Goal: Information Seeking & Learning: Learn about a topic

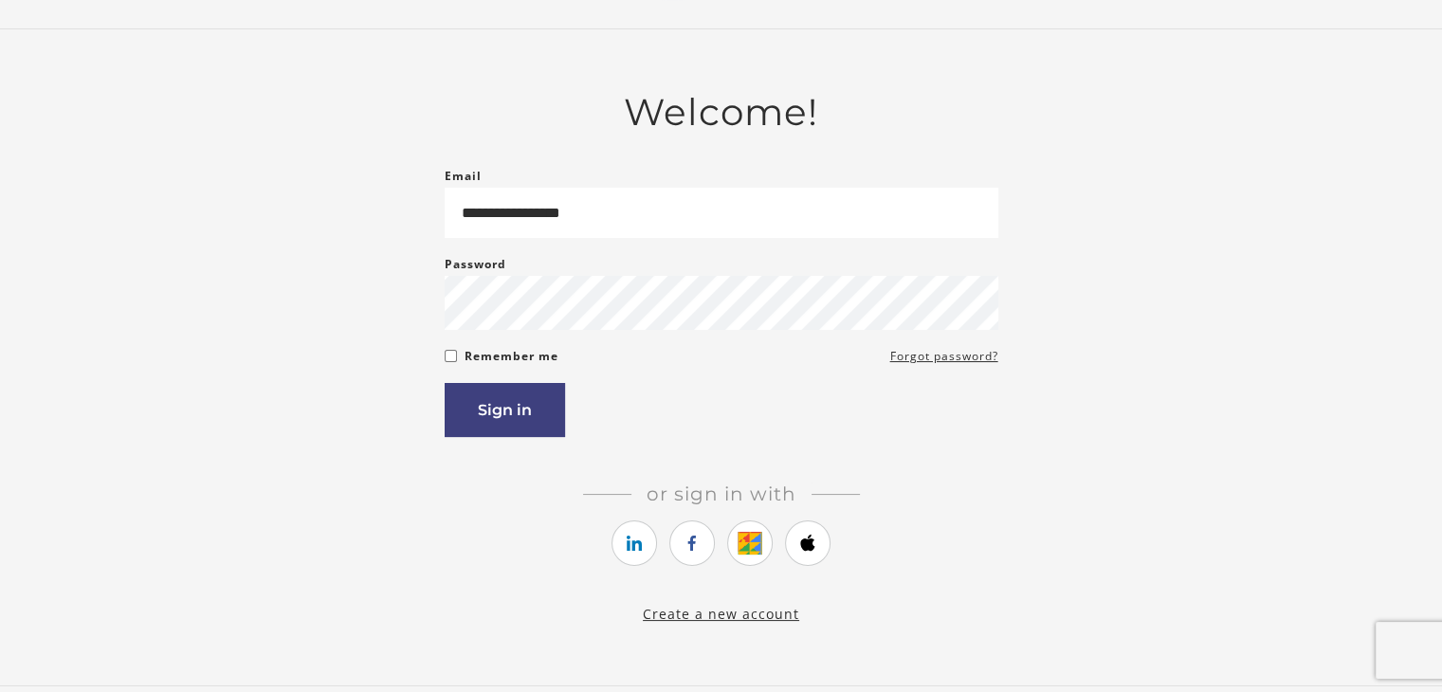
scroll to position [95, 0]
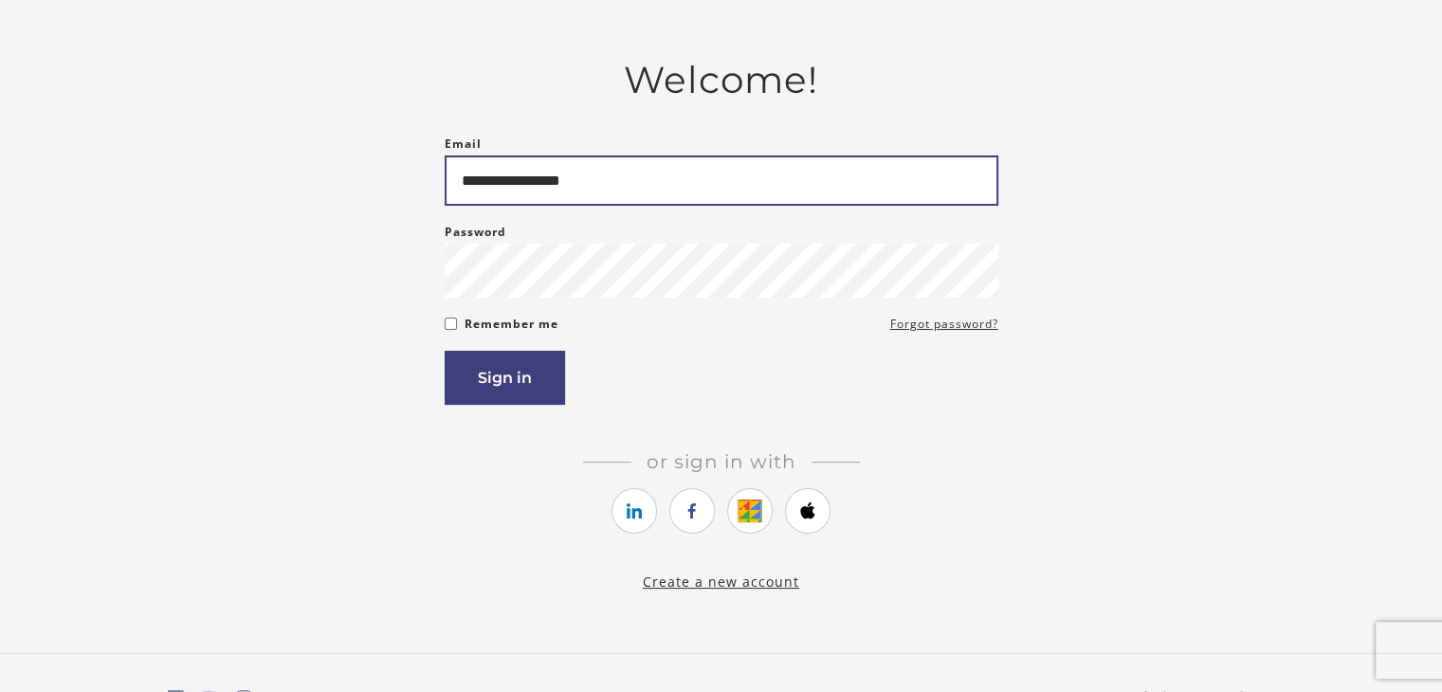
click at [469, 177] on input "**********" at bounding box center [722, 180] width 554 height 50
click at [737, 185] on input "**********" at bounding box center [722, 180] width 554 height 50
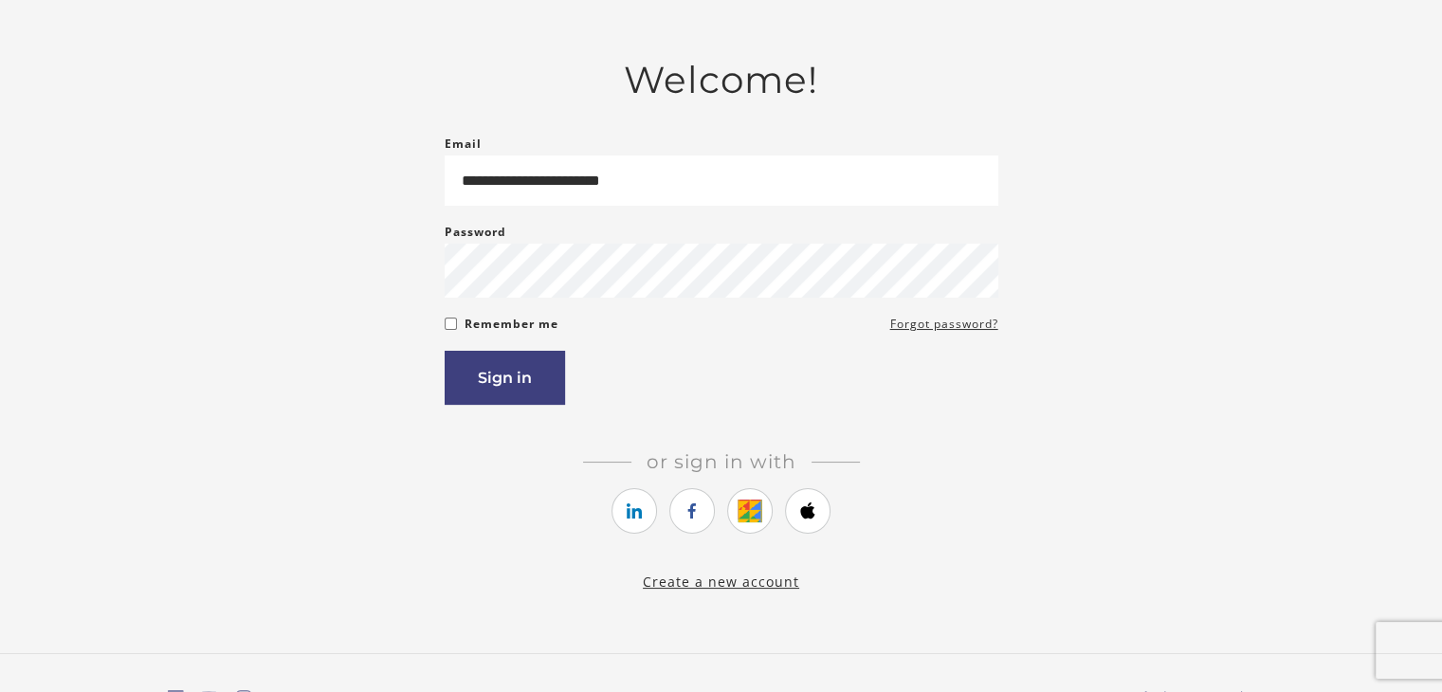
type input "**********"
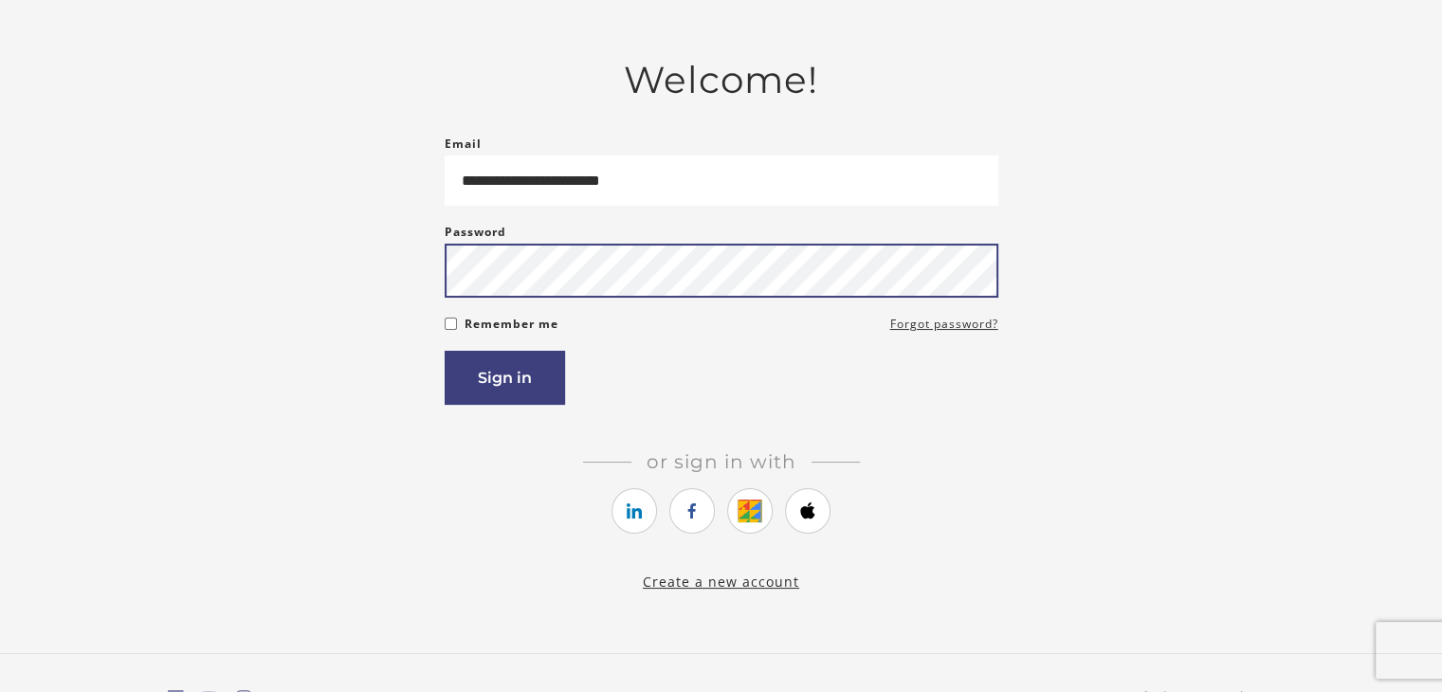
click at [445, 351] on button "Sign in" at bounding box center [505, 378] width 120 height 54
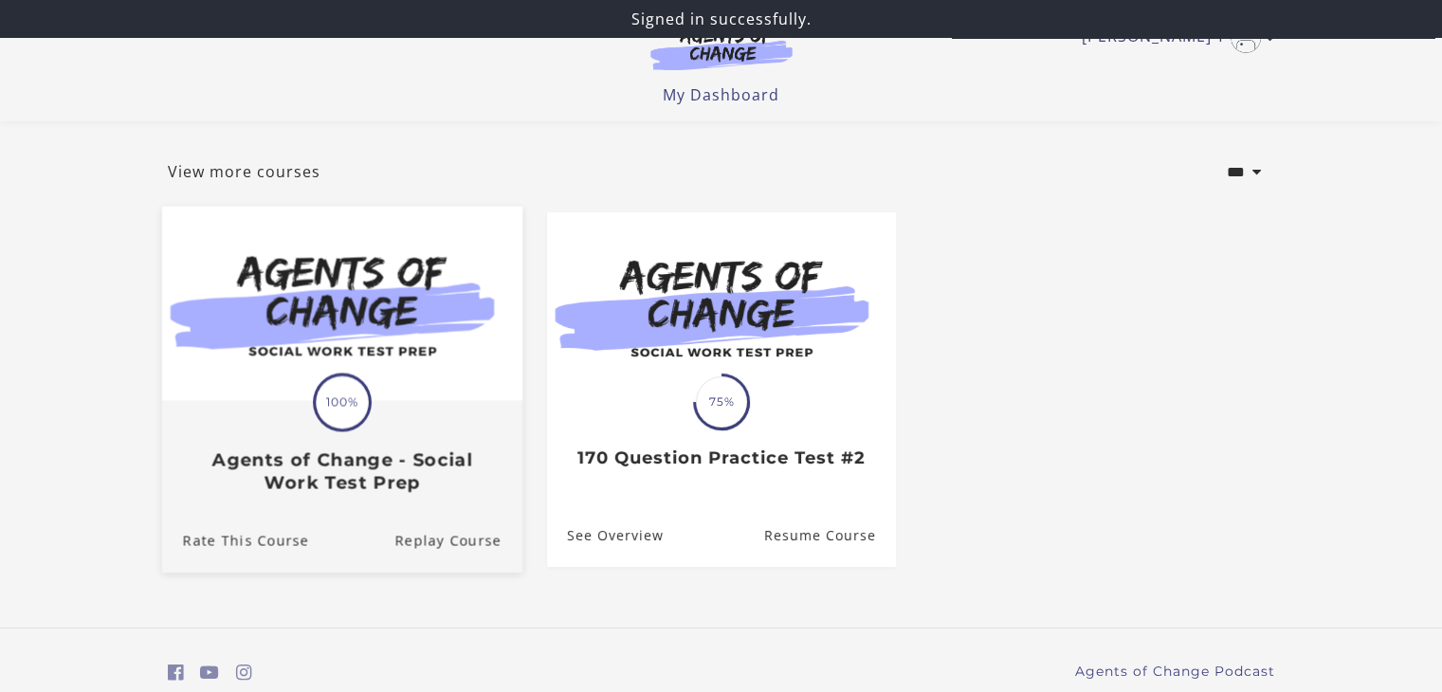
scroll to position [158, 0]
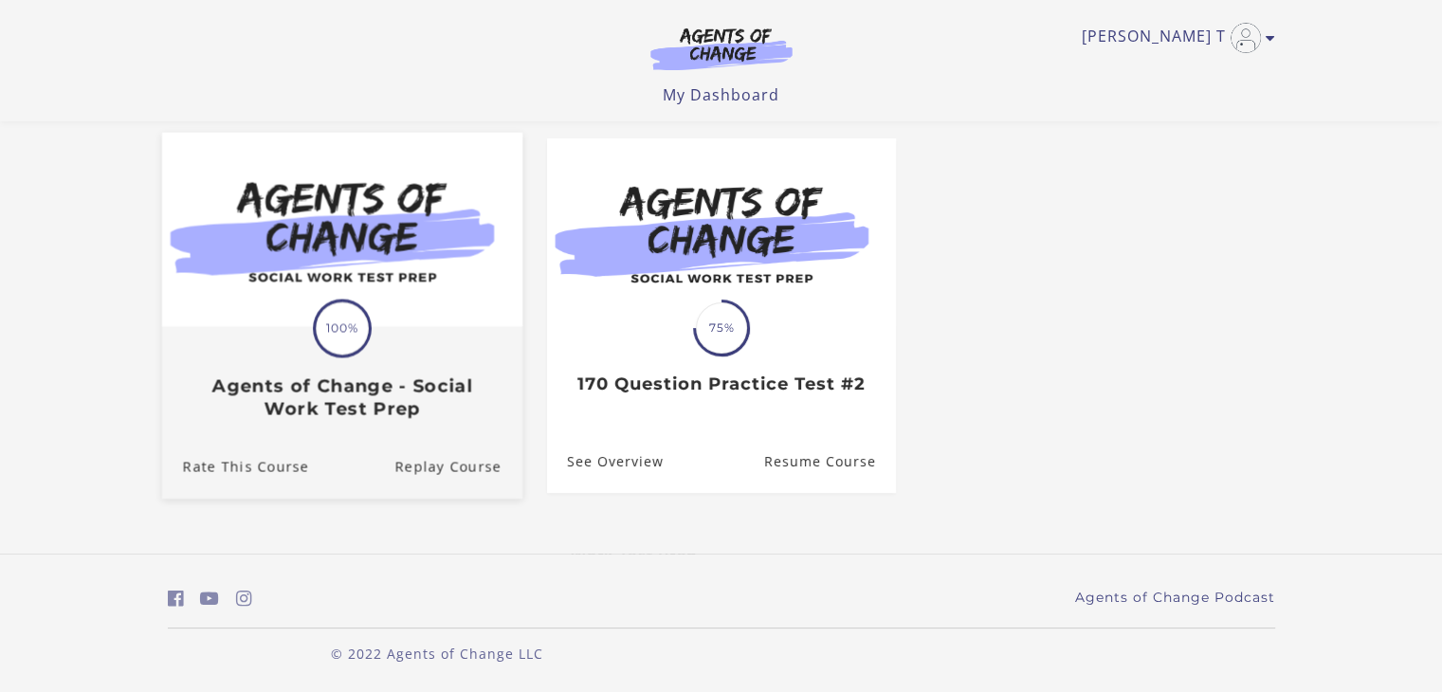
click at [329, 298] on img at bounding box center [341, 230] width 360 height 194
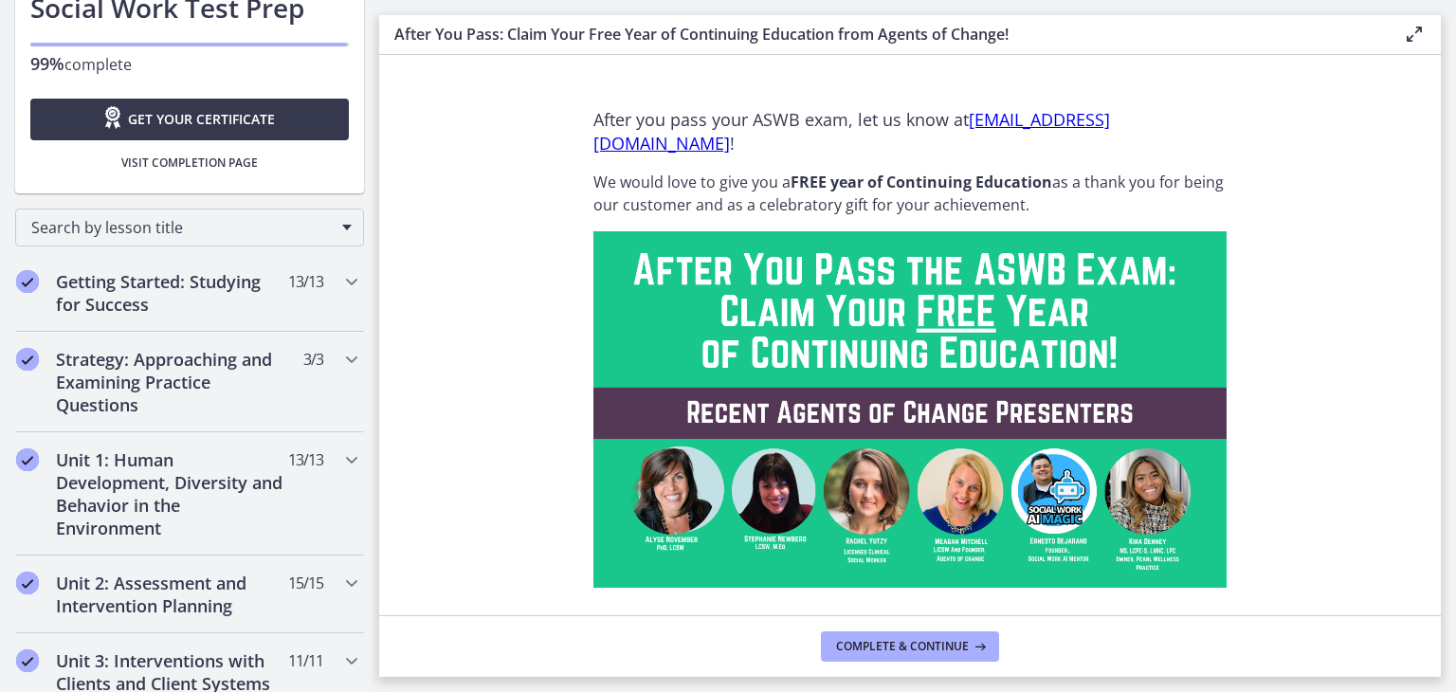
scroll to position [212, 0]
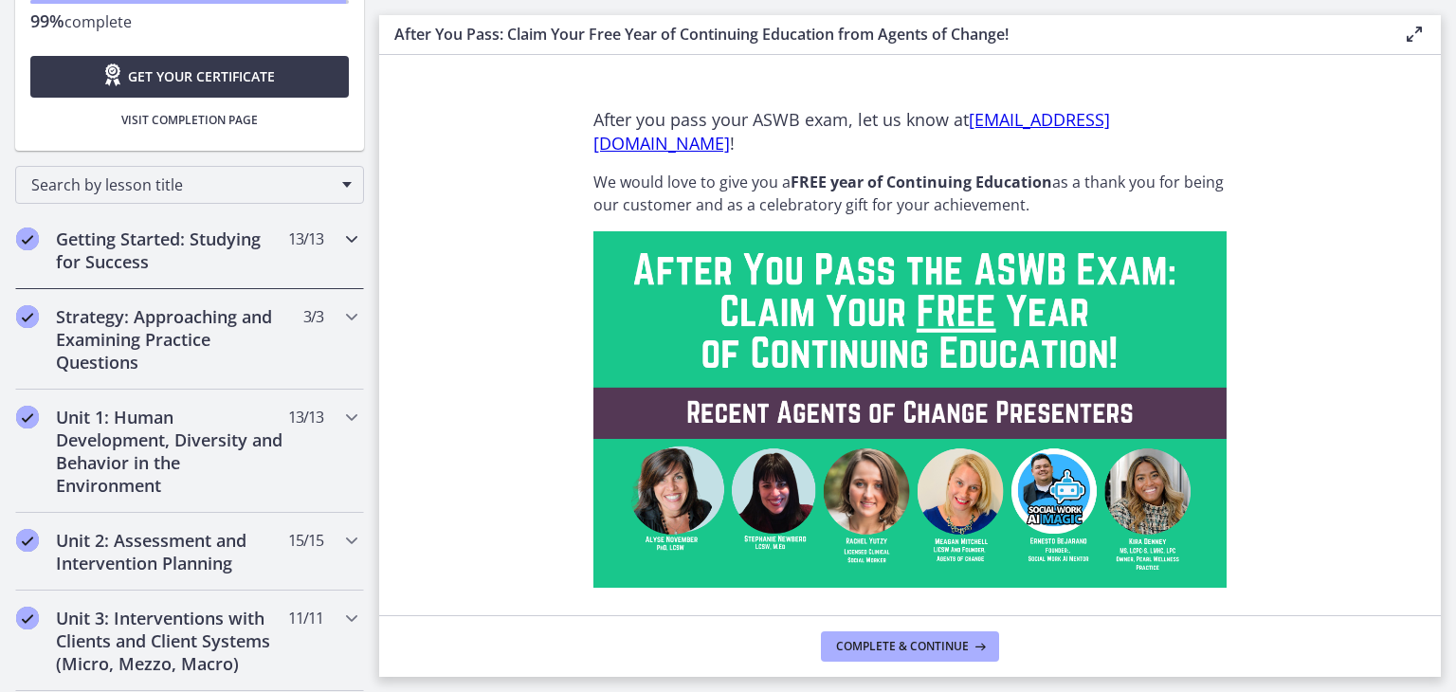
click at [323, 231] on div "Getting Started: Studying for Success 13 / 13 Completed" at bounding box center [189, 250] width 349 height 78
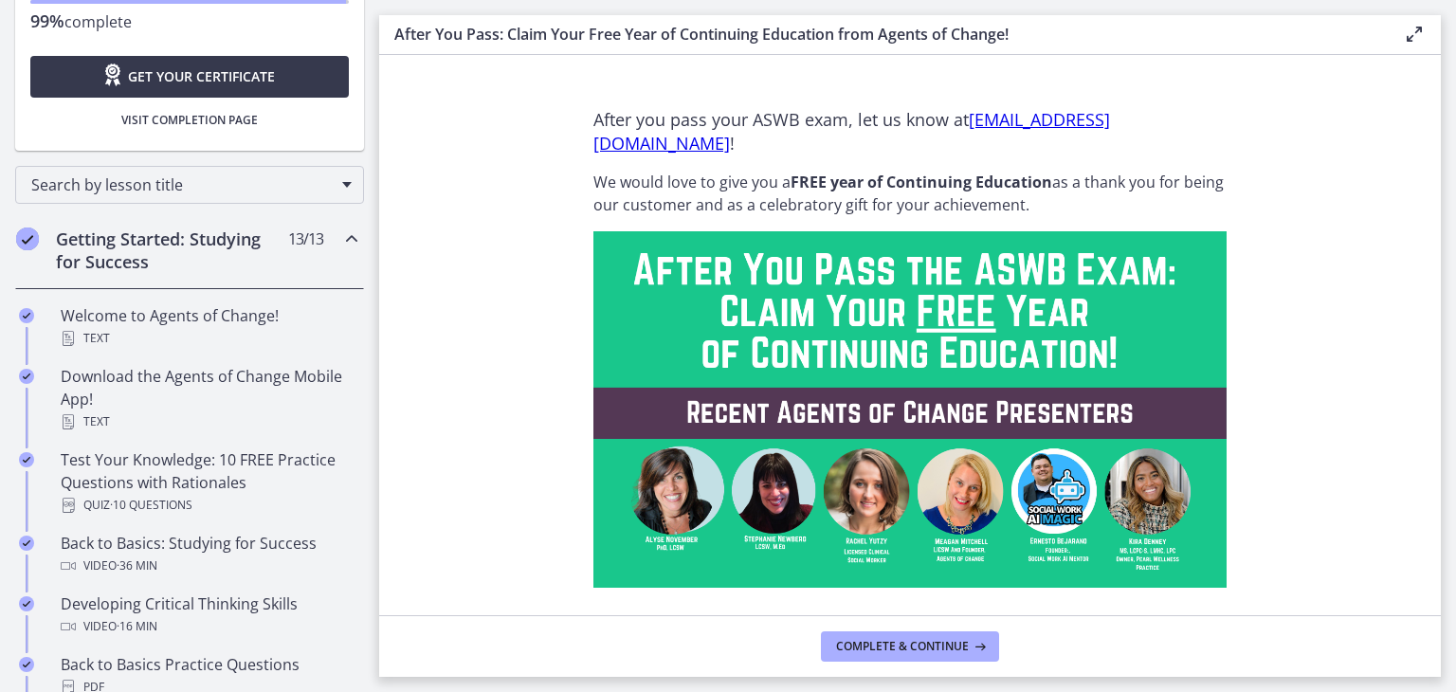
click at [317, 247] on div "Getting Started: Studying for Success 13 / 13 Completed" at bounding box center [189, 250] width 349 height 78
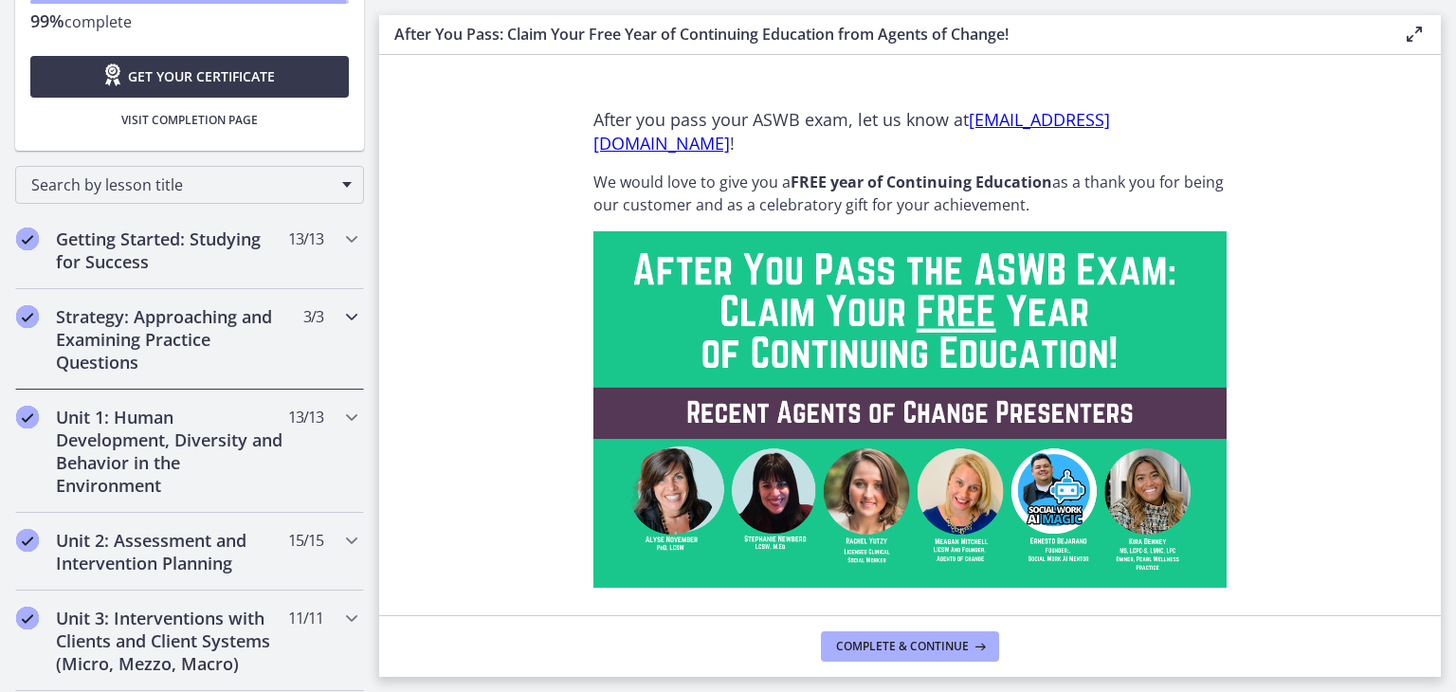
click at [25, 334] on div "Strategy: Approaching and Examining Practice Questions 3 / 3 Completed" at bounding box center [189, 339] width 349 height 101
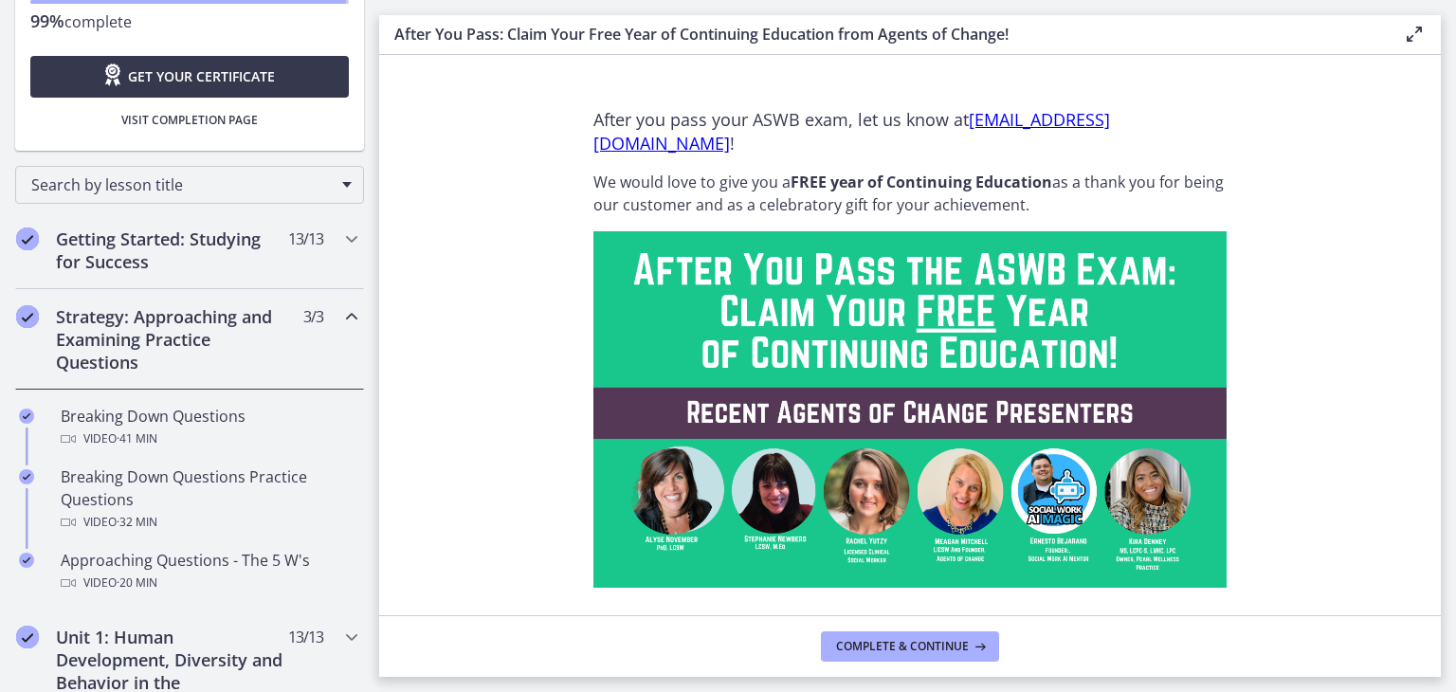
click at [27, 319] on icon "Completed" at bounding box center [27, 316] width 23 height 23
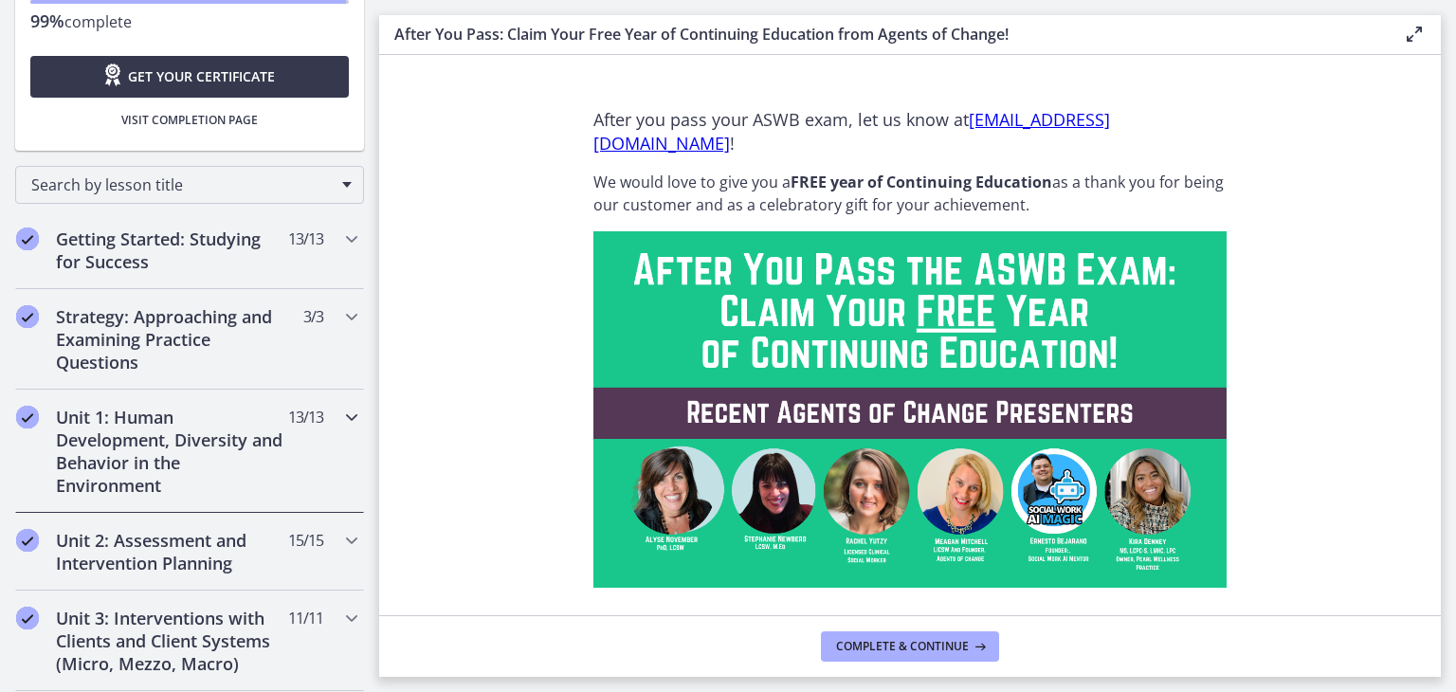
click at [33, 438] on div "Unit 1: Human Development, Diversity and Behavior in the Environment 13 / 13 Co…" at bounding box center [189, 451] width 349 height 123
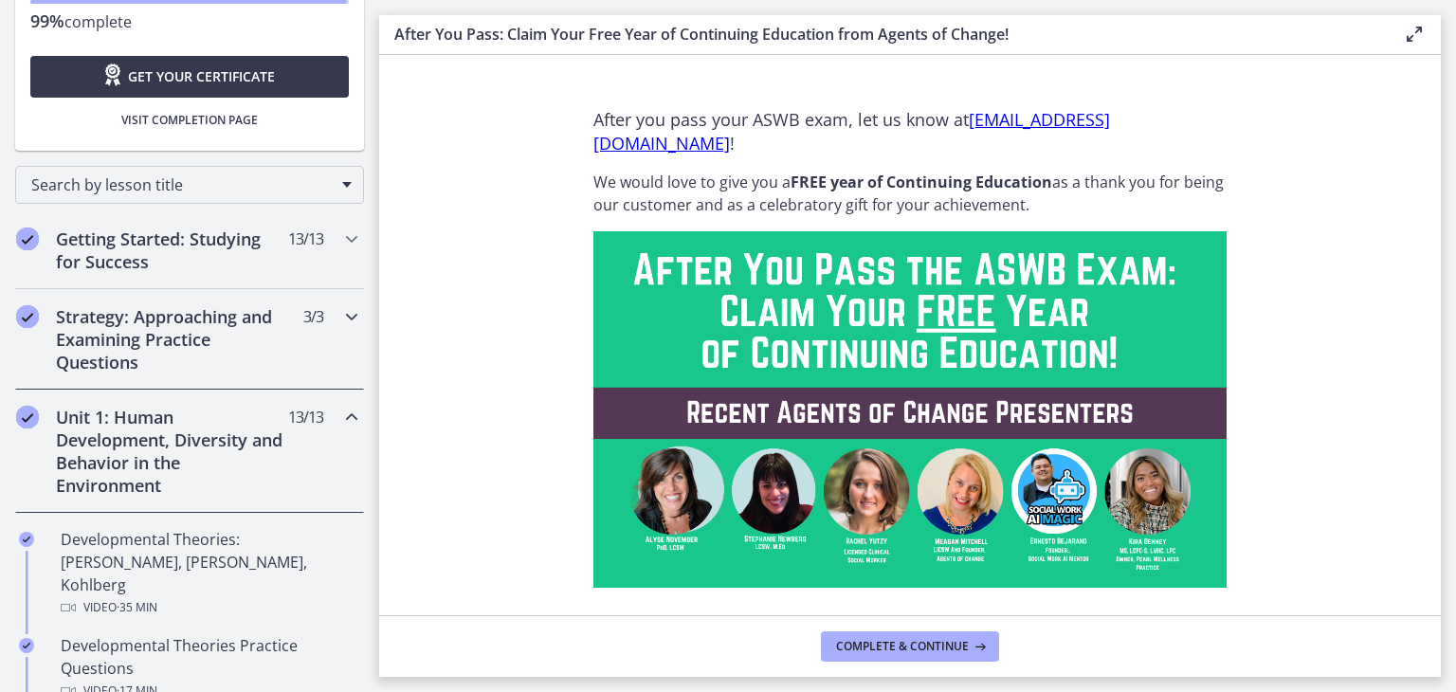
click at [325, 310] on div "Strategy: Approaching and Examining Practice Questions 3 / 3 Completed" at bounding box center [189, 339] width 349 height 101
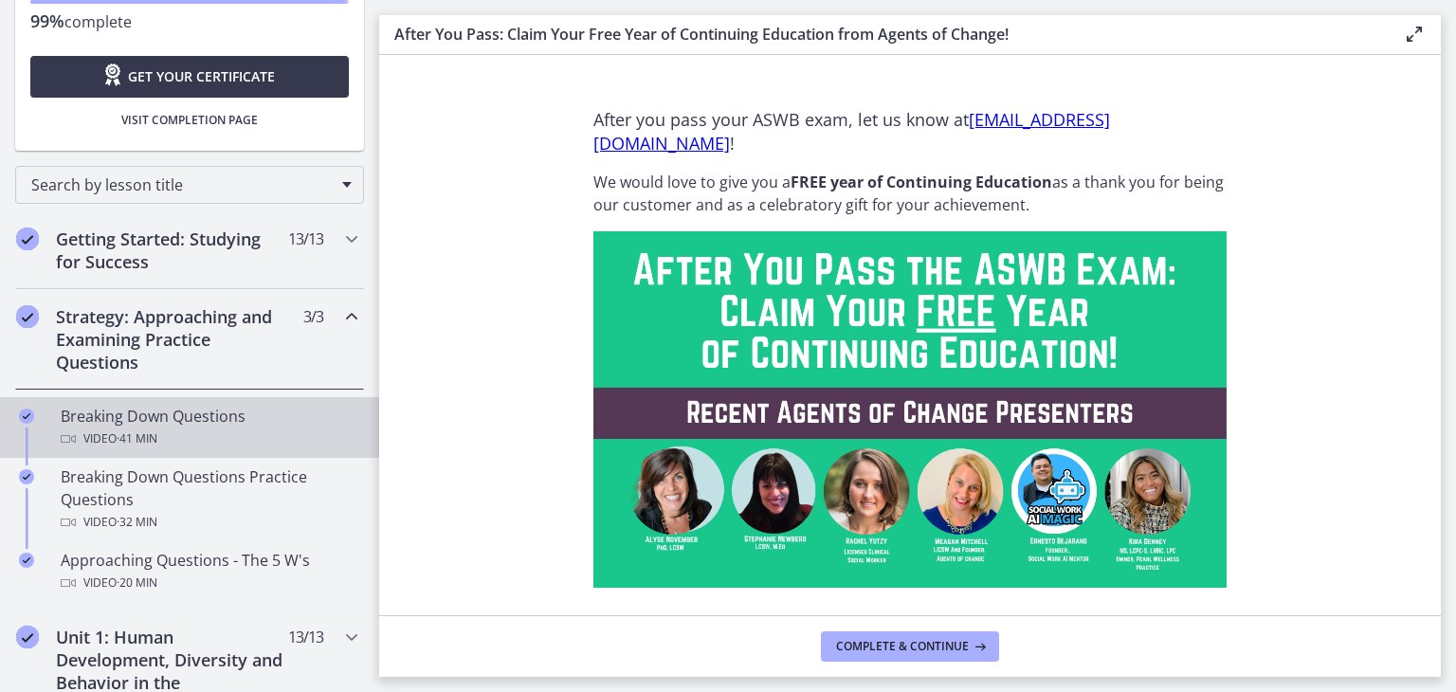
click at [30, 414] on icon "Completed" at bounding box center [26, 416] width 15 height 15
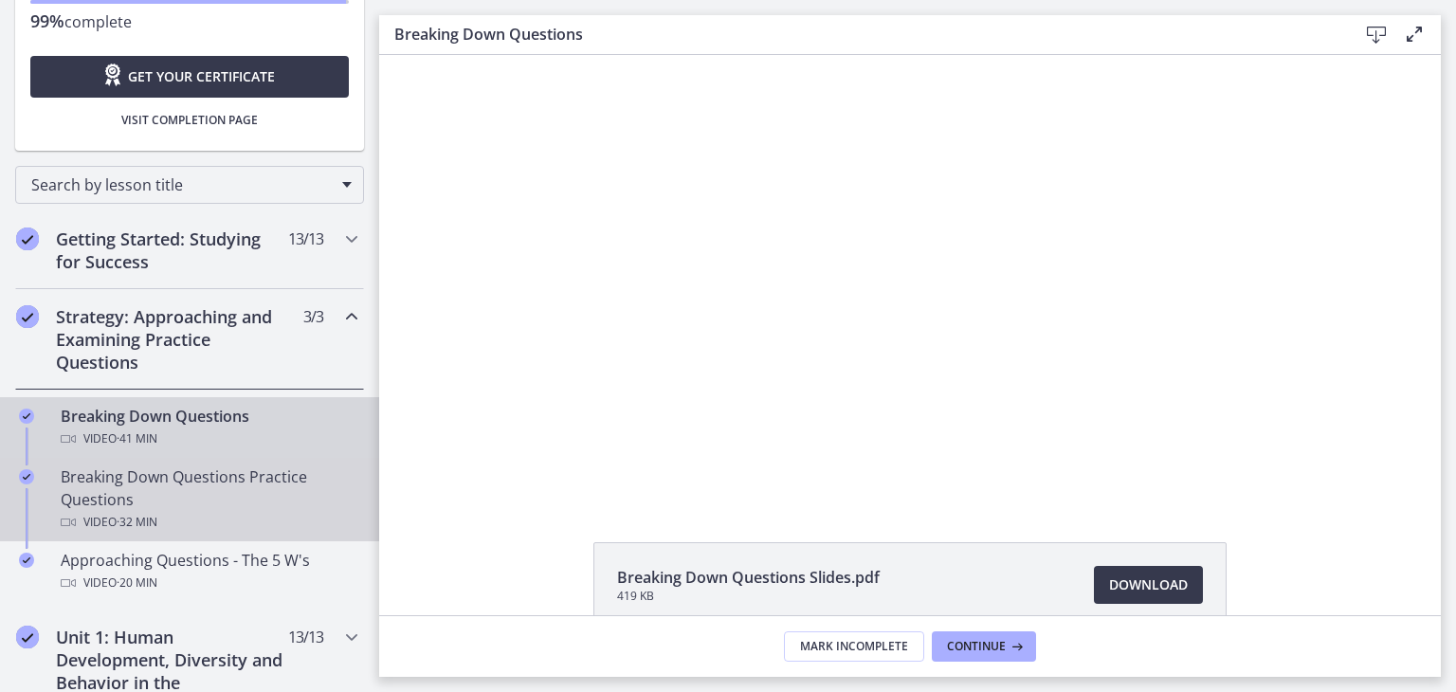
click at [27, 475] on icon "Completed" at bounding box center [26, 476] width 15 height 15
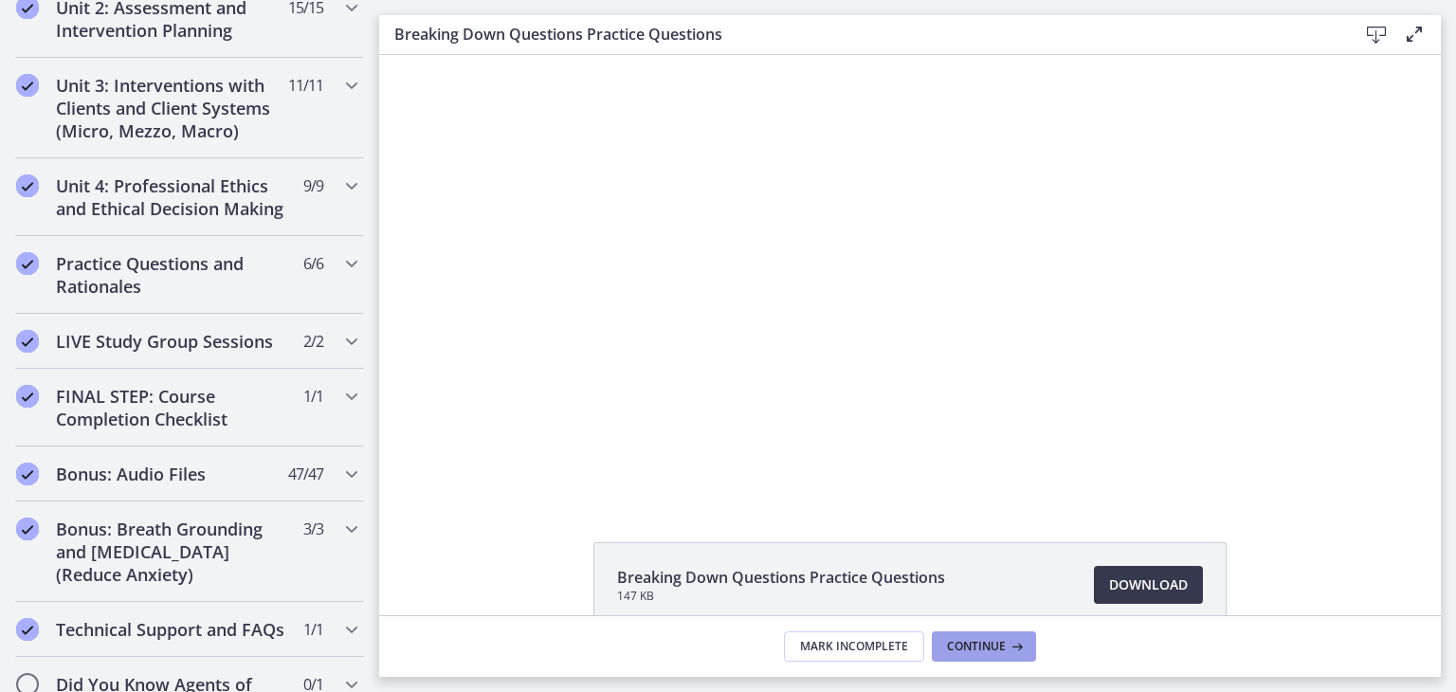
scroll to position [1070, 0]
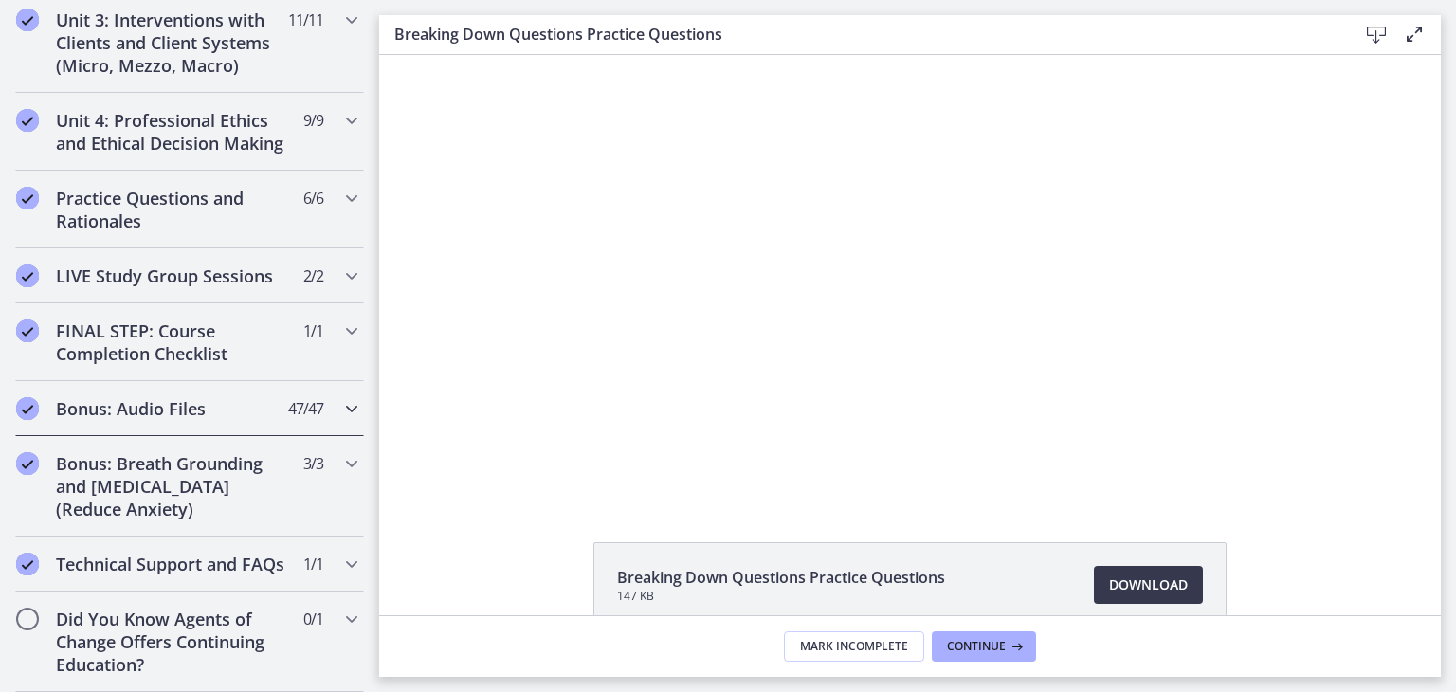
click at [288, 397] on span "47 / 47 Completed" at bounding box center [305, 408] width 35 height 23
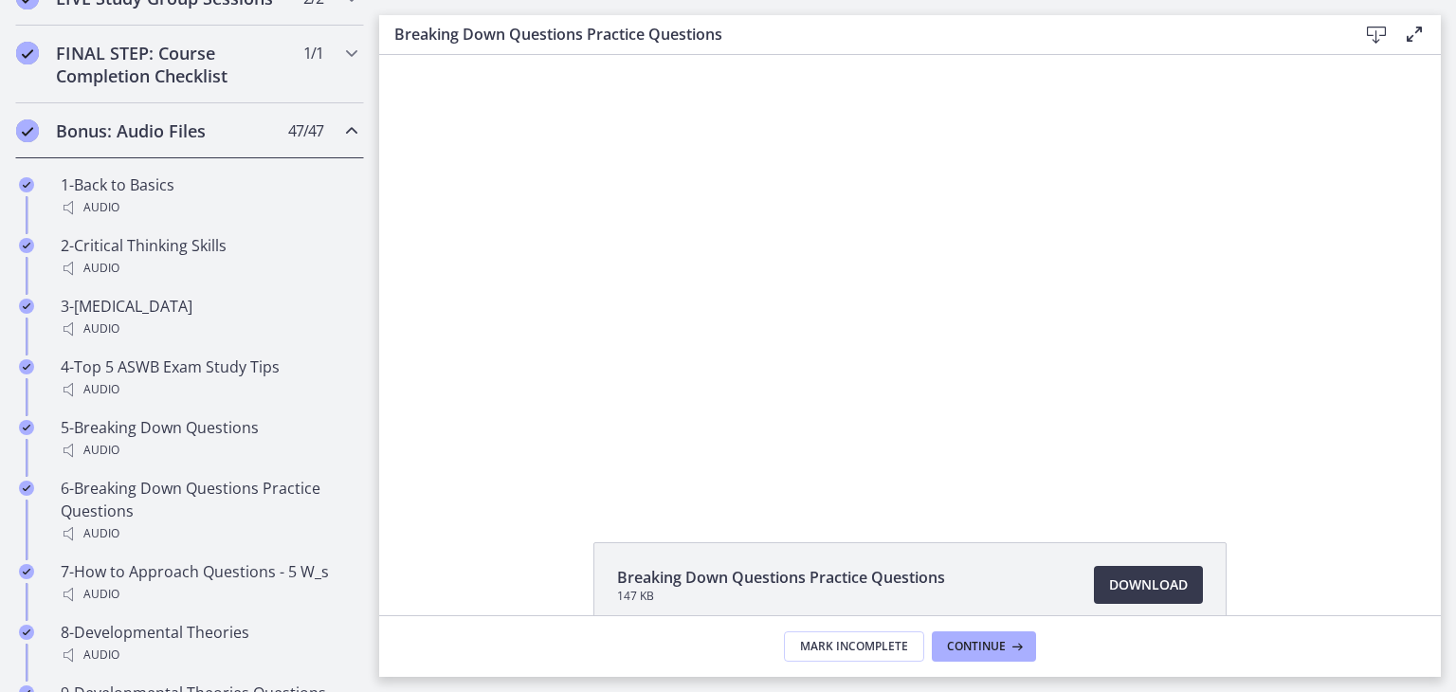
scroll to position [1051, 0]
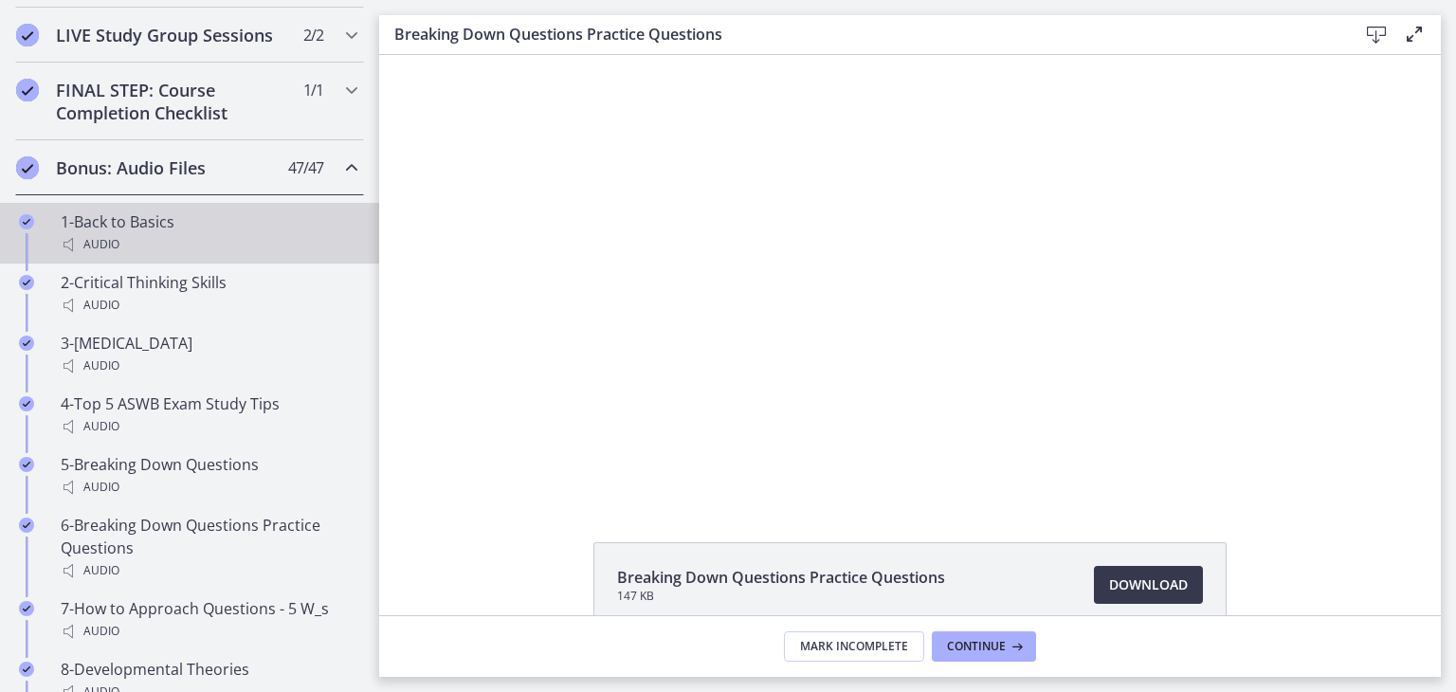
click at [108, 252] on div "Audio" at bounding box center [209, 244] width 296 height 23
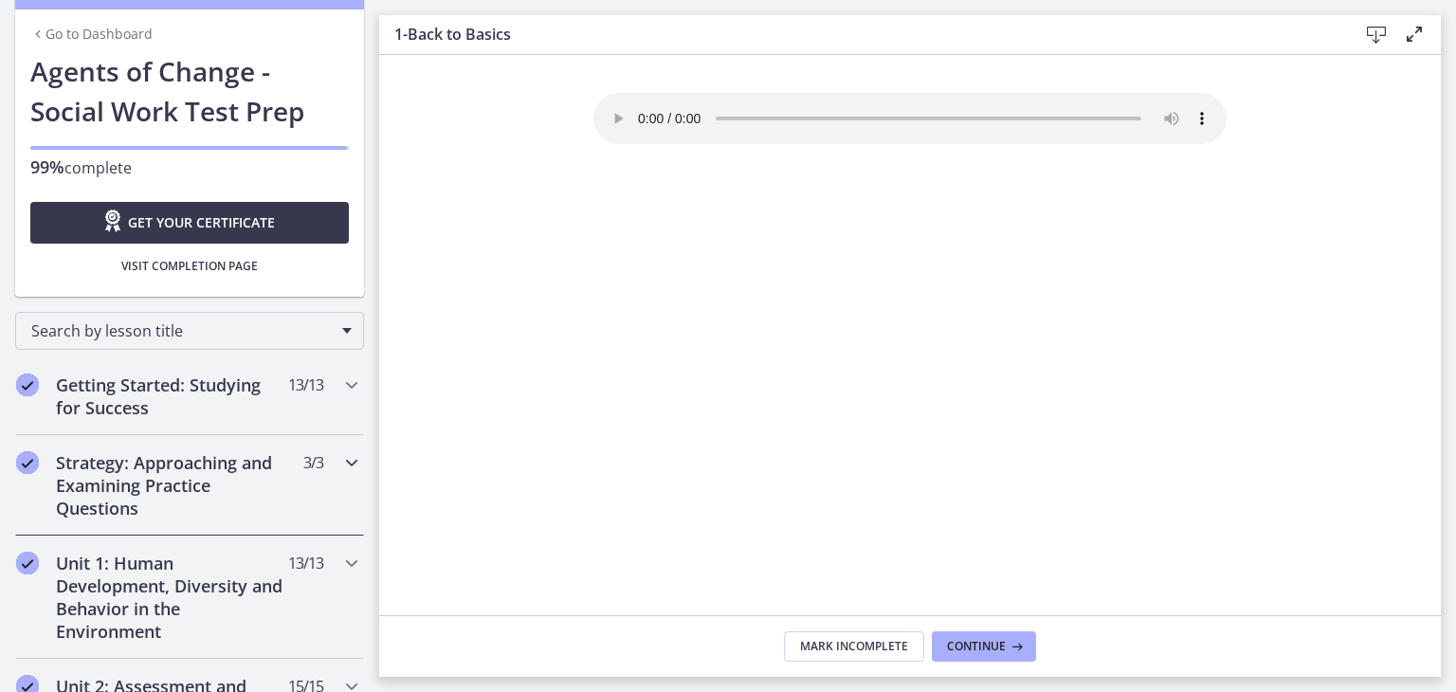
scroll to position [95, 0]
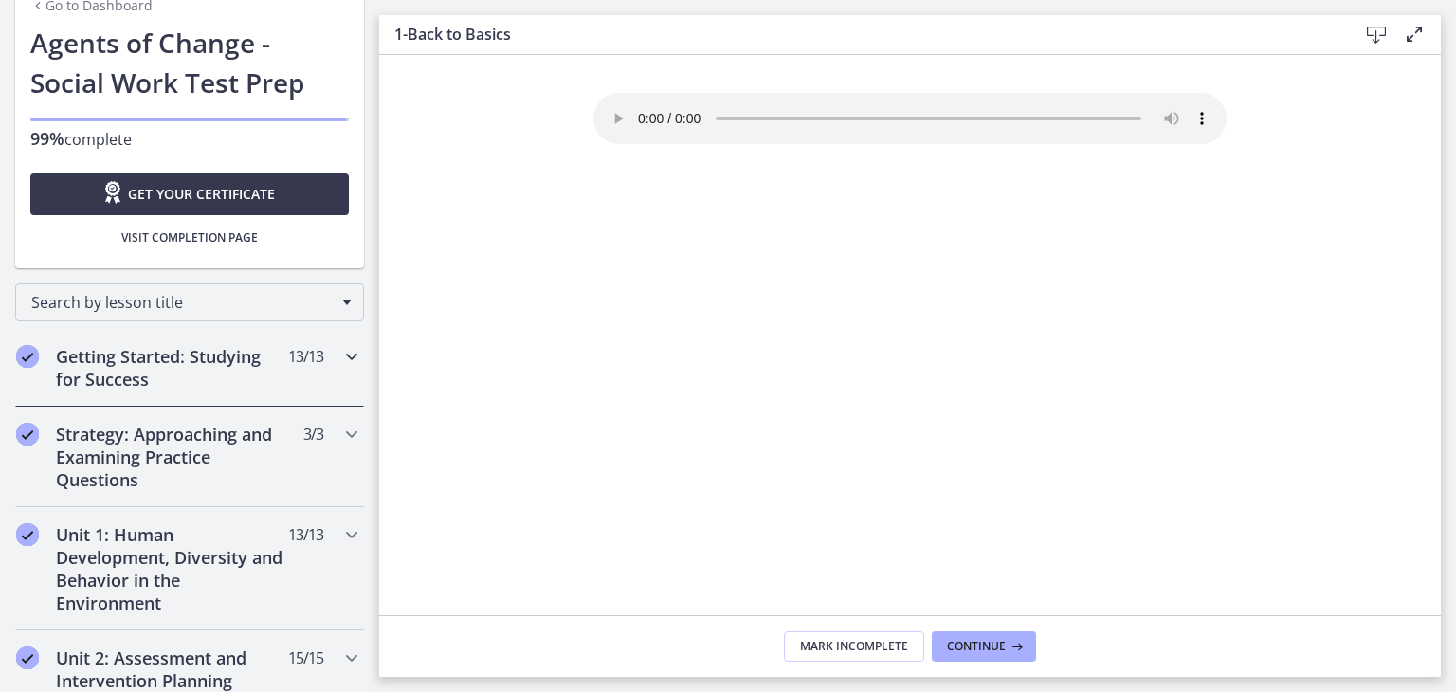
click at [42, 355] on div "Getting Started: Studying for Success 13 / 13 Completed" at bounding box center [189, 368] width 349 height 78
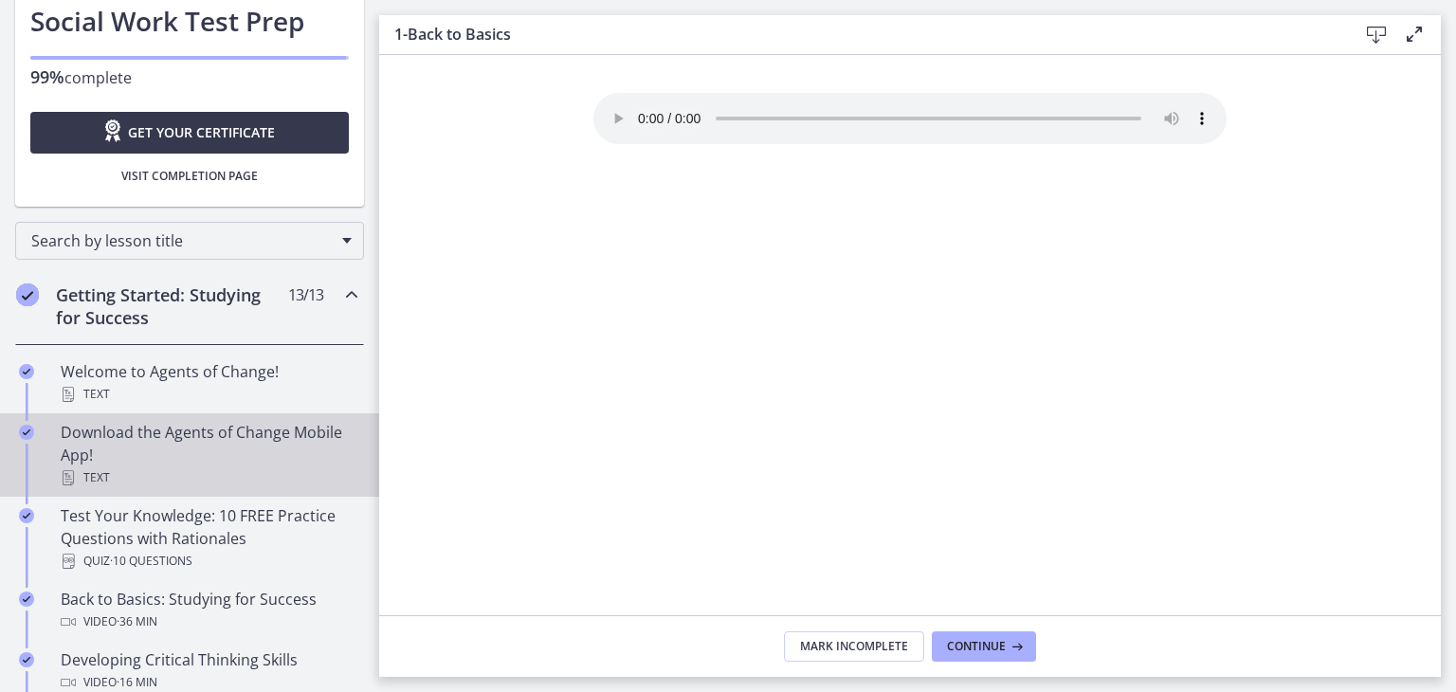
scroll to position [190, 0]
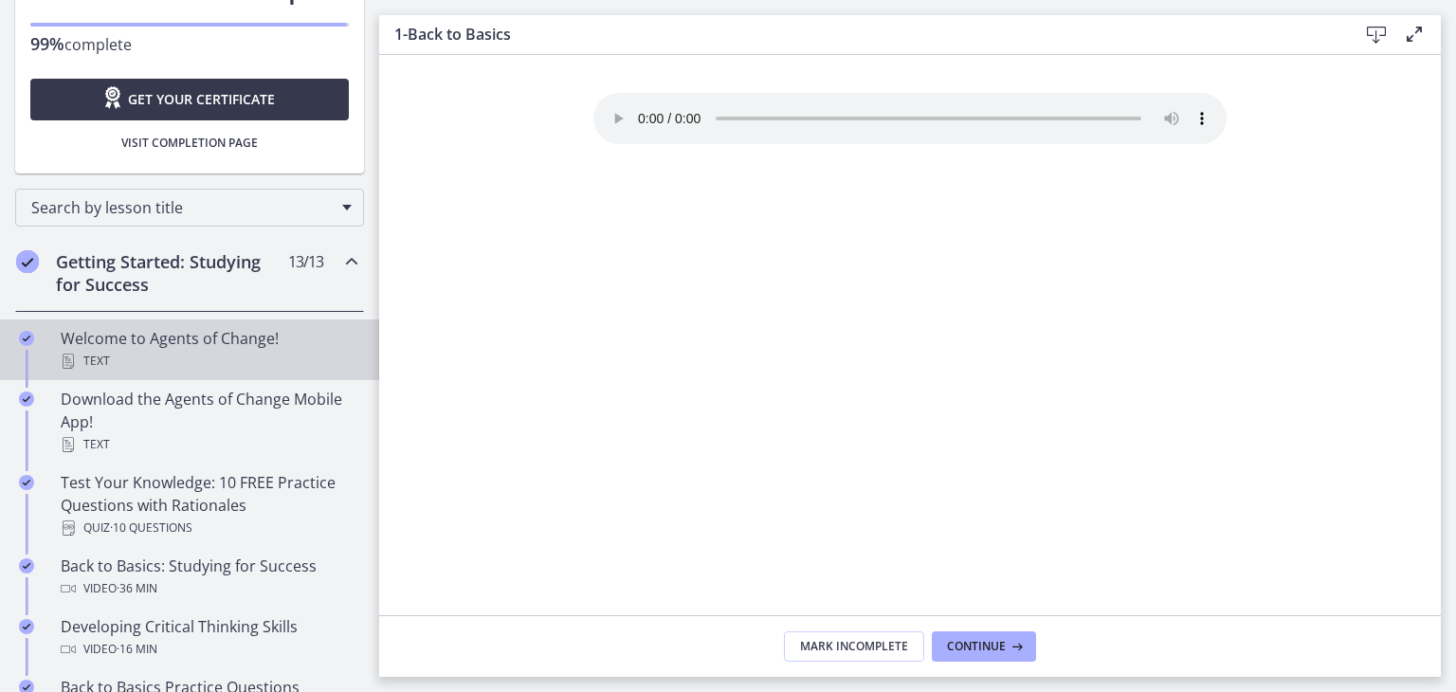
click at [133, 359] on div "Text" at bounding box center [209, 361] width 296 height 23
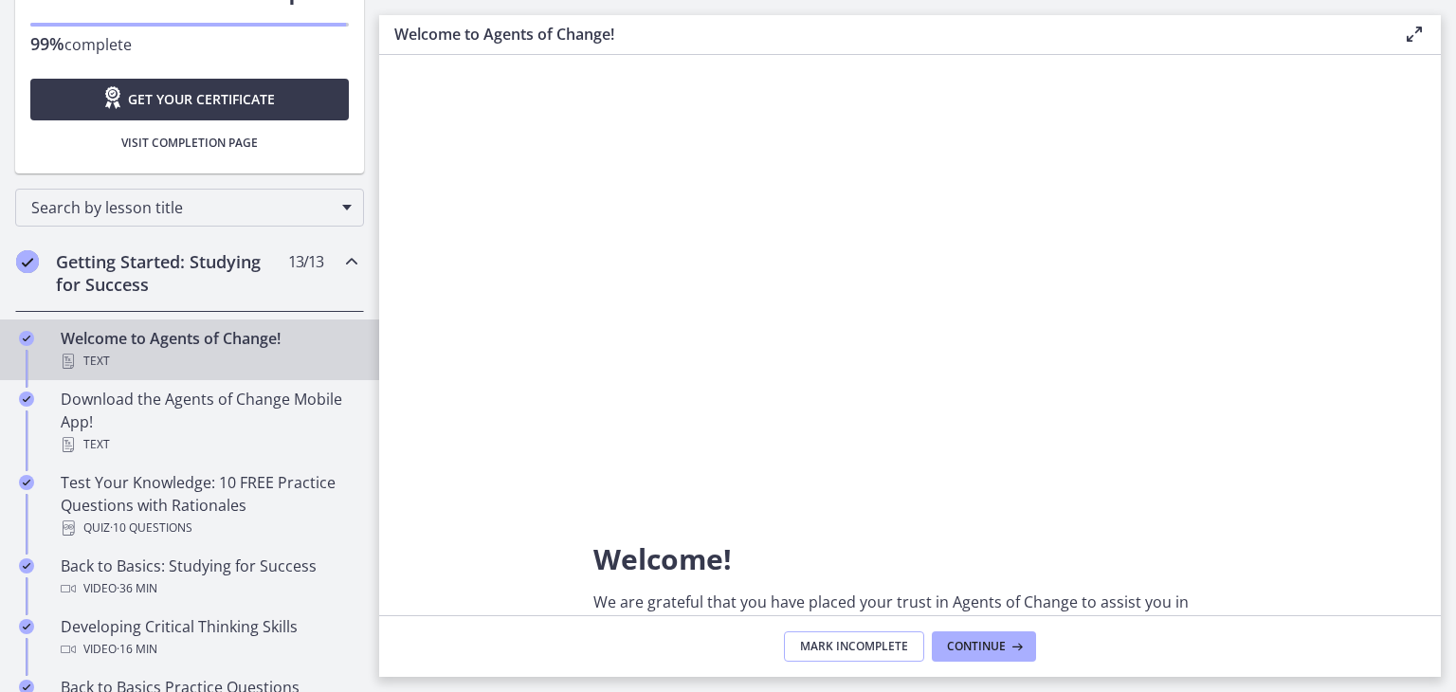
click at [889, 661] on button "Mark Incomplete" at bounding box center [854, 646] width 140 height 30
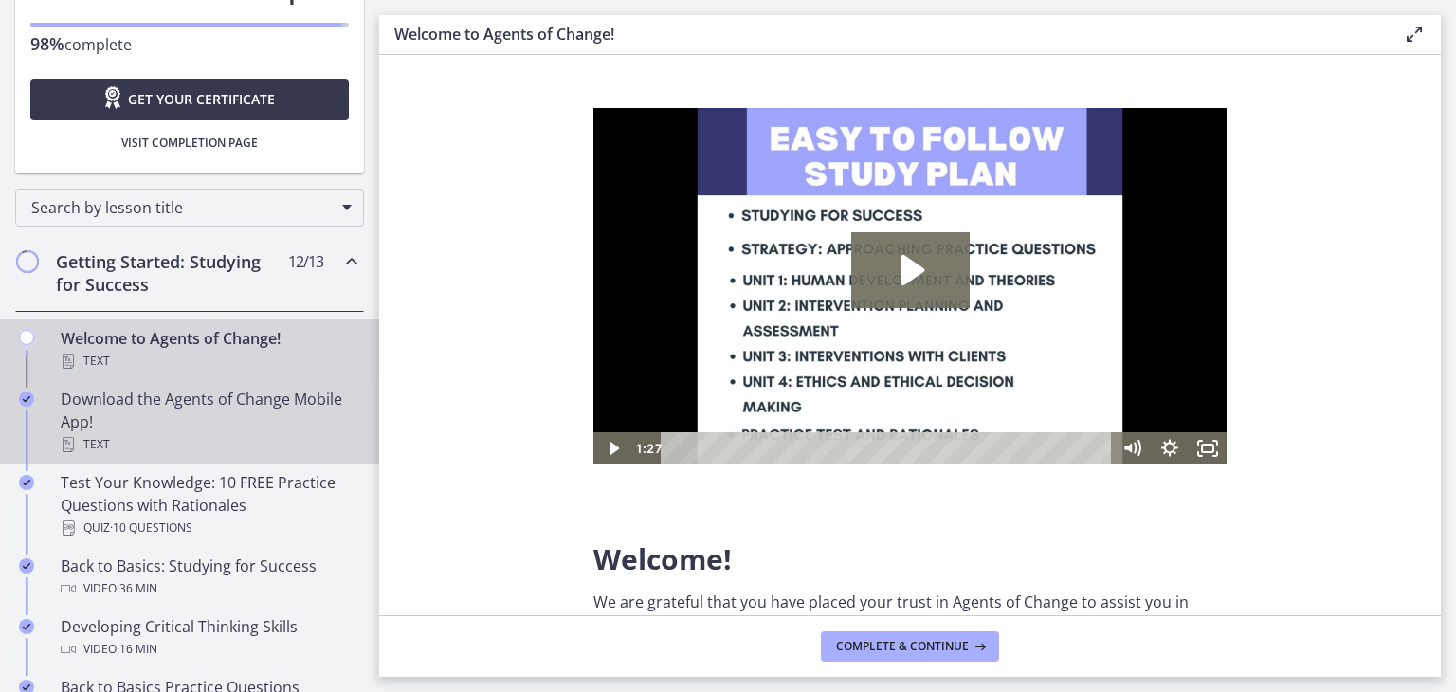
click at [228, 425] on div "Download the Agents of Change Mobile App! Text" at bounding box center [209, 422] width 296 height 68
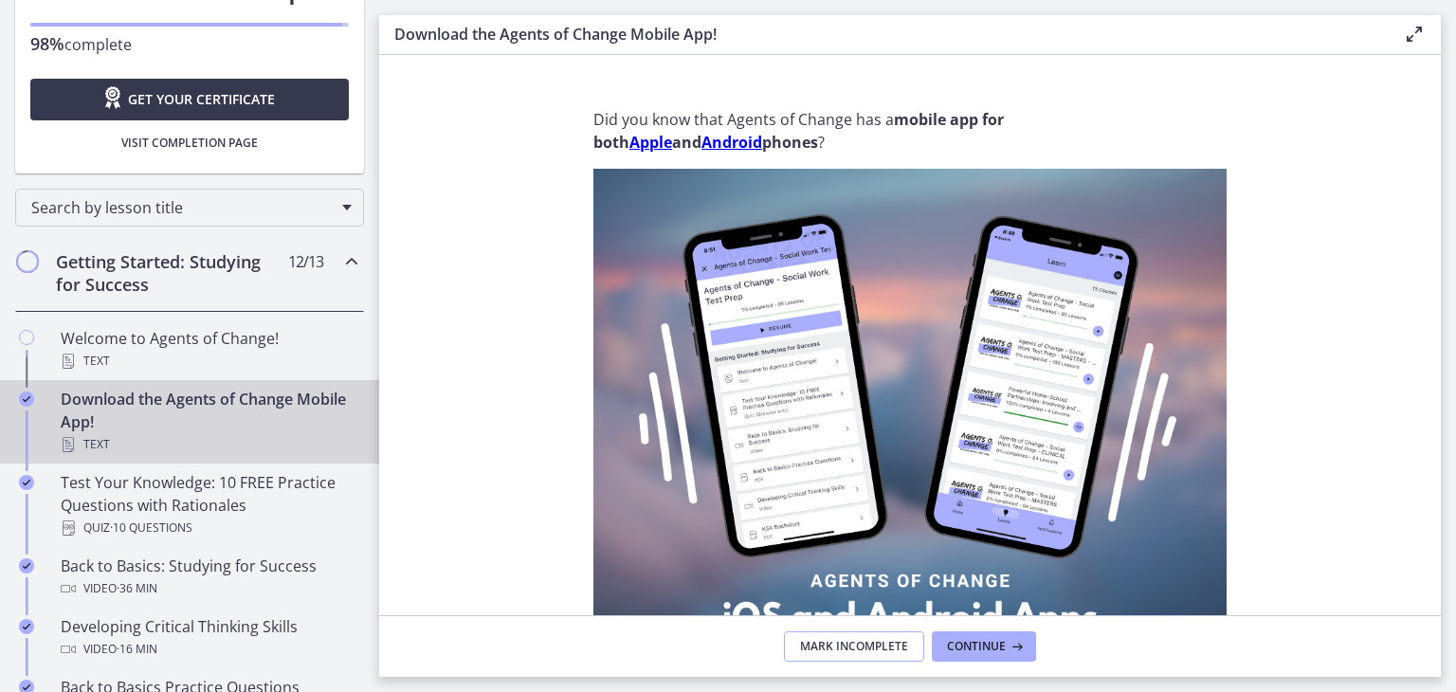
click at [838, 649] on span "Mark Incomplete" at bounding box center [854, 646] width 108 height 15
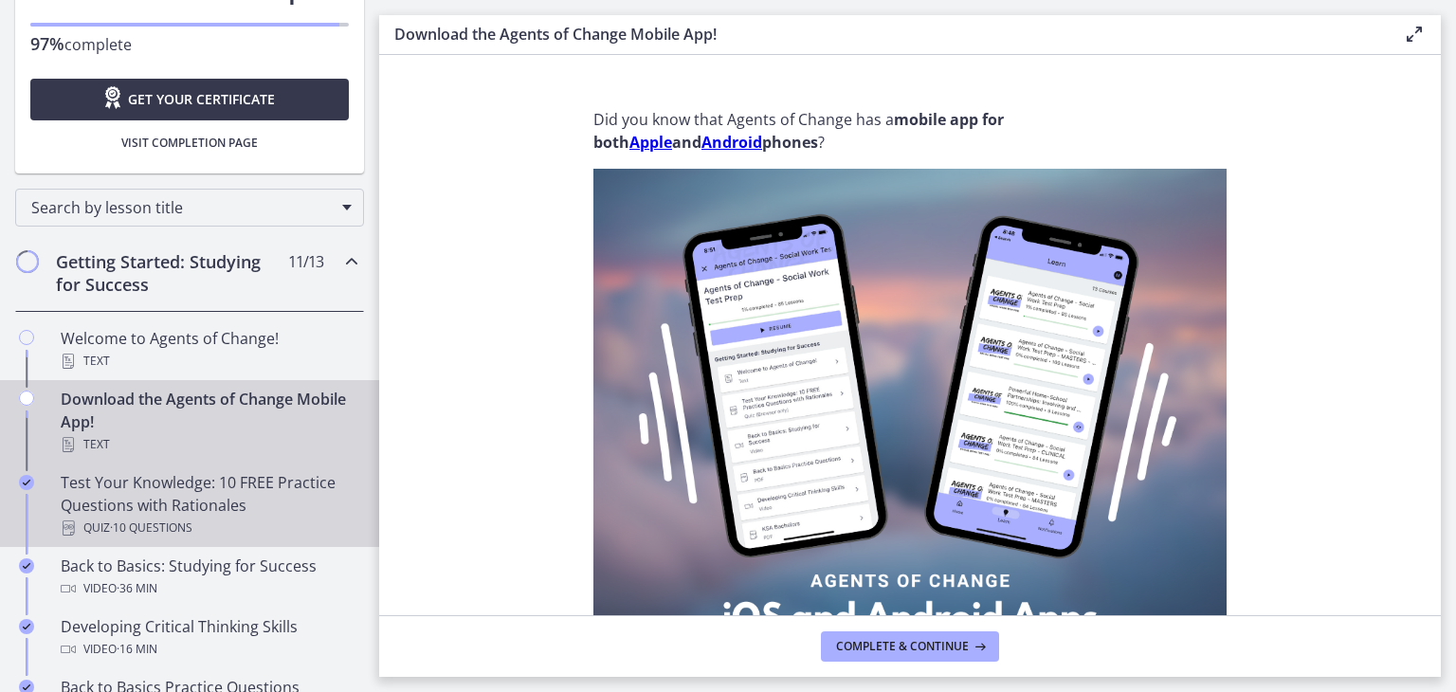
click at [128, 481] on div "Test Your Knowledge: 10 FREE Practice Questions with Rationales Quiz · 10 Quest…" at bounding box center [209, 505] width 296 height 68
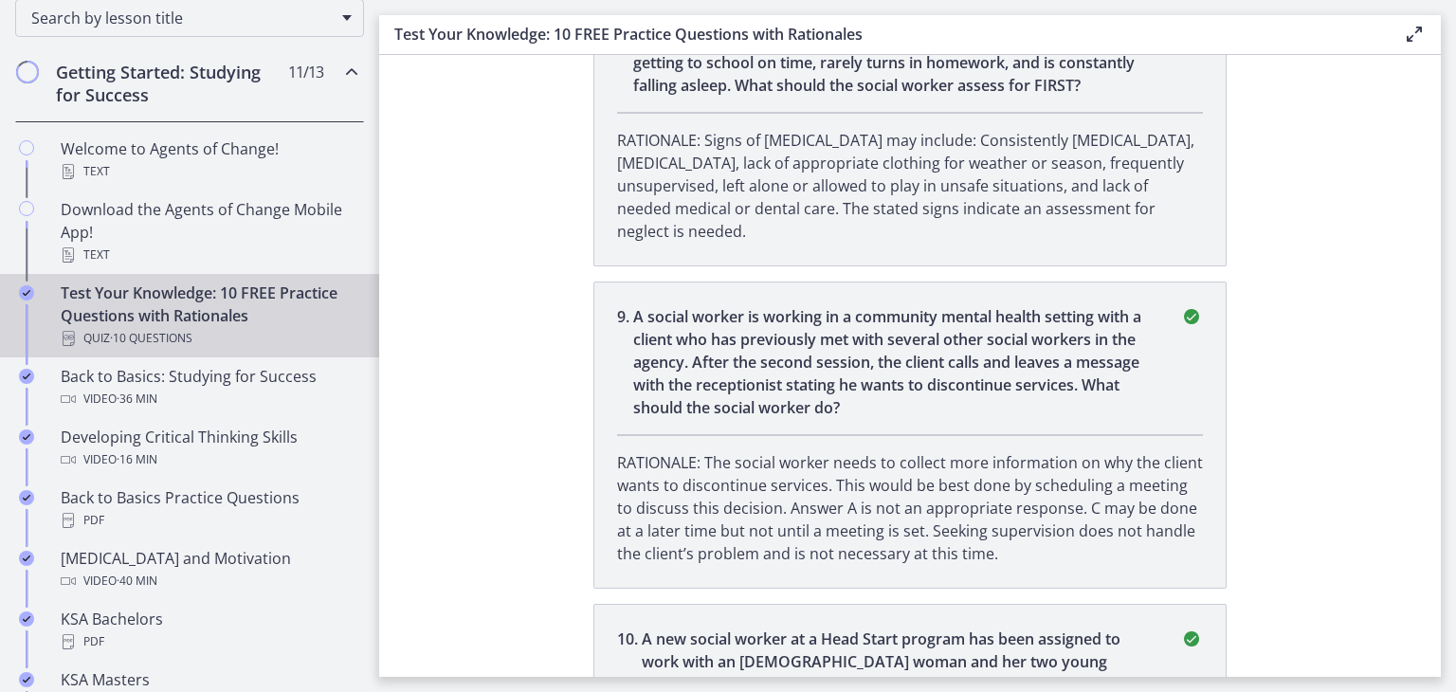
scroll to position [2746, 0]
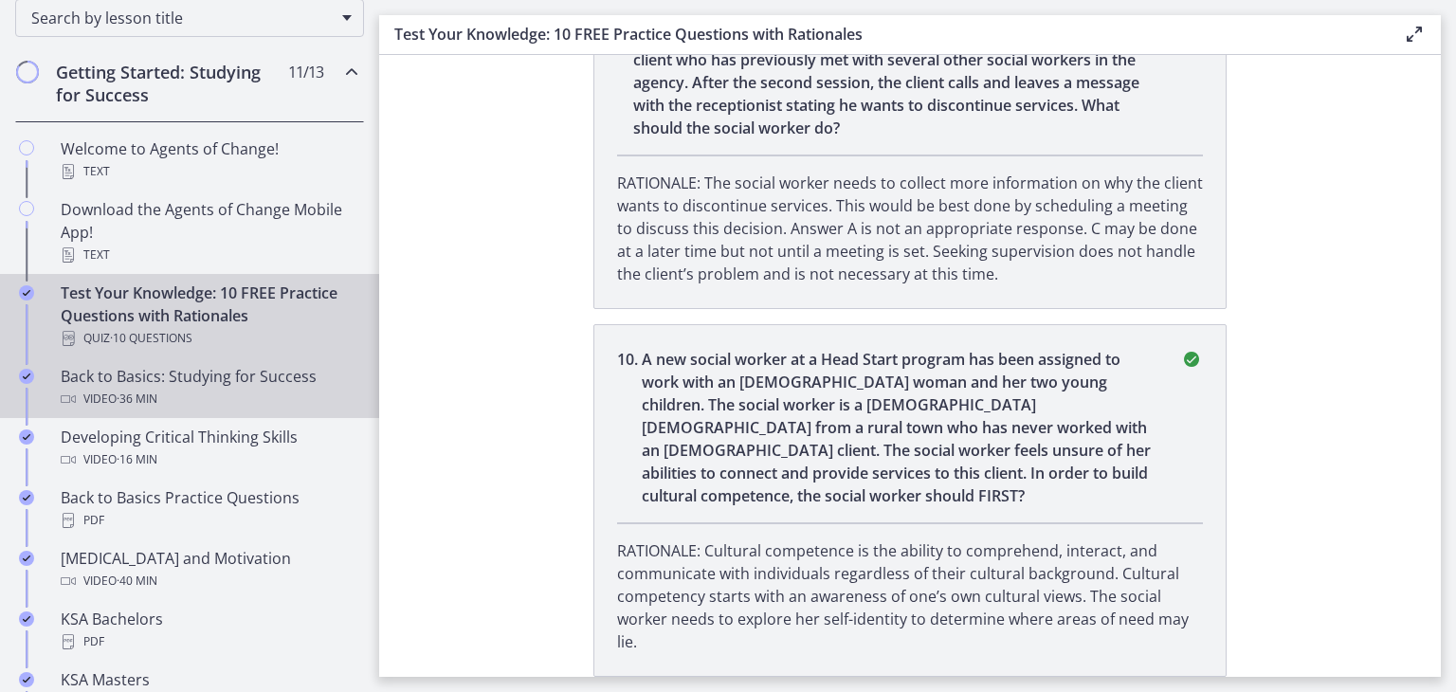
click at [141, 369] on div "Back to Basics: Studying for Success Video · 36 min" at bounding box center [209, 388] width 296 height 46
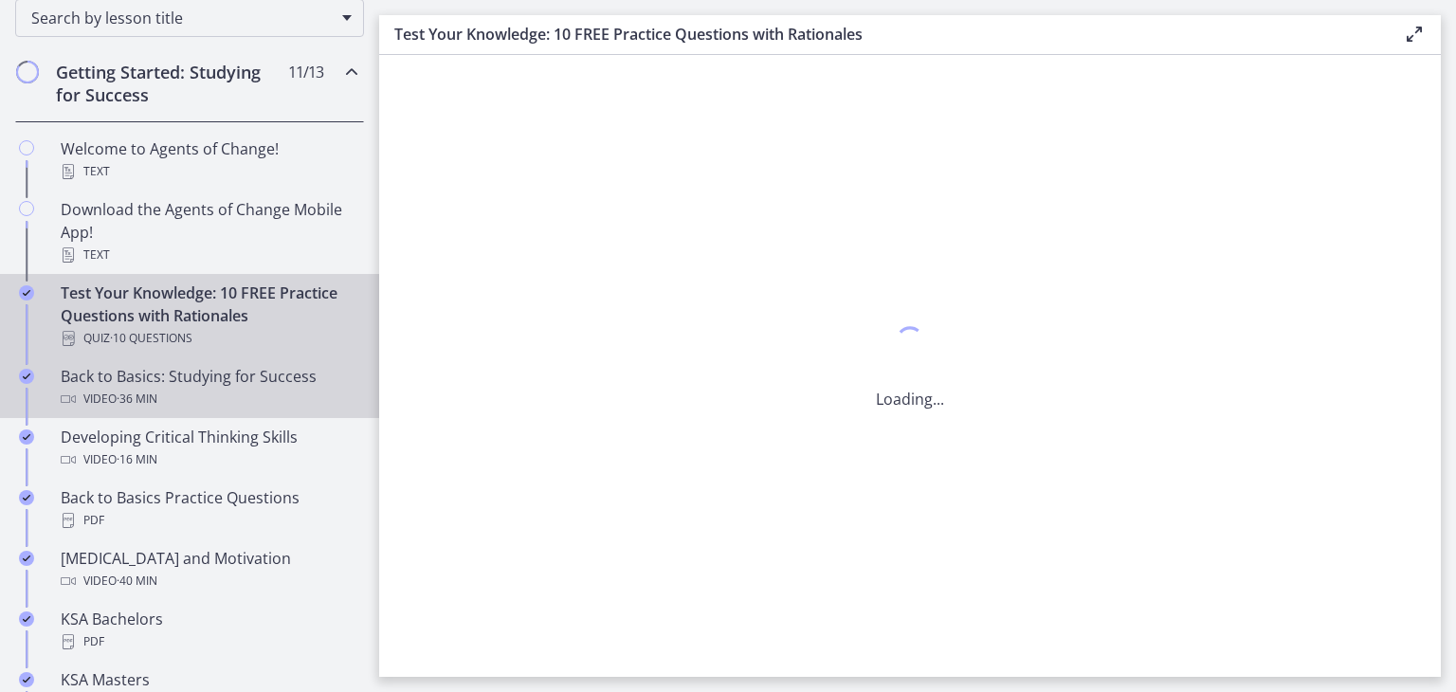
scroll to position [0, 0]
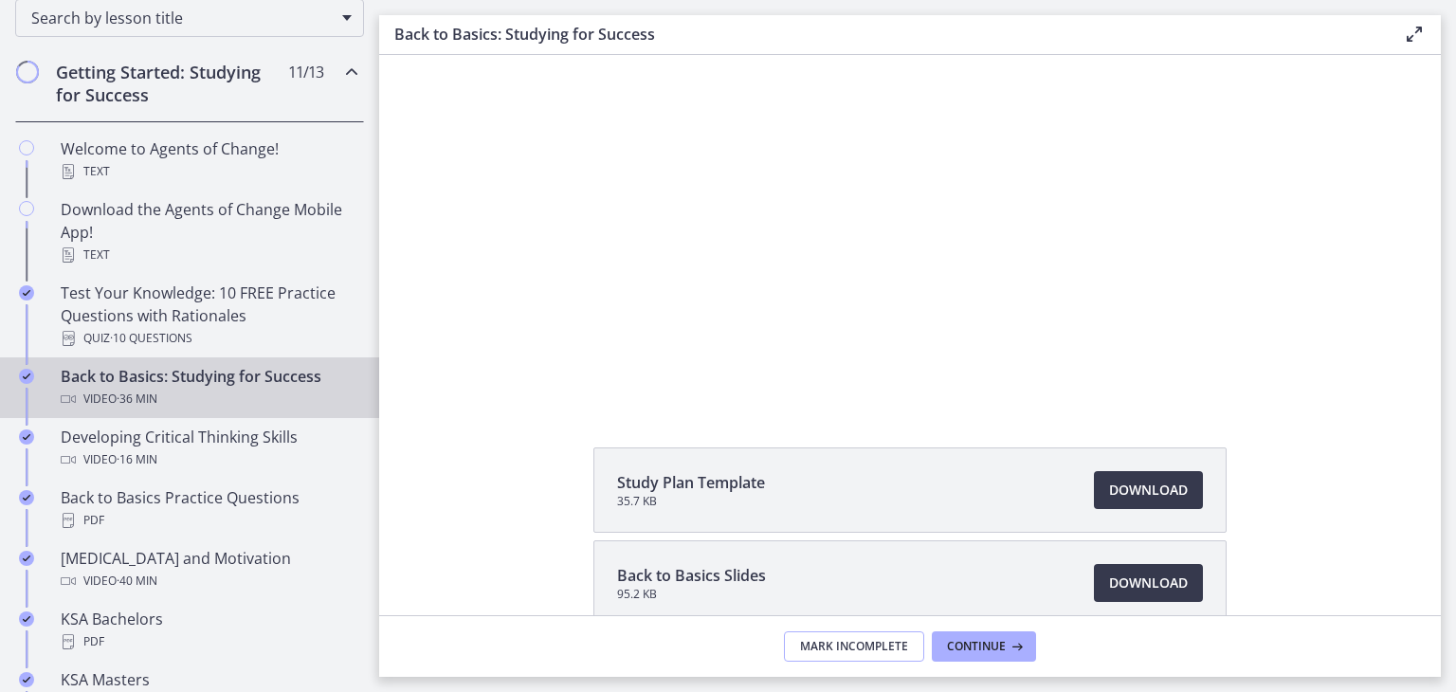
click at [871, 647] on span "Mark Incomplete" at bounding box center [854, 646] width 108 height 15
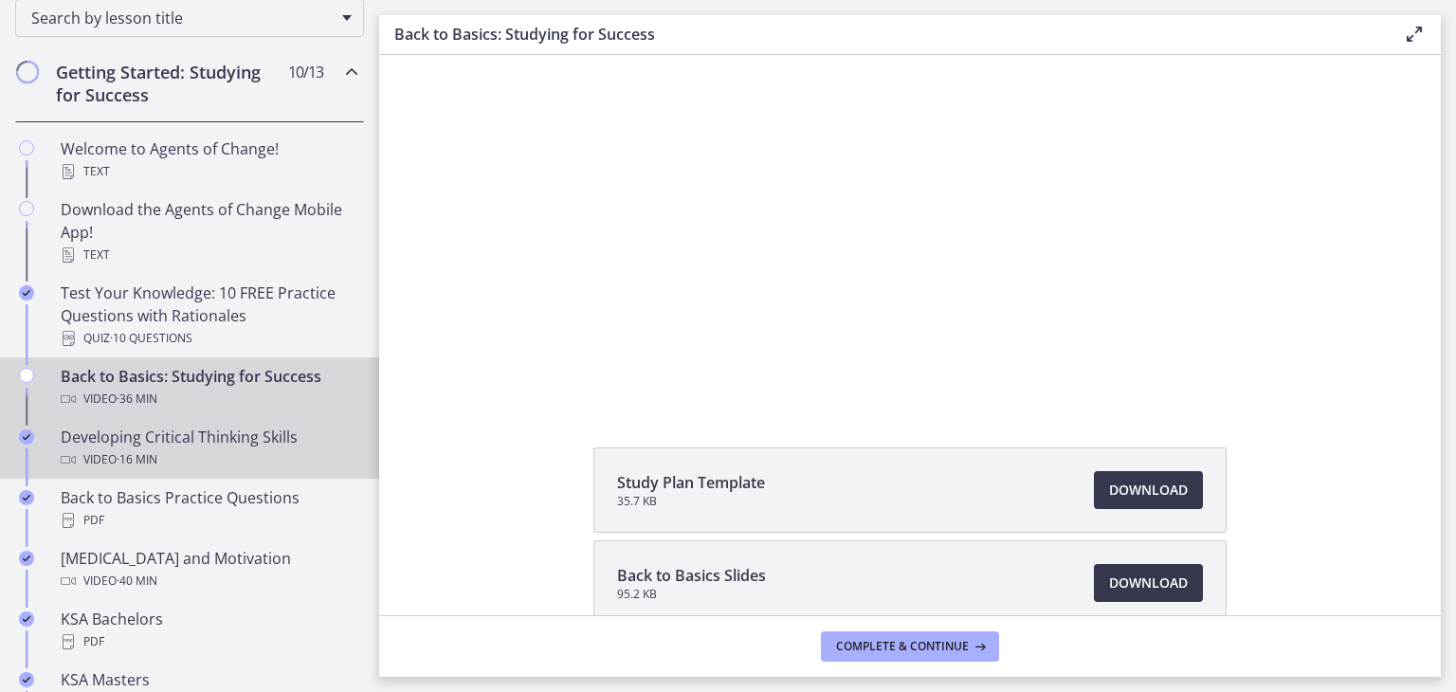
click at [292, 460] on div "Video · 16 min" at bounding box center [209, 459] width 296 height 23
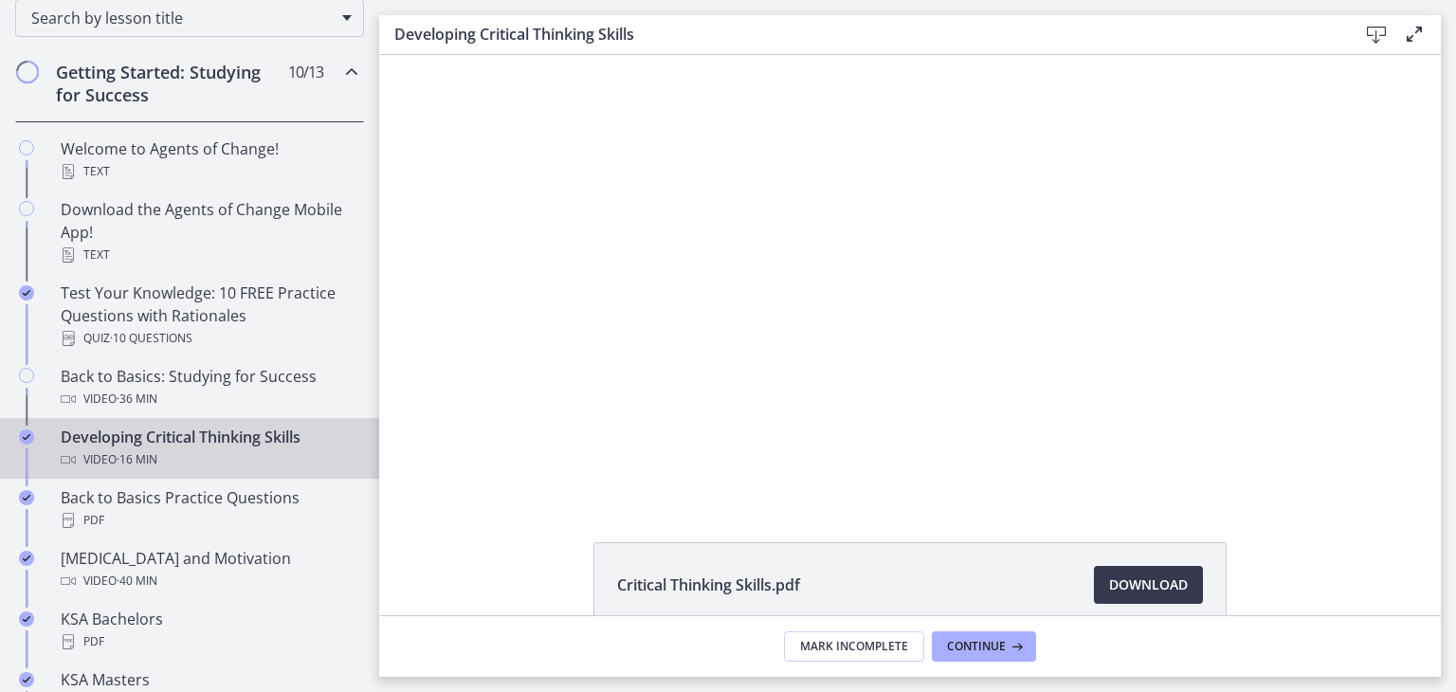
click at [810, 622] on footer "Mark Incomplete Continue" at bounding box center [910, 646] width 1062 height 62
click at [821, 639] on span "Mark Incomplete" at bounding box center [854, 646] width 108 height 15
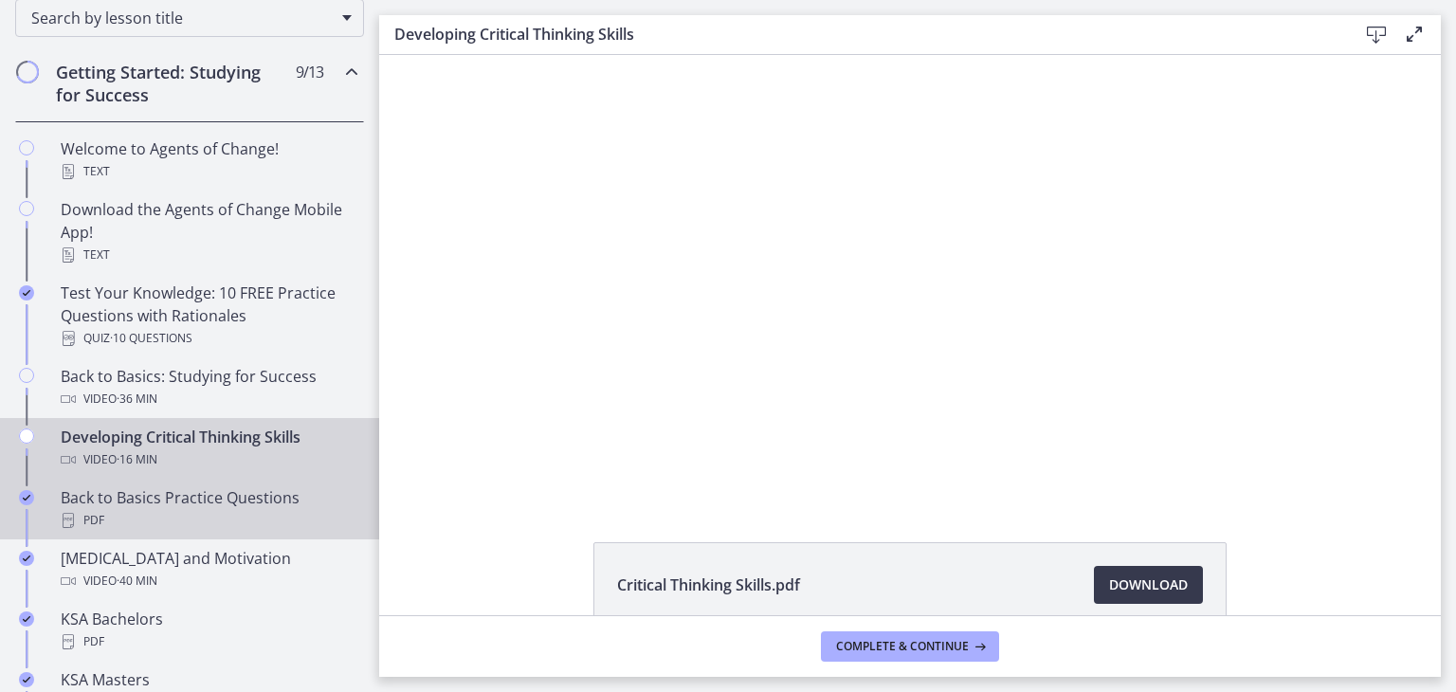
click at [210, 492] on div "Back to Basics Practice Questions PDF" at bounding box center [209, 509] width 296 height 46
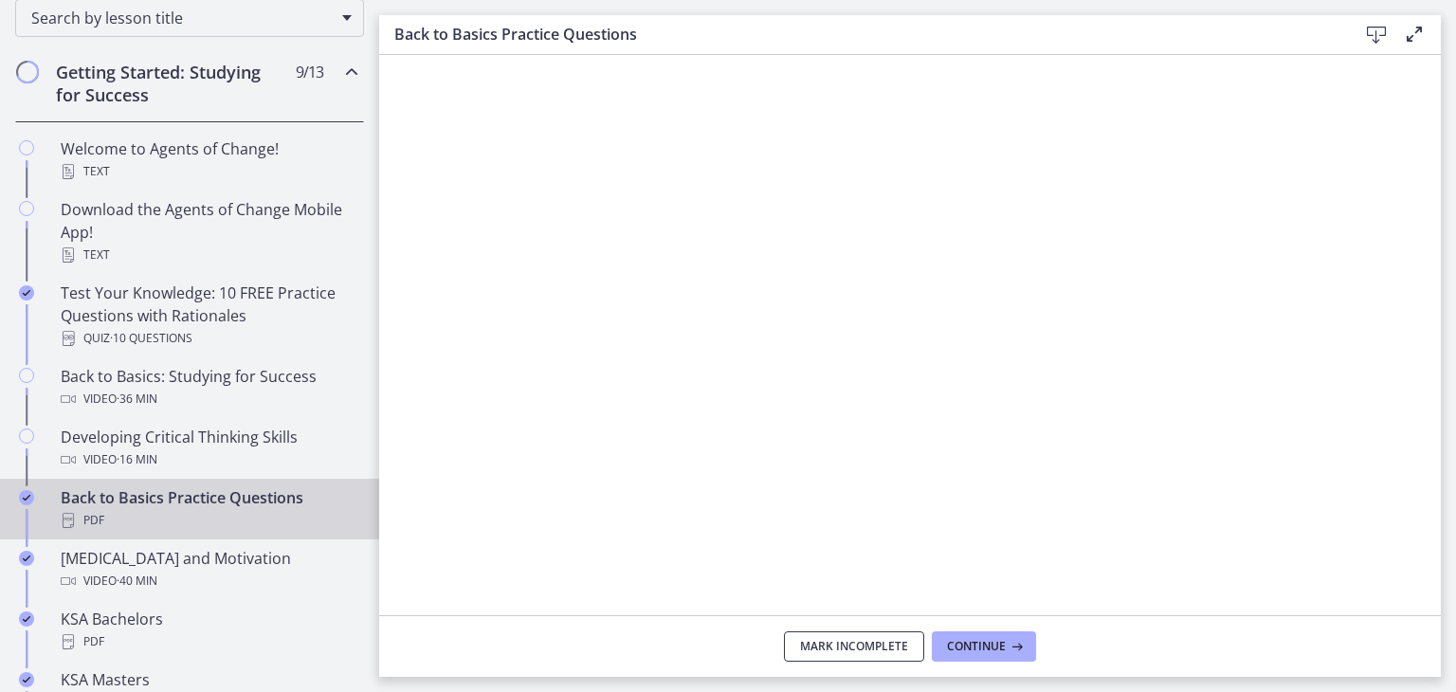
click at [832, 634] on button "Mark Incomplete" at bounding box center [854, 646] width 140 height 30
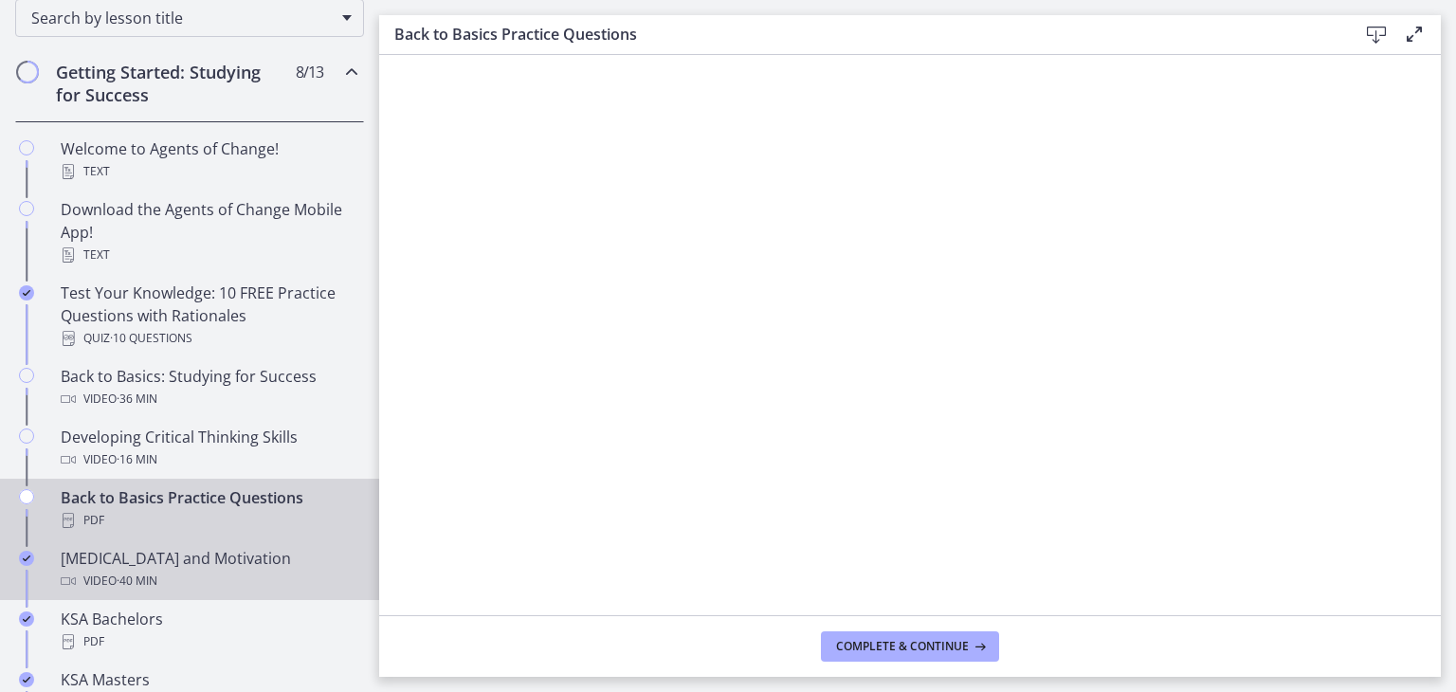
click at [154, 578] on span "· 40 min" at bounding box center [137, 581] width 41 height 23
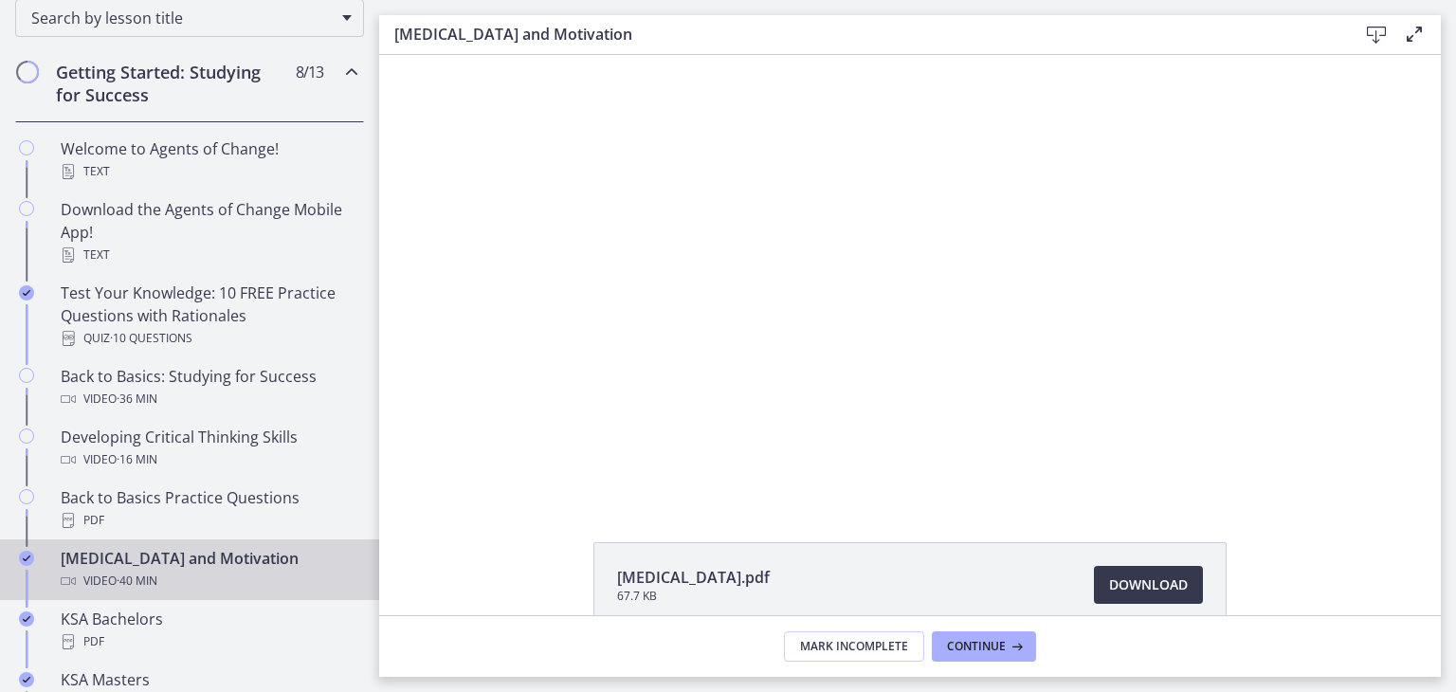
scroll to position [1043, 0]
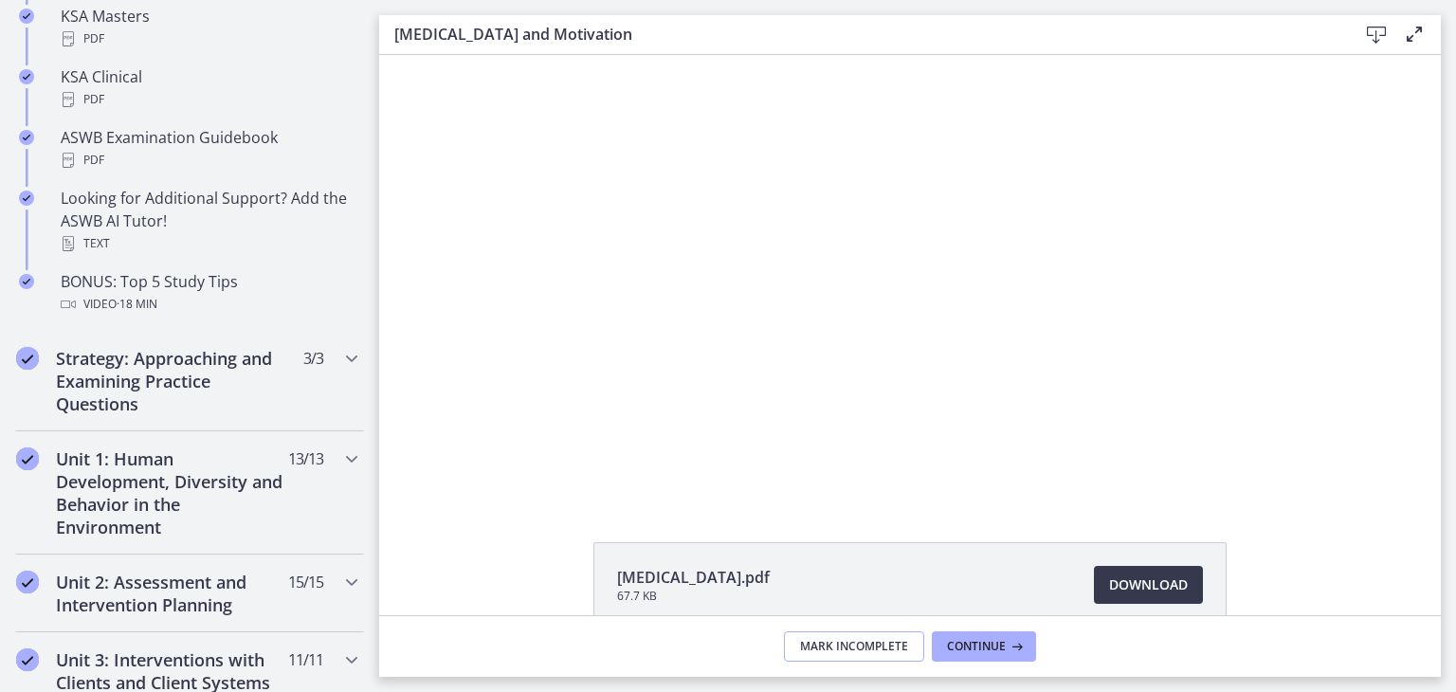
click at [898, 651] on span "Mark Incomplete" at bounding box center [854, 646] width 108 height 15
drag, startPoint x: 111, startPoint y: 395, endPoint x: 178, endPoint y: 414, distance: 69.9
click at [114, 395] on h2 "Strategy: Approaching and Examining Practice Questions" at bounding box center [171, 381] width 231 height 68
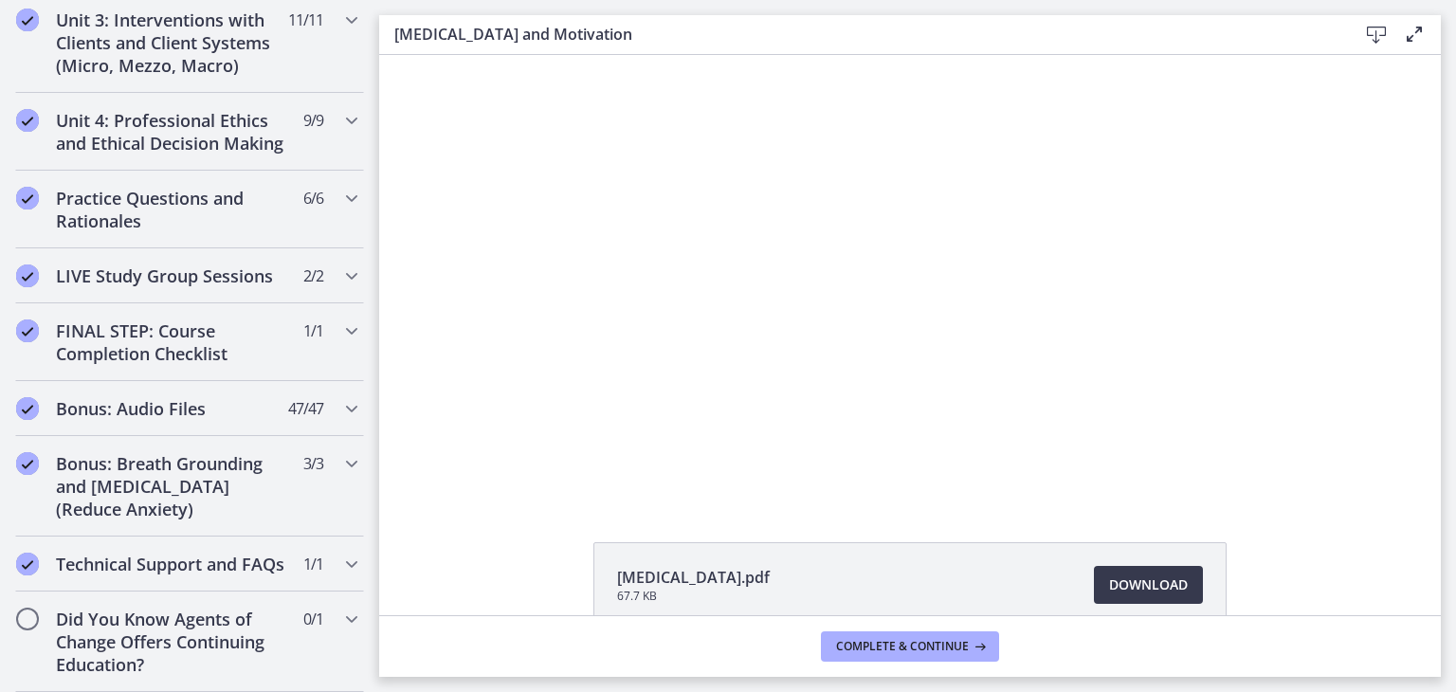
scroll to position [1045, 0]
click at [150, 398] on div "Bonus: Audio Files 47 / 47 Completed" at bounding box center [189, 408] width 349 height 55
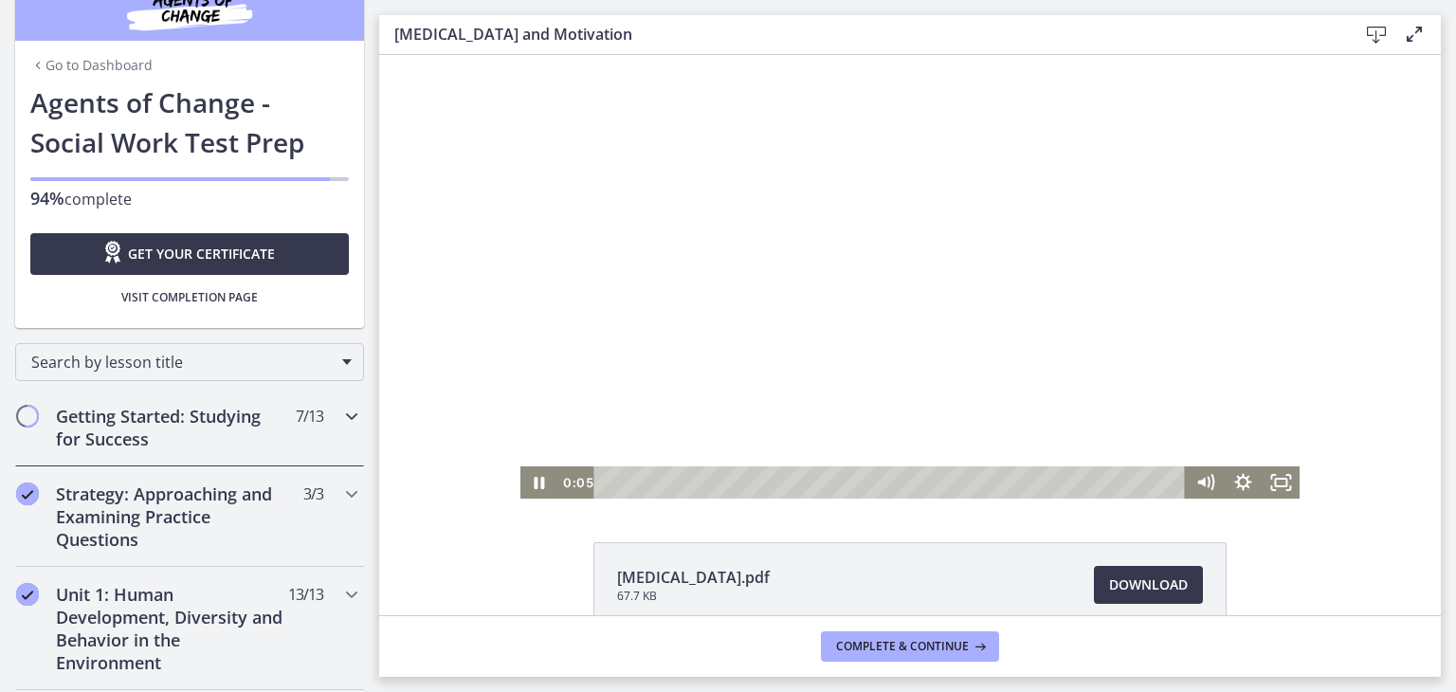
scroll to position [95, 0]
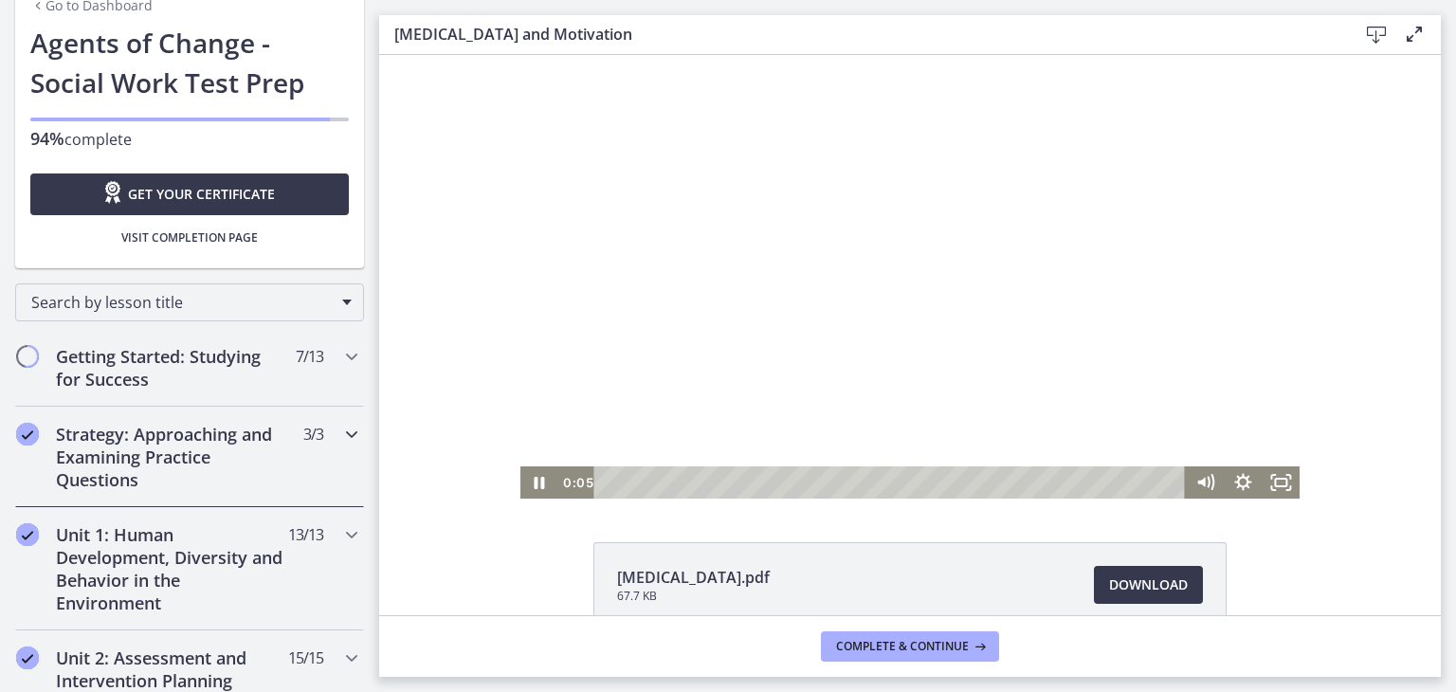
click at [124, 445] on h2 "Strategy: Approaching and Examining Practice Questions" at bounding box center [171, 457] width 231 height 68
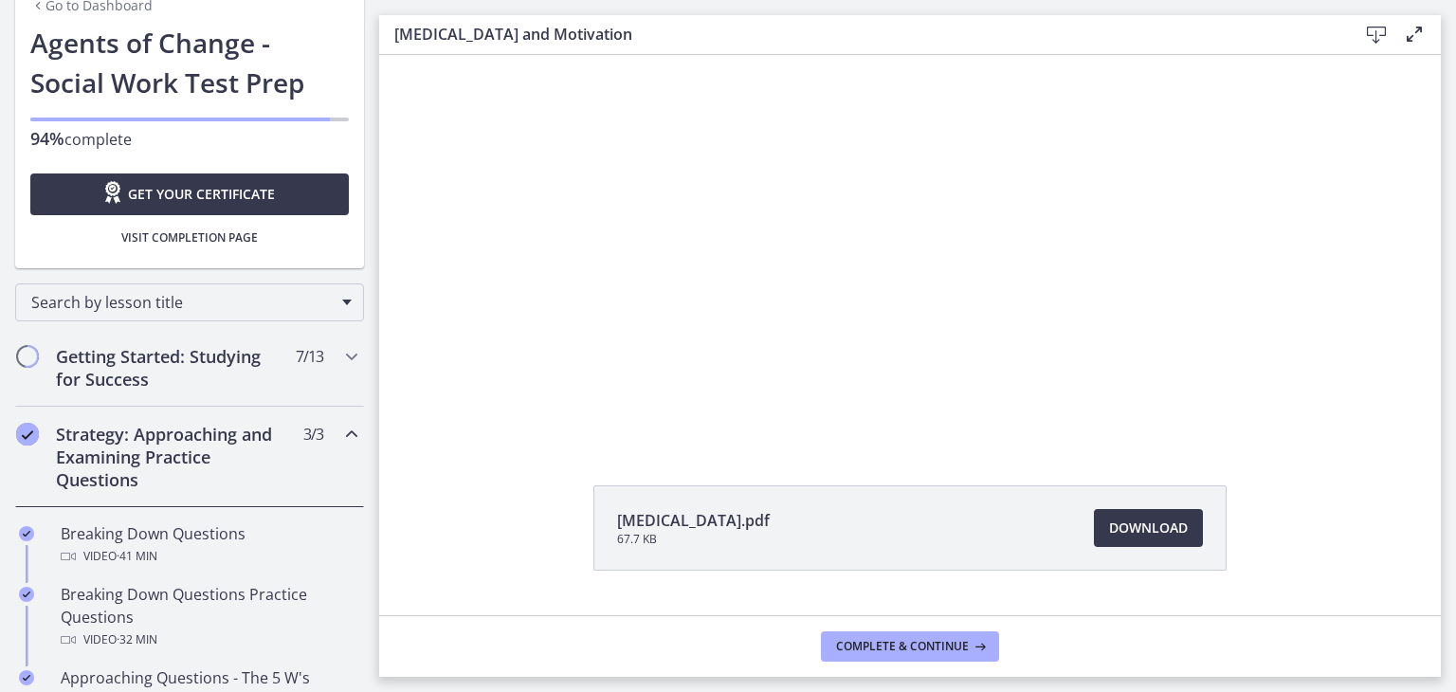
scroll to position [102, 0]
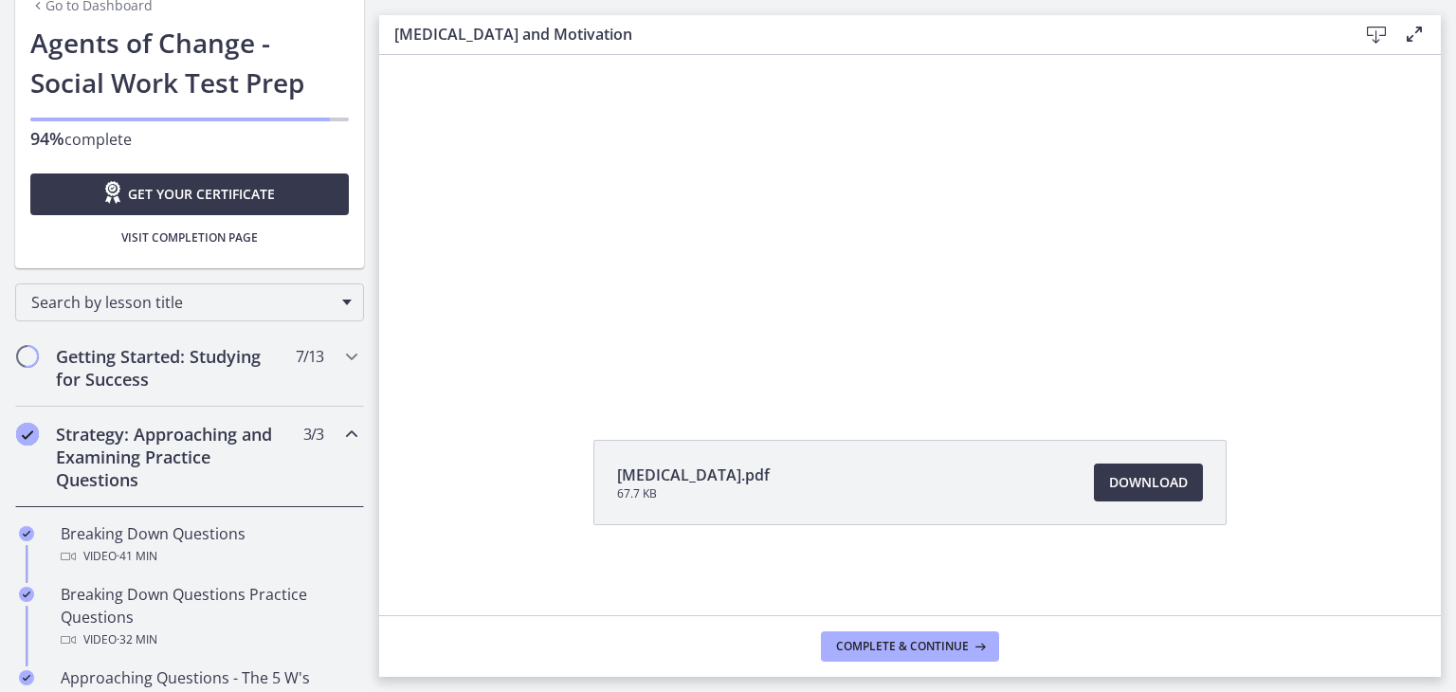
click at [193, 477] on h2 "Strategy: Approaching and Examining Practice Questions" at bounding box center [171, 457] width 231 height 68
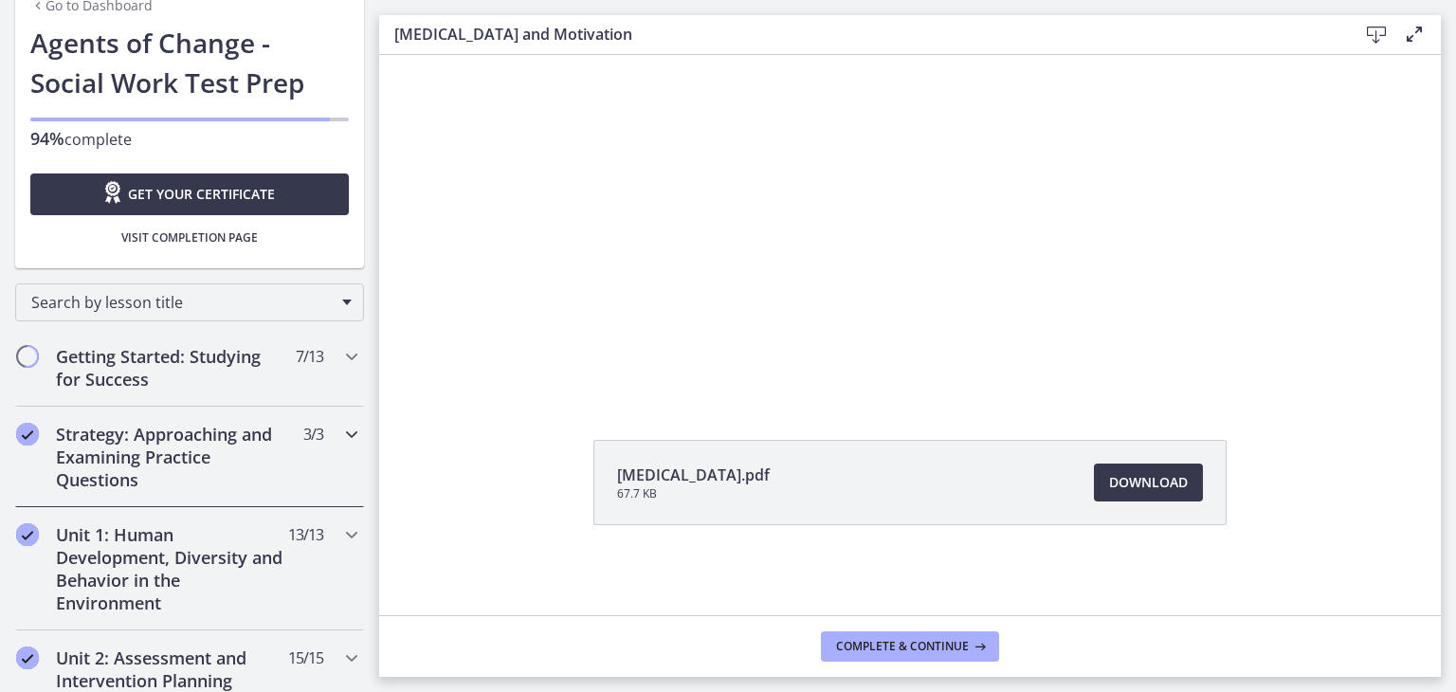
click at [178, 490] on div "Strategy: Approaching and Examining Practice Questions 3 / 3 Completed" at bounding box center [189, 457] width 349 height 101
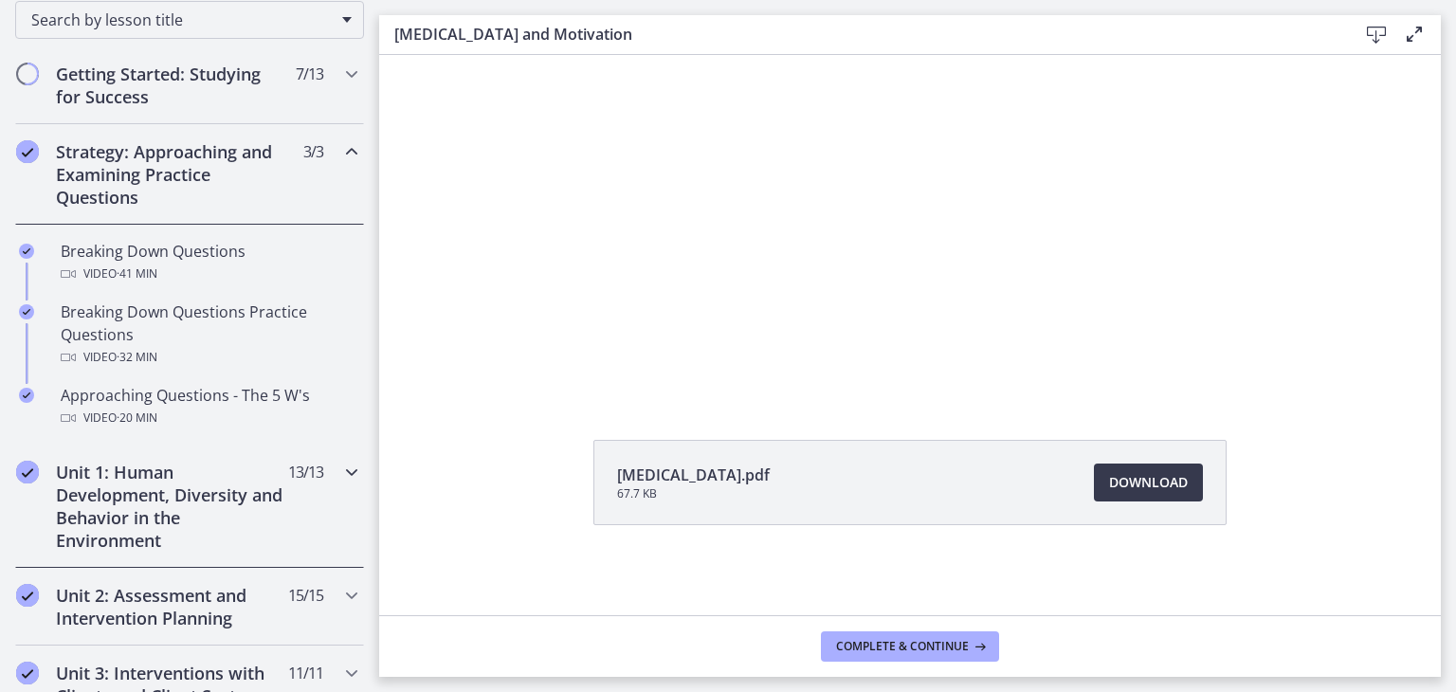
scroll to position [379, 0]
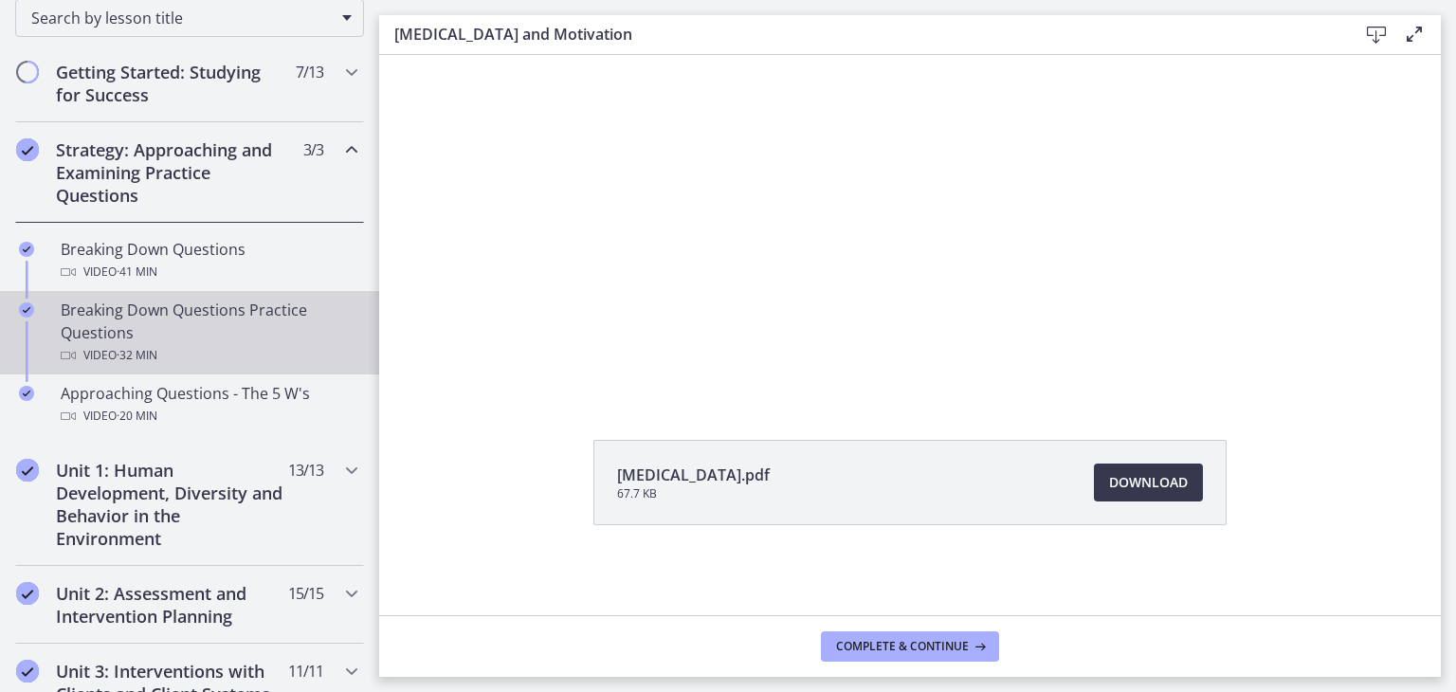
drag, startPoint x: 126, startPoint y: 338, endPoint x: 101, endPoint y: 369, distance: 39.1
click at [126, 338] on div "Breaking Down Questions Practice Questions Video · 32 min" at bounding box center [209, 333] width 296 height 68
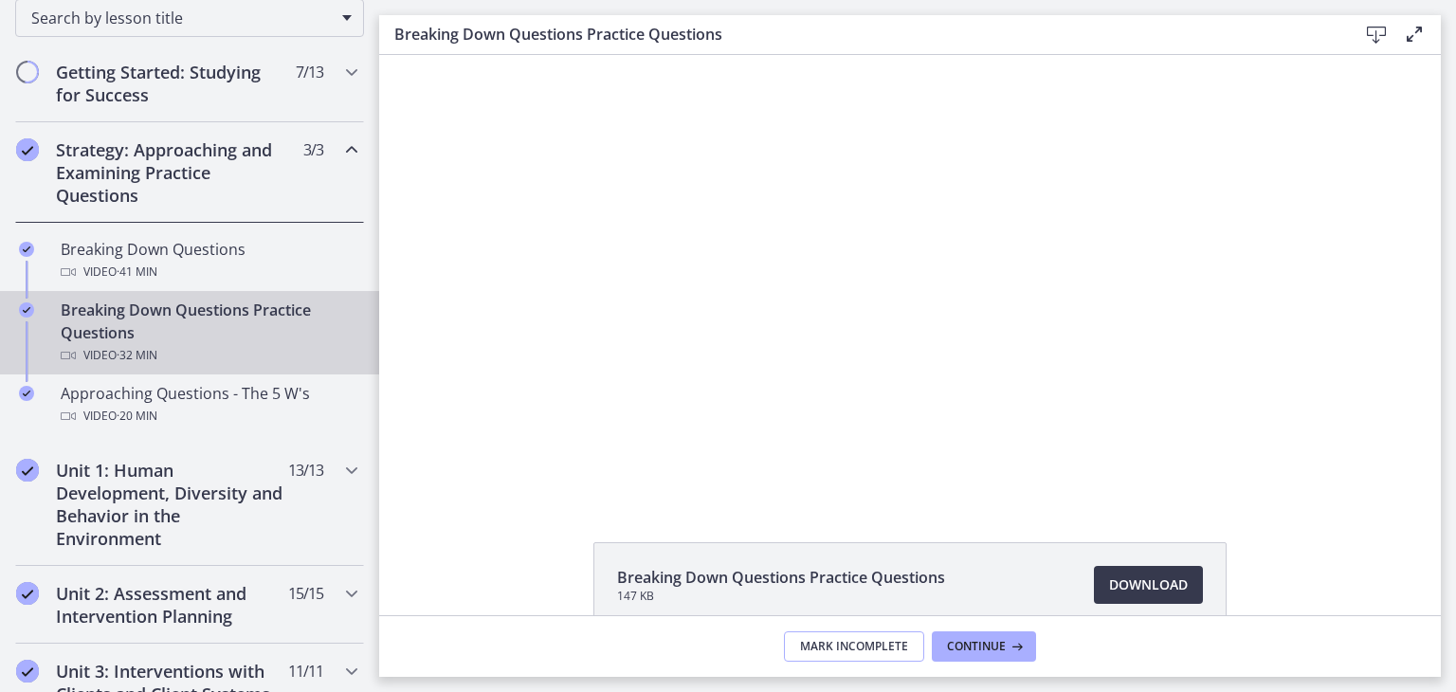
click at [811, 653] on span "Mark Incomplete" at bounding box center [854, 646] width 108 height 15
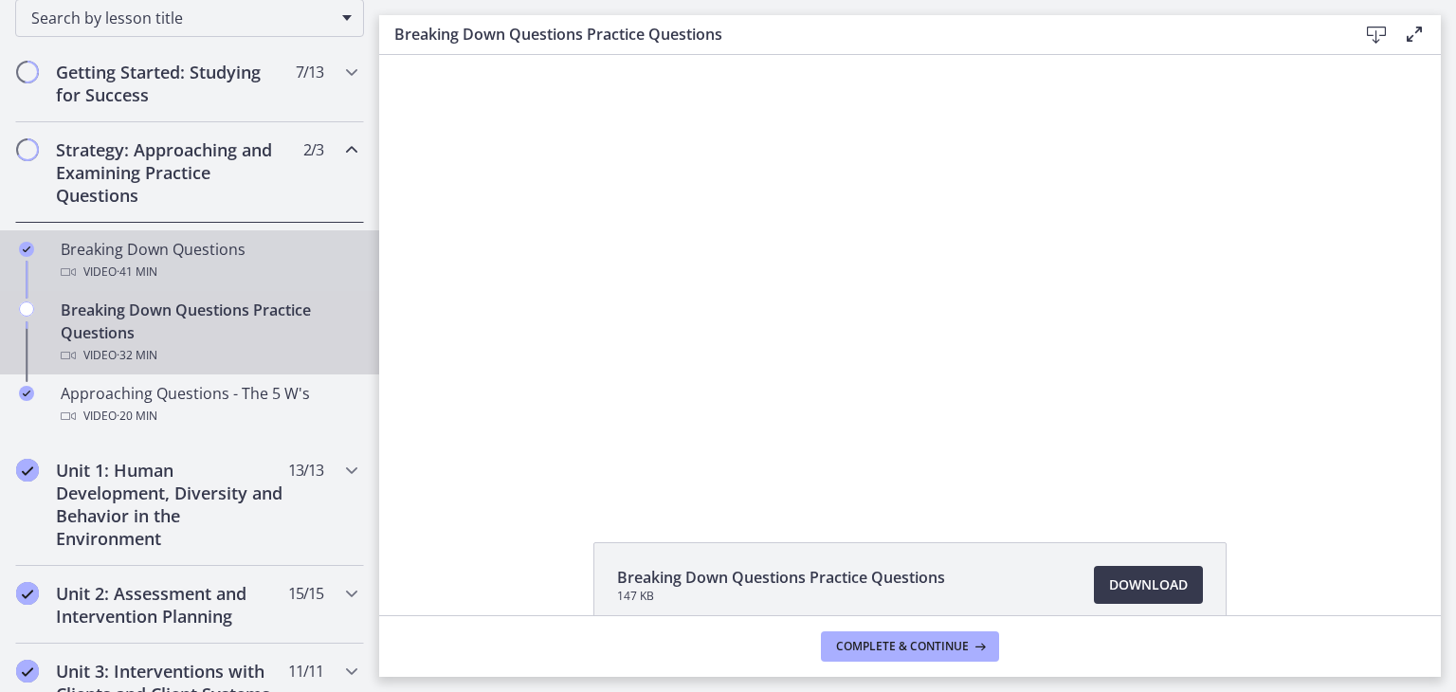
click at [264, 274] on div "Video · 41 min" at bounding box center [209, 272] width 296 height 23
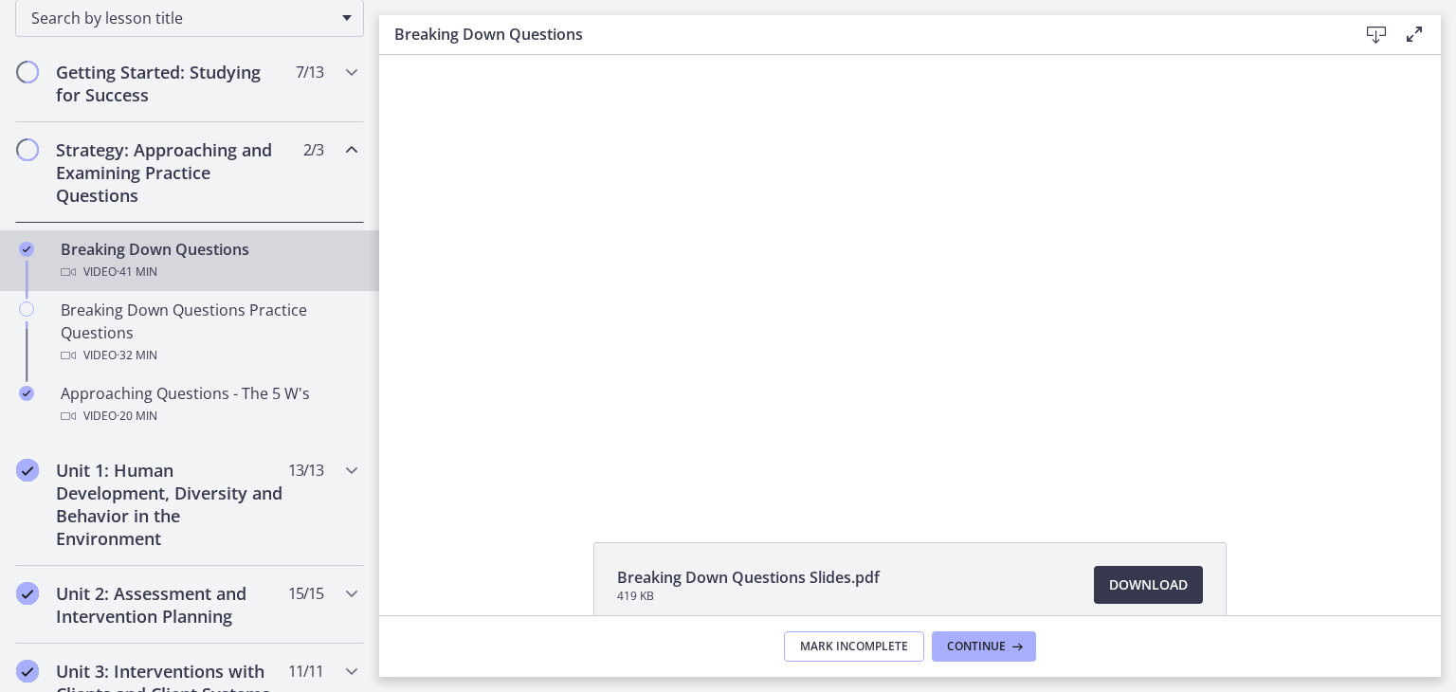
click at [818, 657] on button "Mark Incomplete" at bounding box center [854, 646] width 140 height 30
click at [265, 495] on h2 "Unit 1: Human Development, Diversity and Behavior in the Environment" at bounding box center [171, 504] width 231 height 91
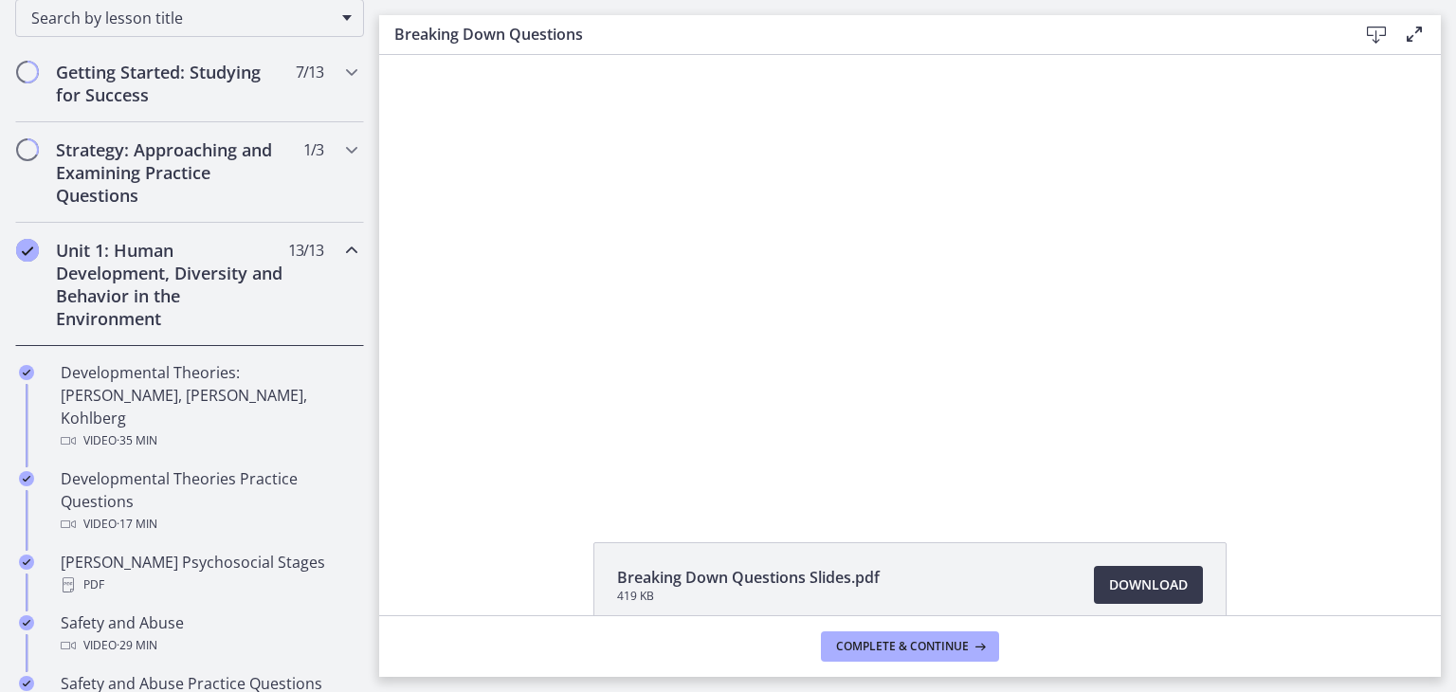
click at [112, 255] on h2 "Unit 1: Human Development, Diversity and Behavior in the Environment" at bounding box center [171, 284] width 231 height 91
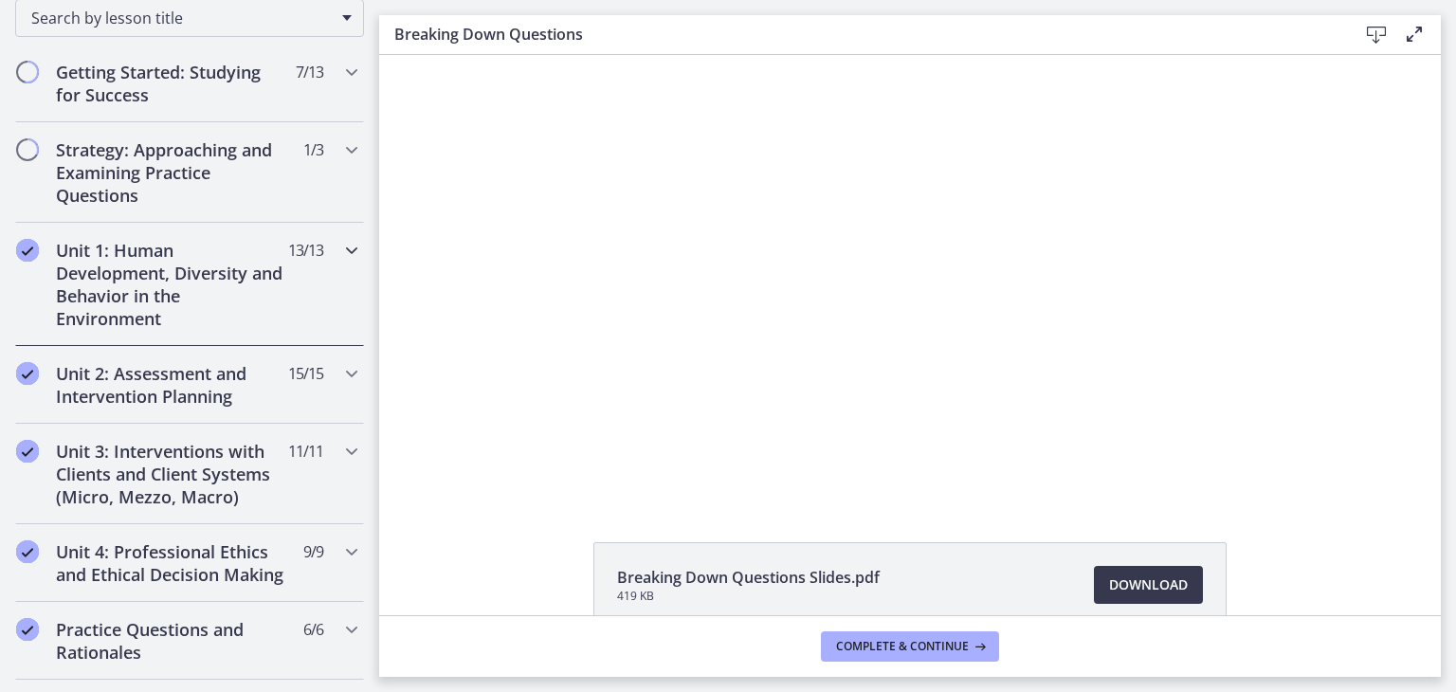
click at [136, 273] on h2 "Unit 1: Human Development, Diversity and Behavior in the Environment" at bounding box center [171, 284] width 231 height 91
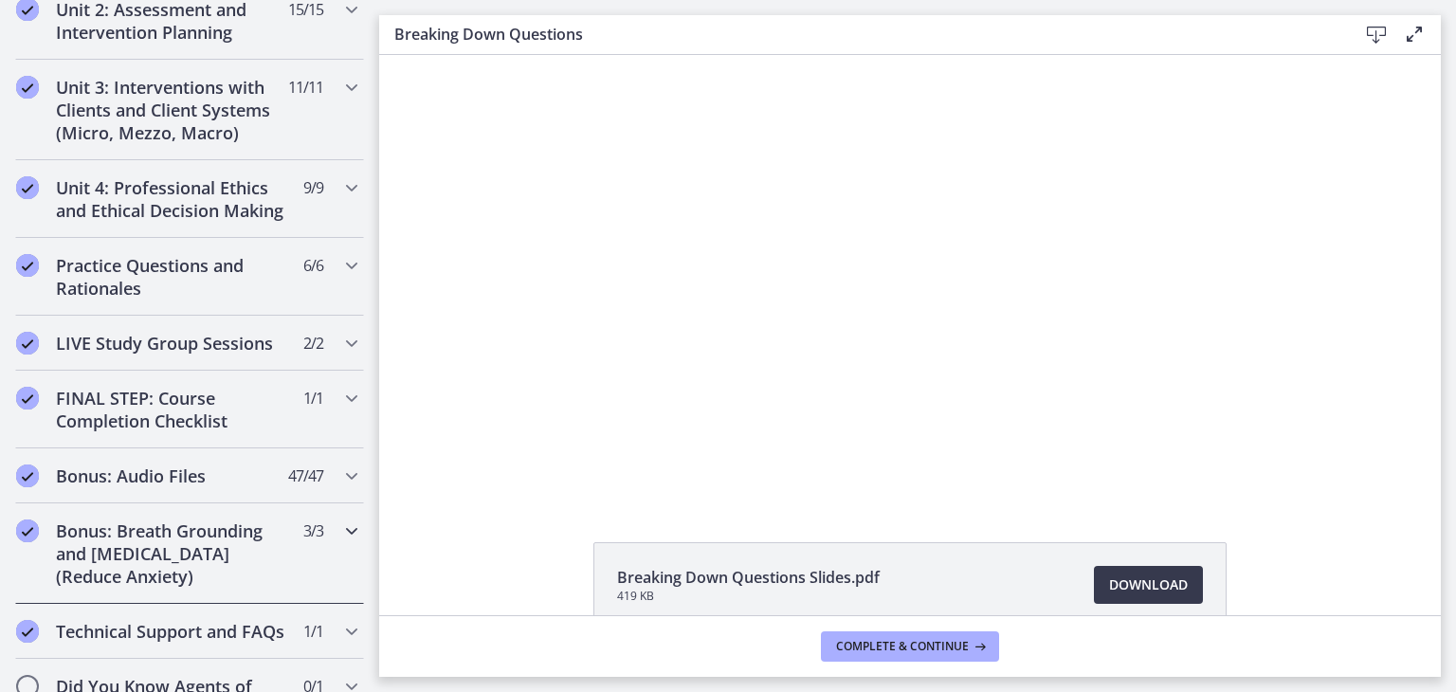
scroll to position [1768, 0]
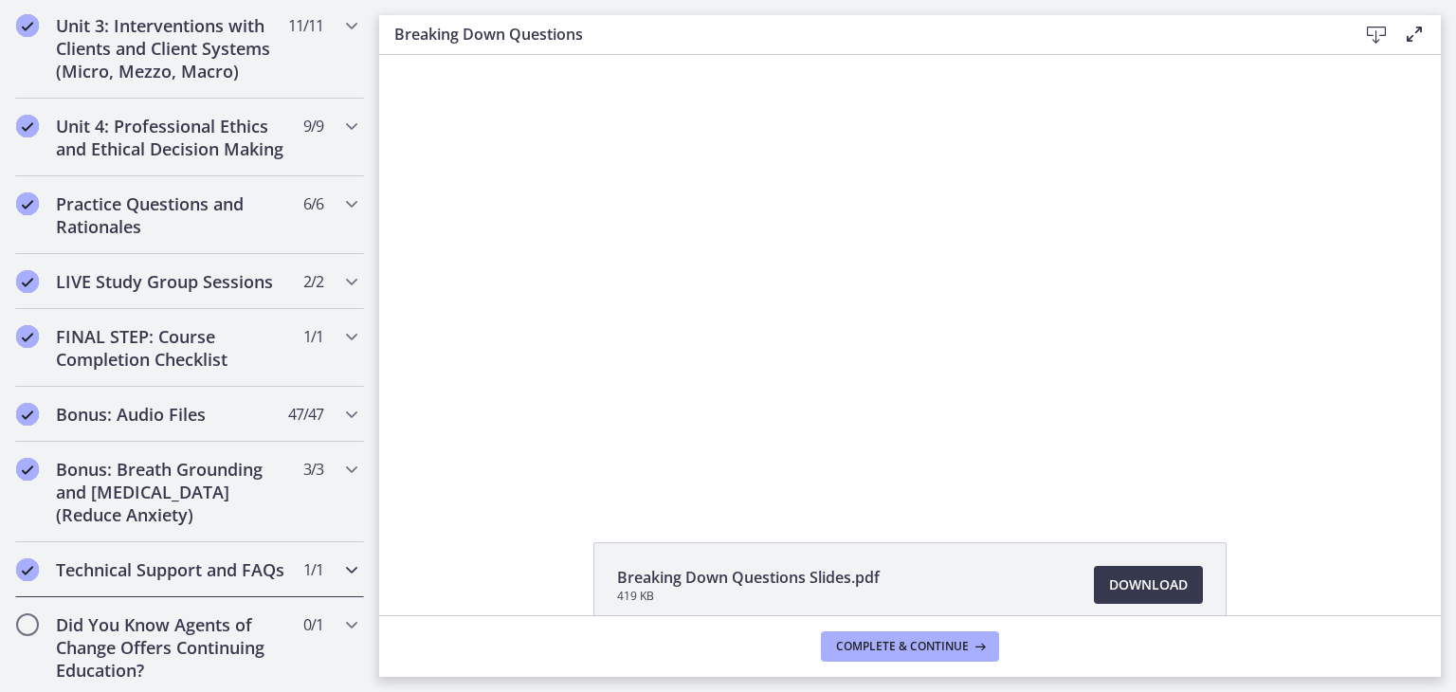
click at [149, 570] on h2 "Technical Support and FAQs" at bounding box center [171, 569] width 231 height 23
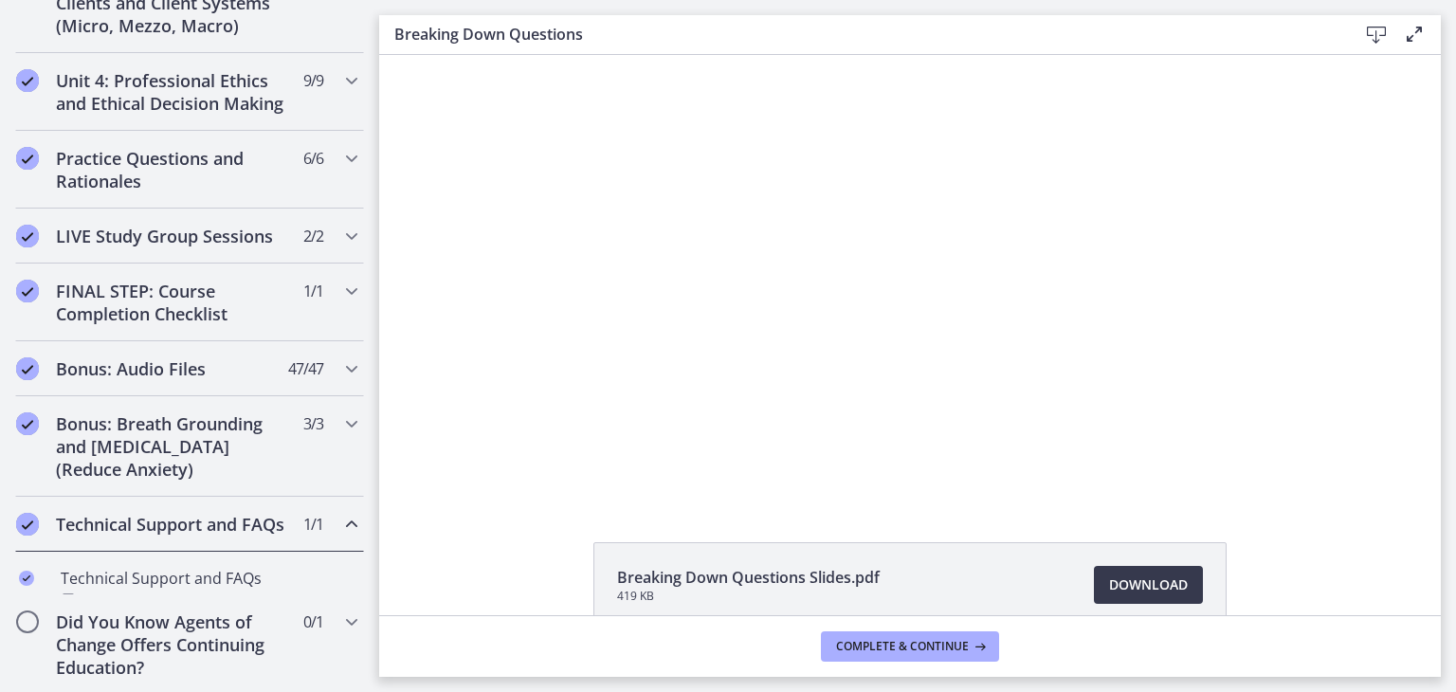
scroll to position [850, 0]
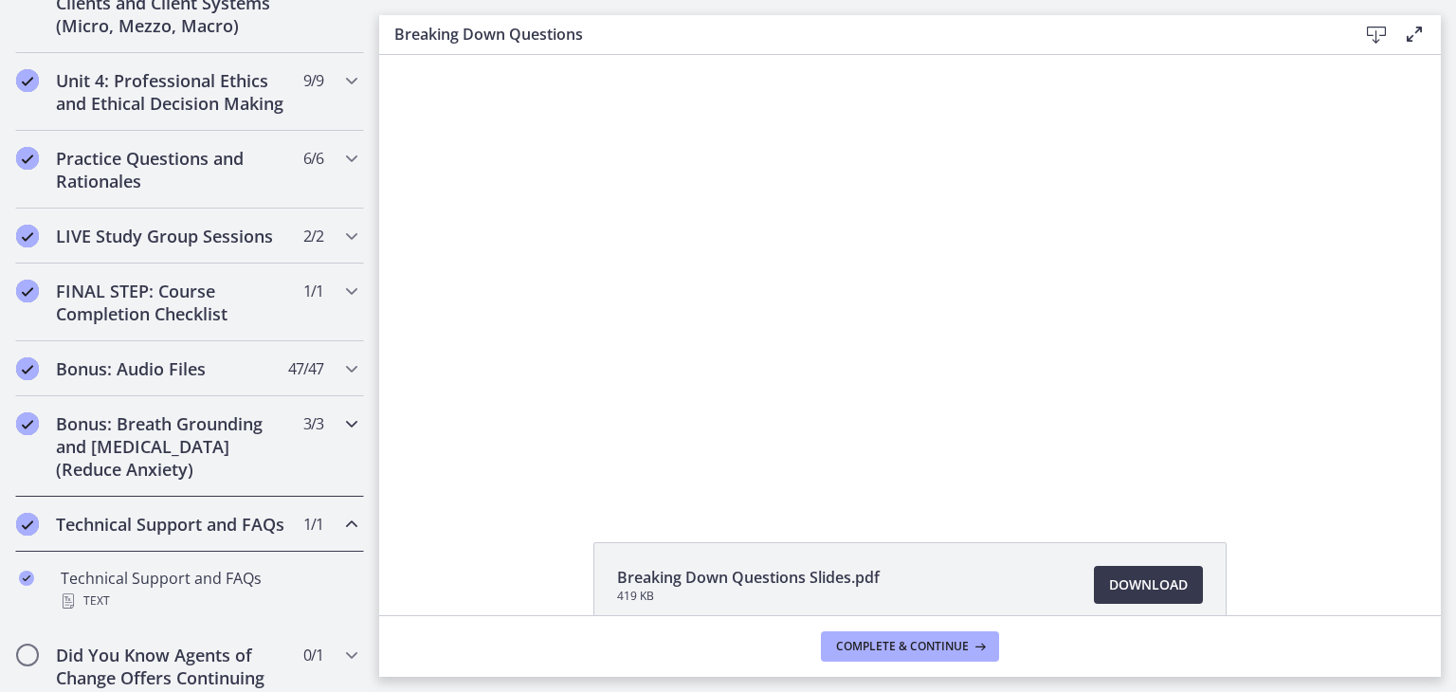
click at [154, 449] on h2 "Bonus: Breath Grounding and Guided Imagery (Reduce Anxiety)" at bounding box center [171, 446] width 231 height 68
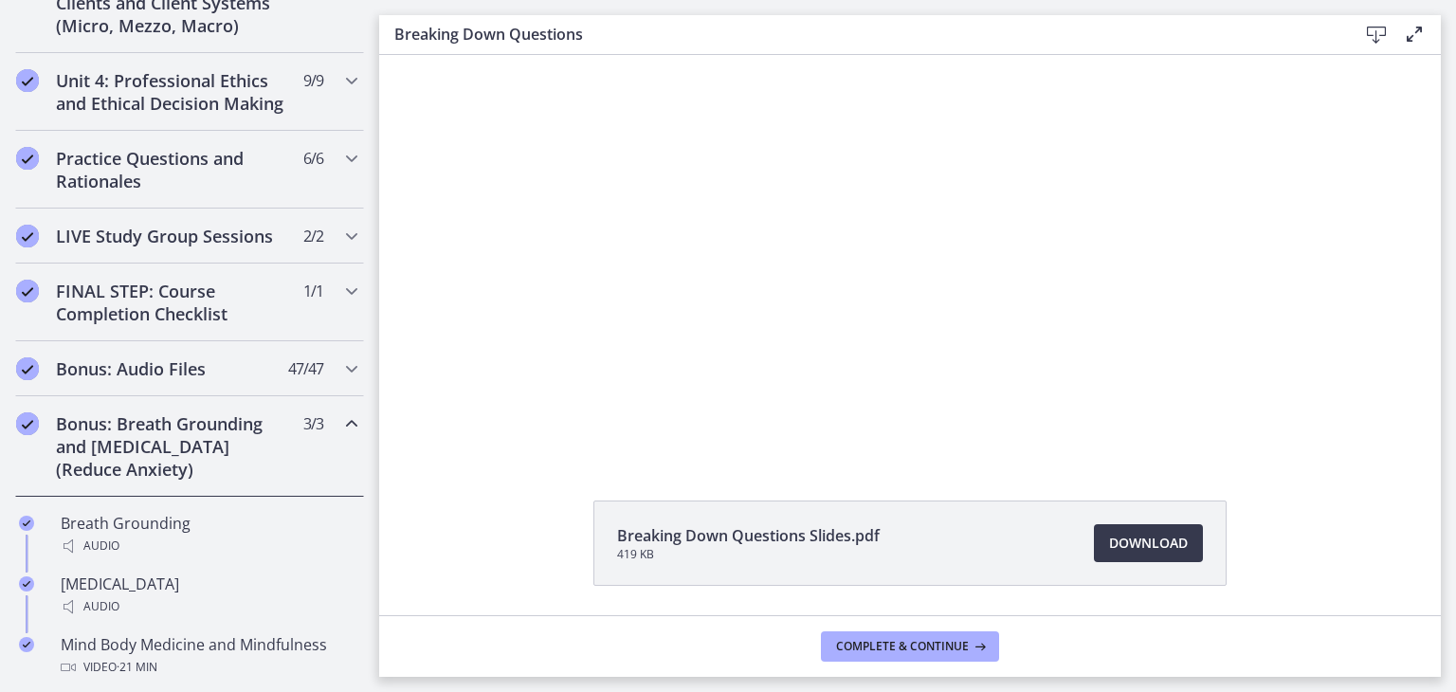
scroll to position [102, 0]
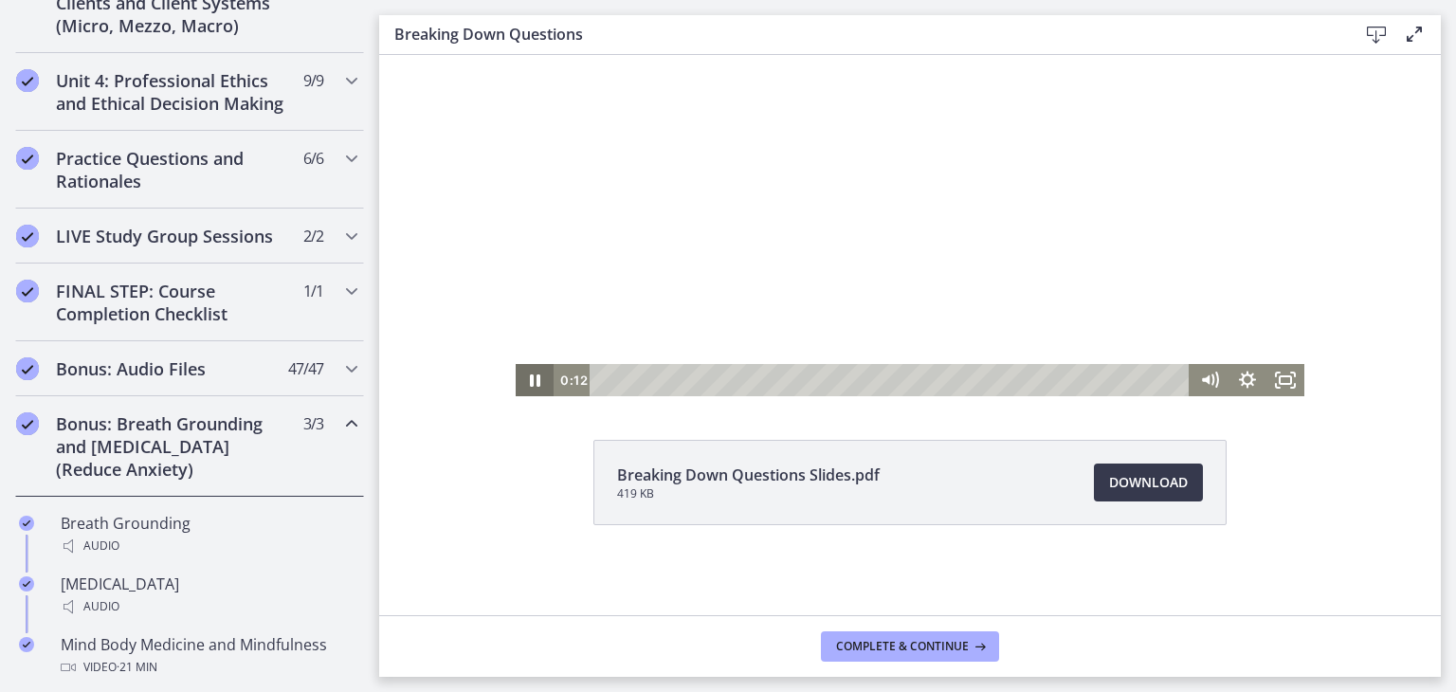
click at [519, 388] on icon "Pause" at bounding box center [535, 380] width 38 height 32
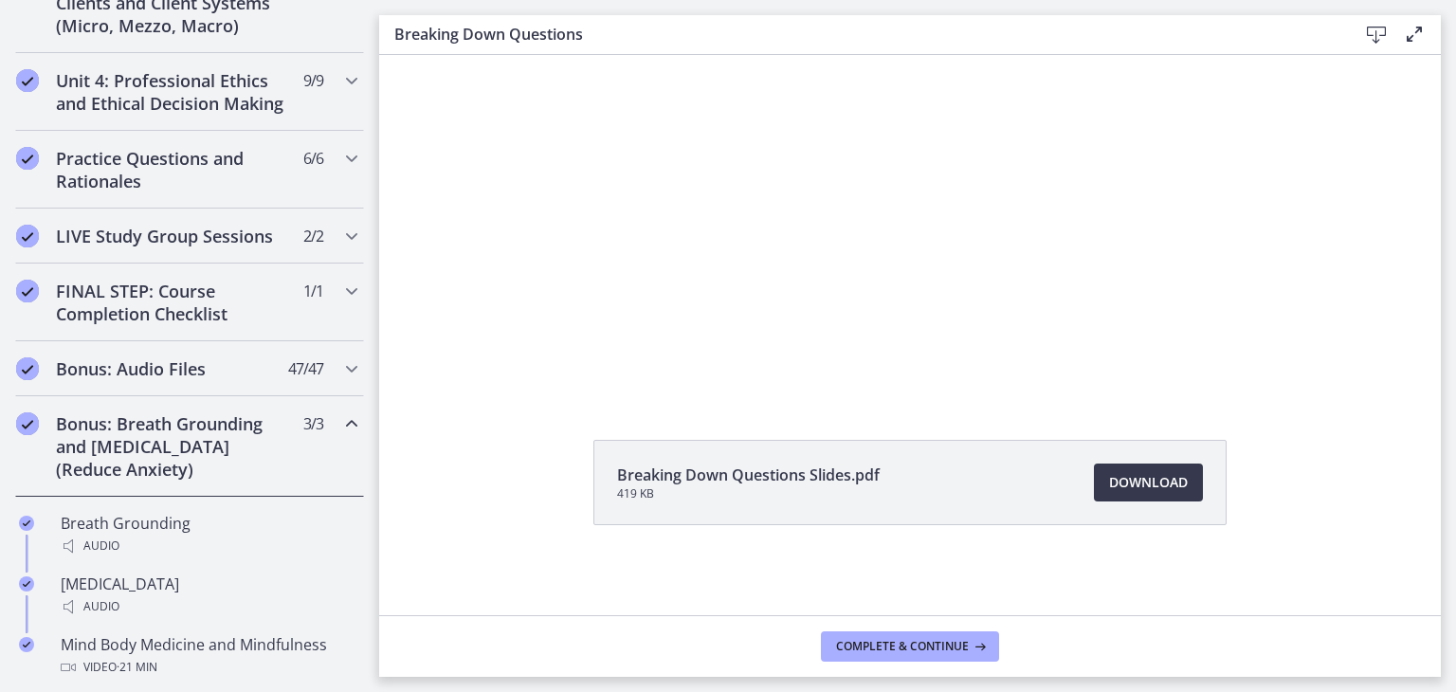
click at [109, 475] on h2 "Bonus: Breath Grounding and Guided Imagery (Reduce Anxiety)" at bounding box center [171, 446] width 231 height 68
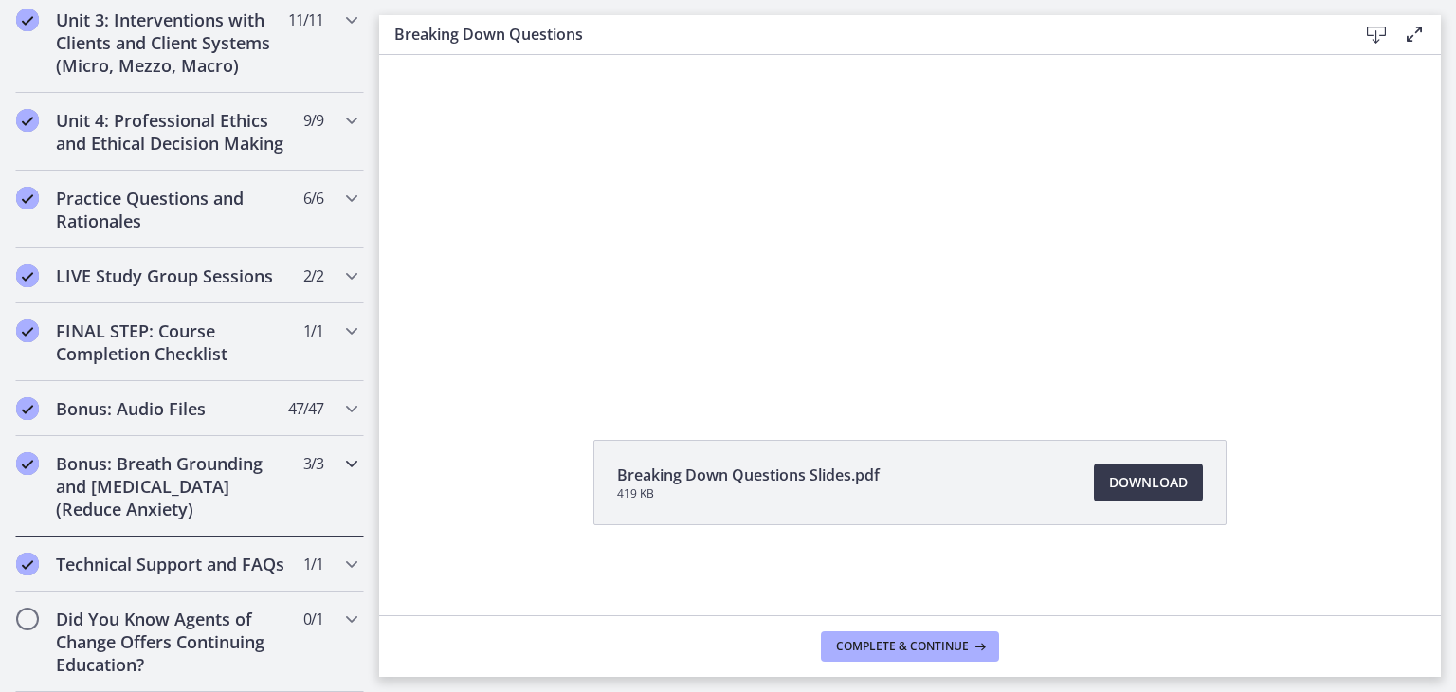
click at [172, 452] on h2 "Bonus: Breath Grounding and Guided Imagery (Reduce Anxiety)" at bounding box center [171, 486] width 231 height 68
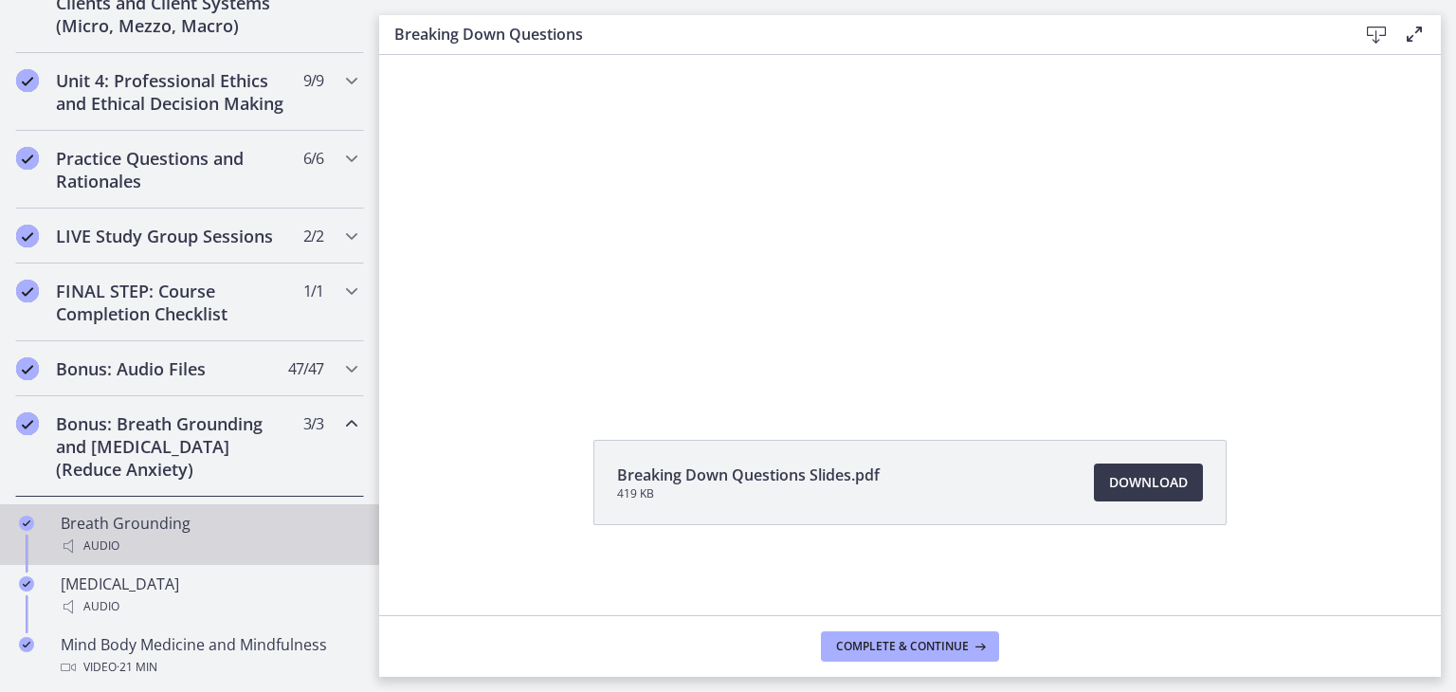
click at [156, 531] on div "Breath Grounding Audio" at bounding box center [209, 535] width 296 height 46
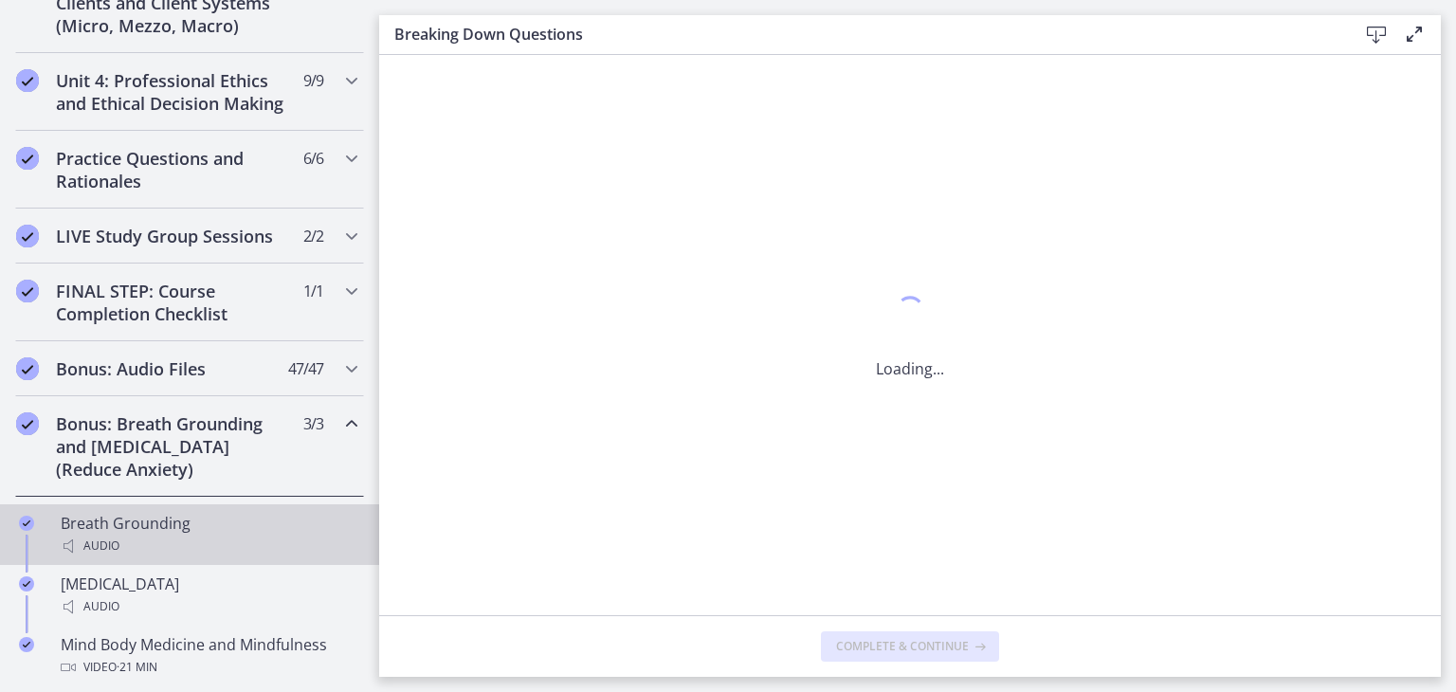
scroll to position [0, 0]
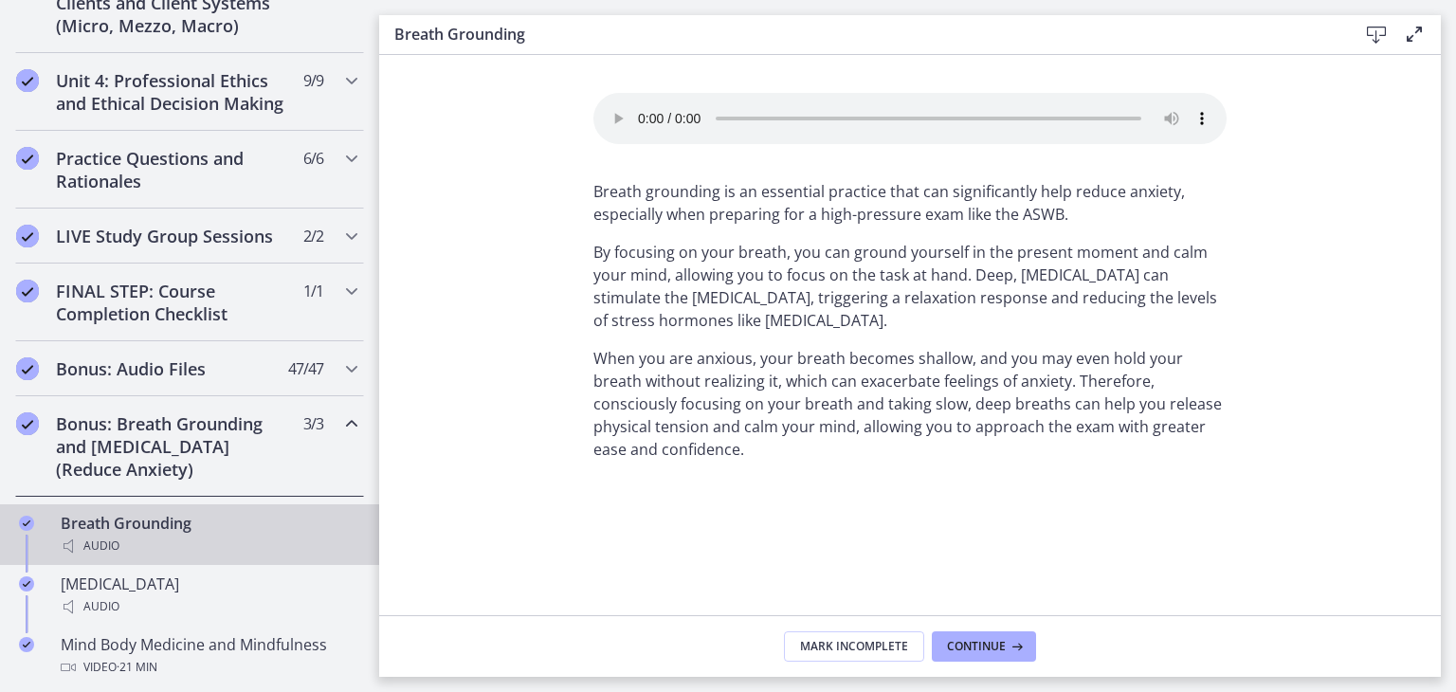
scroll to position [1048, 0]
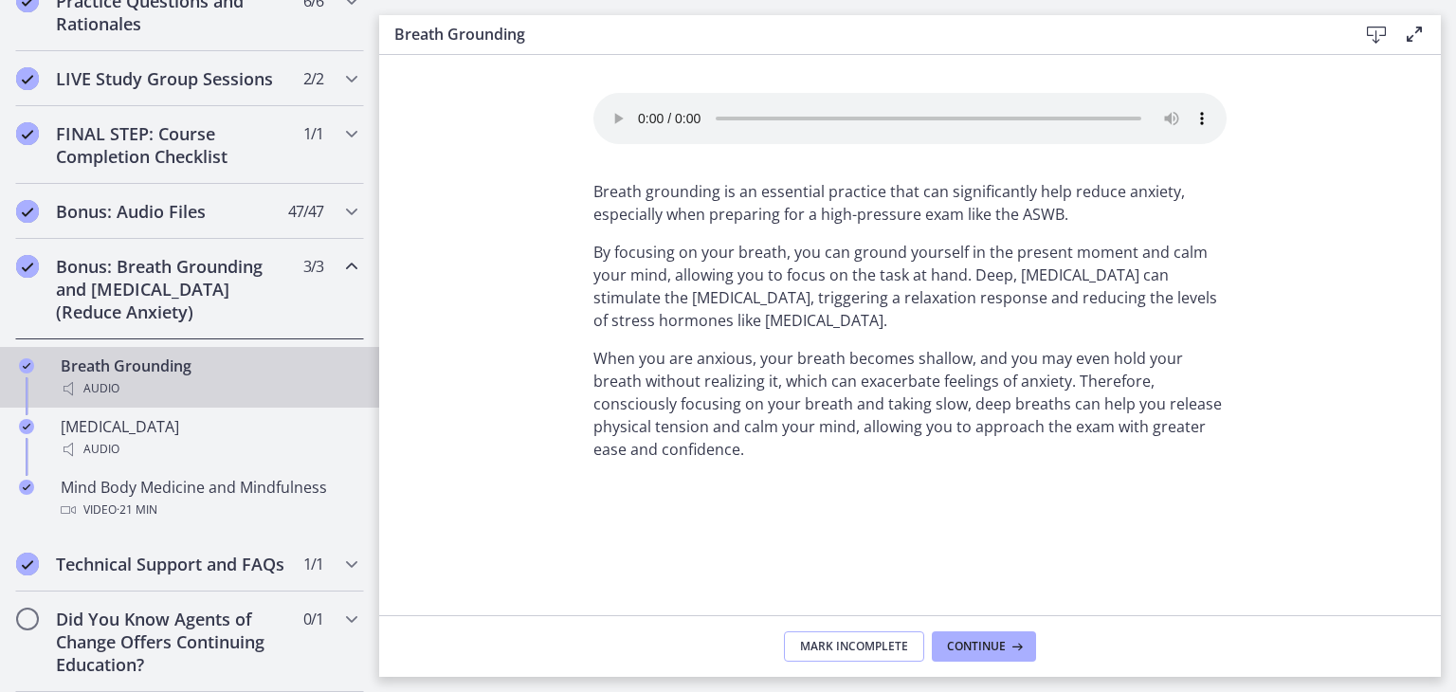
click at [834, 661] on button "Mark Incomplete" at bounding box center [854, 646] width 140 height 30
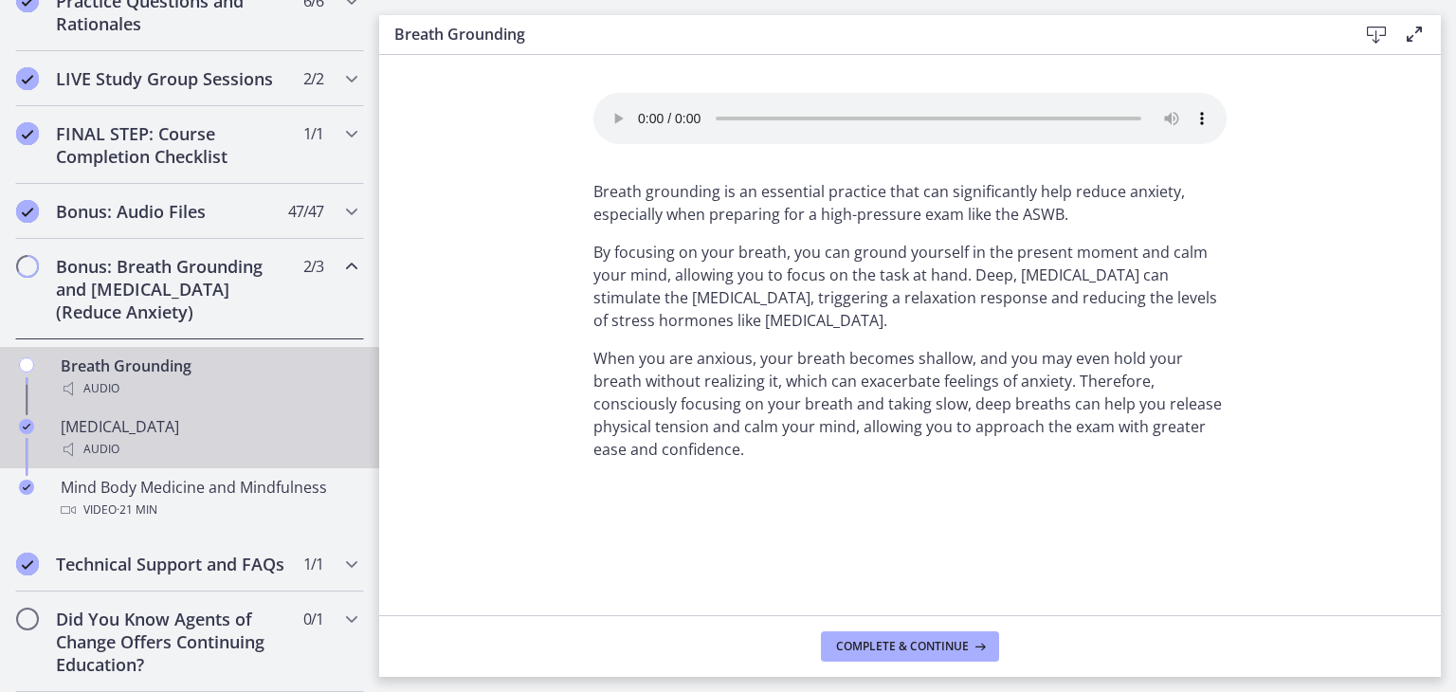
click at [228, 408] on link "Guided Imagery Audio" at bounding box center [189, 438] width 379 height 61
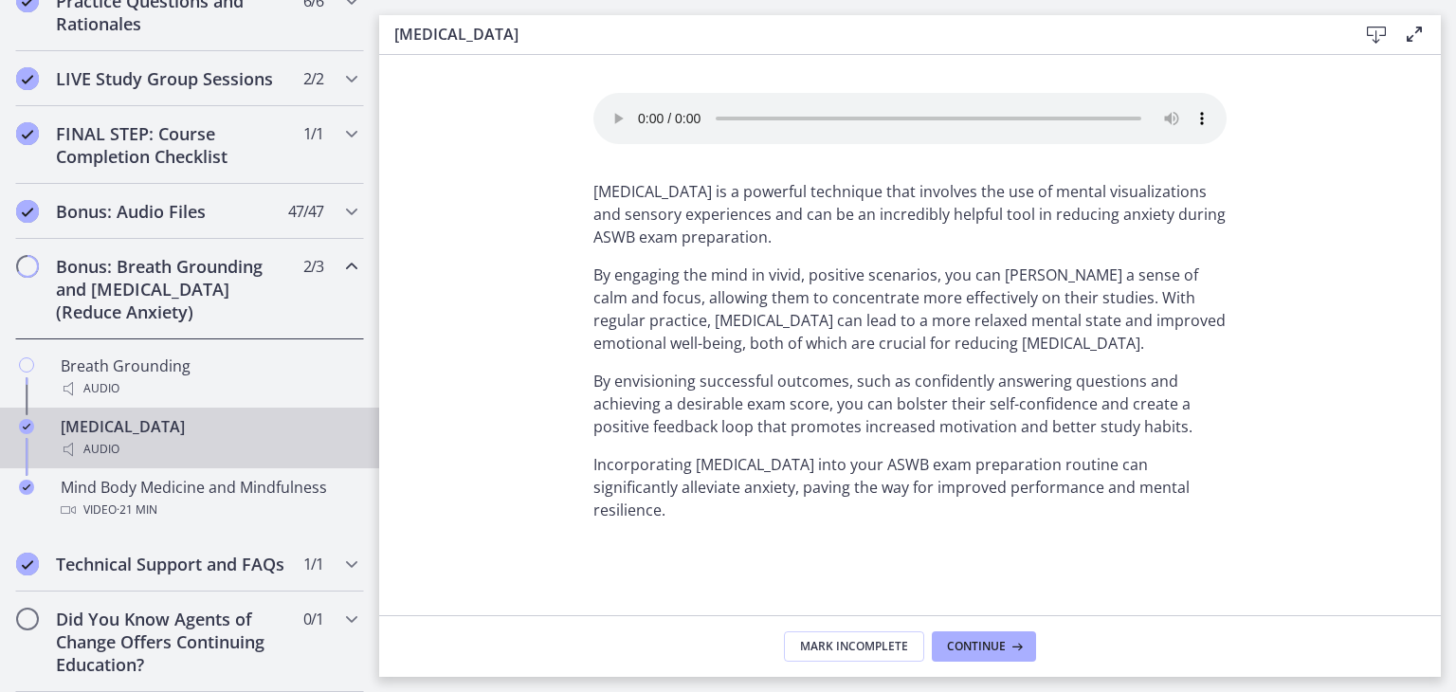
click at [838, 661] on footer "Mark Incomplete Continue" at bounding box center [910, 646] width 1062 height 62
click at [850, 644] on span "Mark Incomplete" at bounding box center [854, 646] width 108 height 15
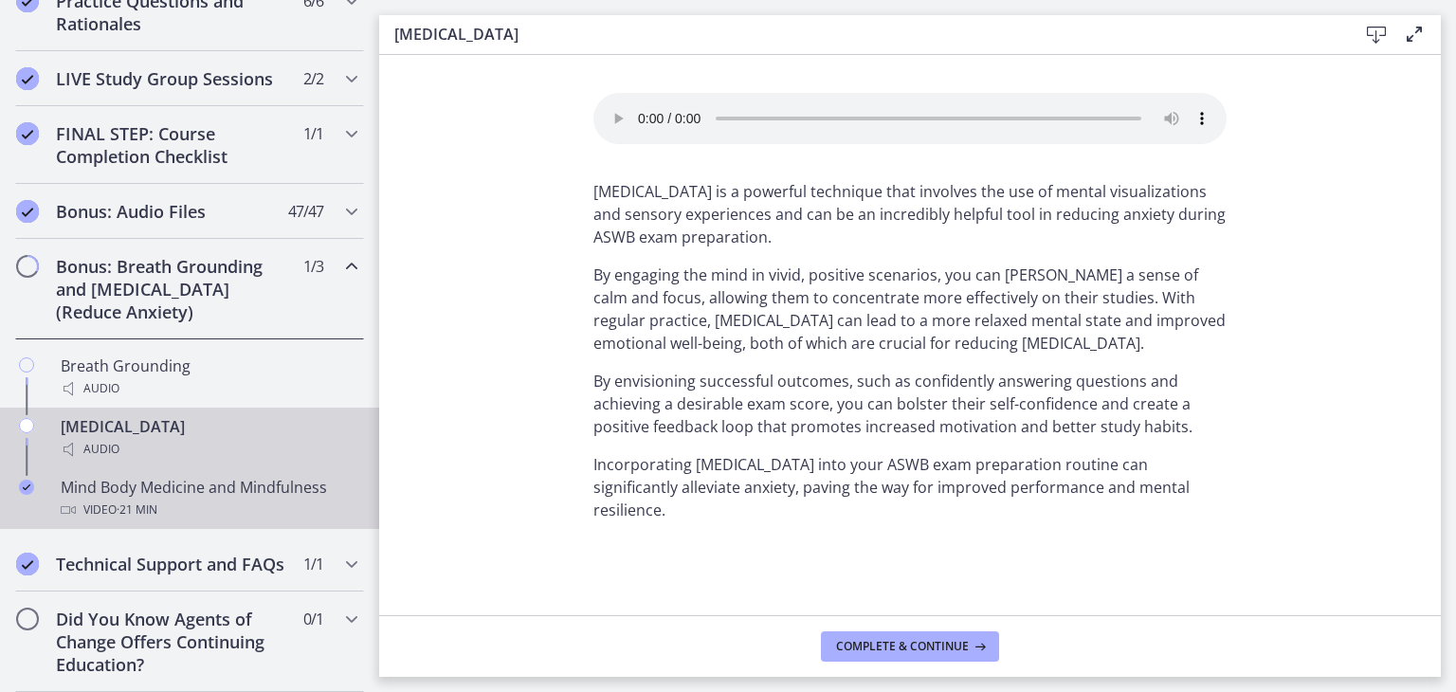
click at [212, 499] on div "Video · 21 min" at bounding box center [209, 510] width 296 height 23
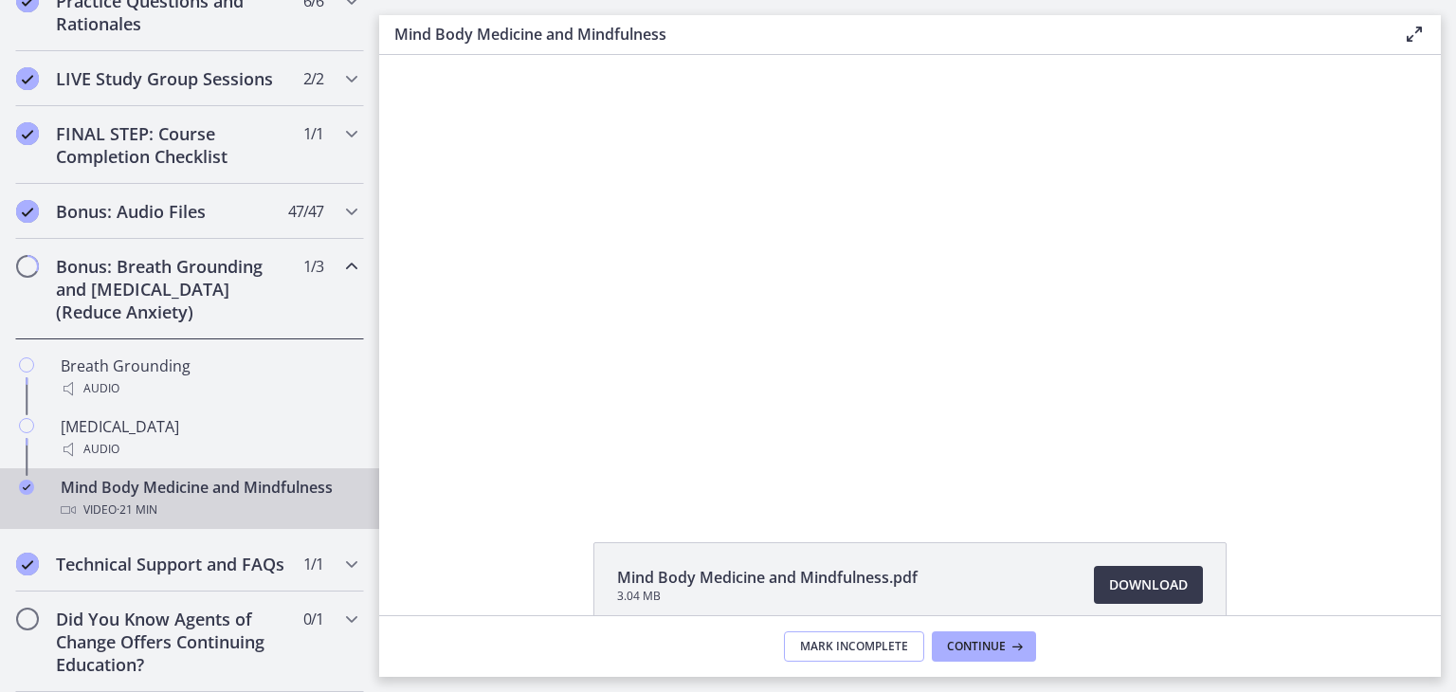
click at [820, 639] on span "Mark Incomplete" at bounding box center [854, 646] width 108 height 15
click at [162, 555] on h2 "Technical Support and FAQs" at bounding box center [171, 564] width 231 height 23
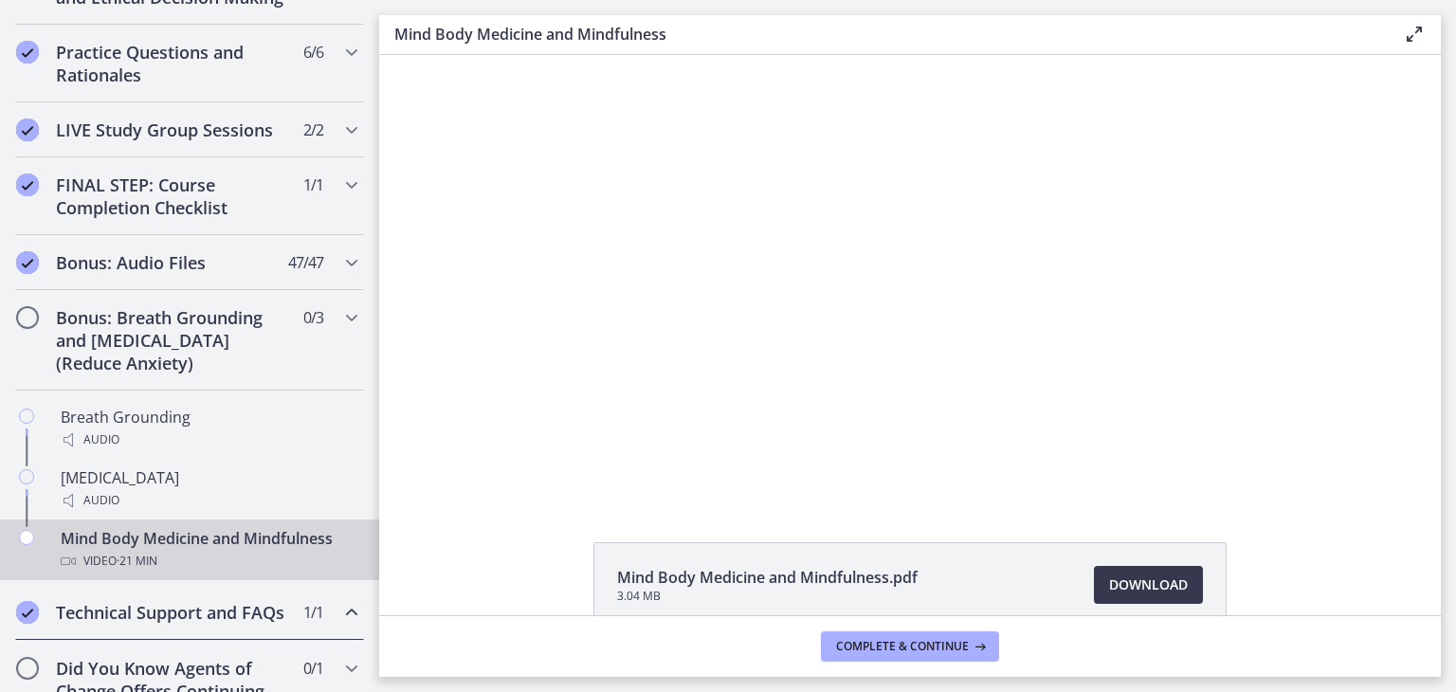
scroll to position [926, 0]
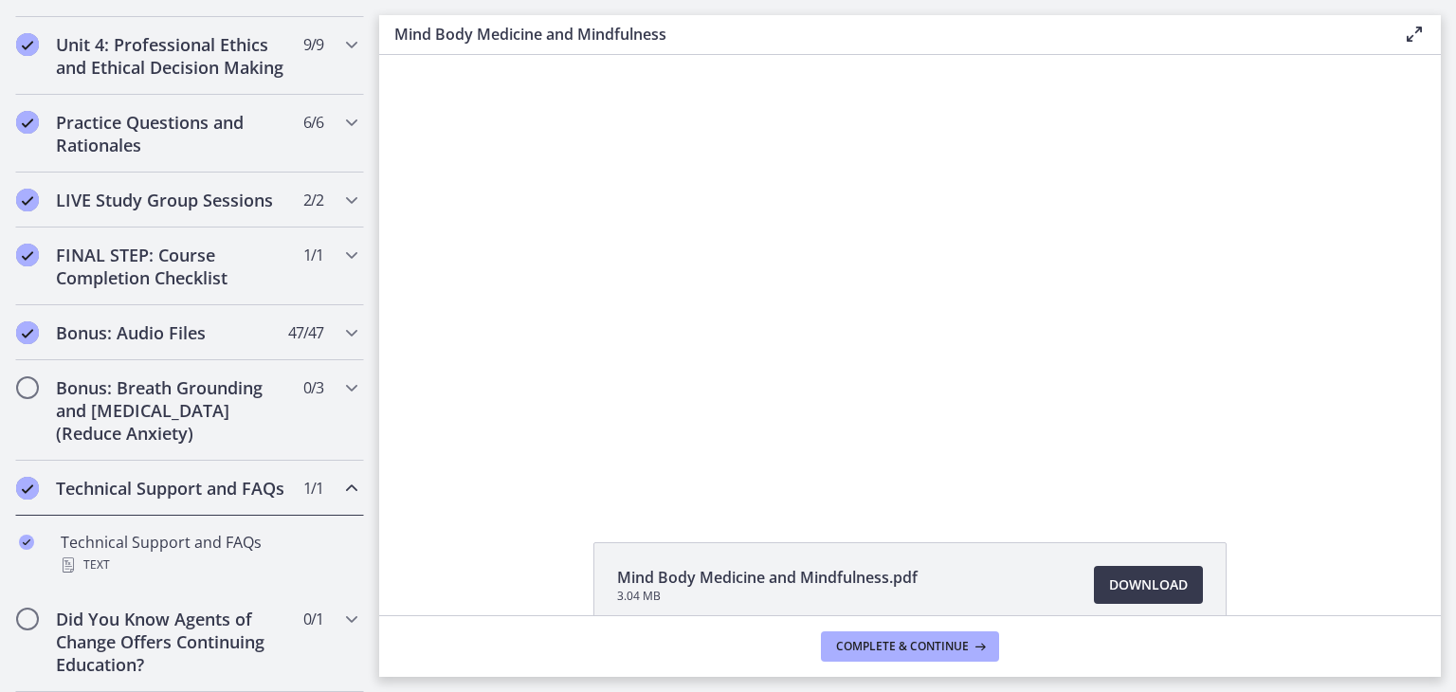
click at [186, 516] on ul "Technical Support and FAQs Text" at bounding box center [189, 554] width 379 height 76
click at [171, 477] on h2 "Technical Support and FAQs" at bounding box center [171, 488] width 231 height 23
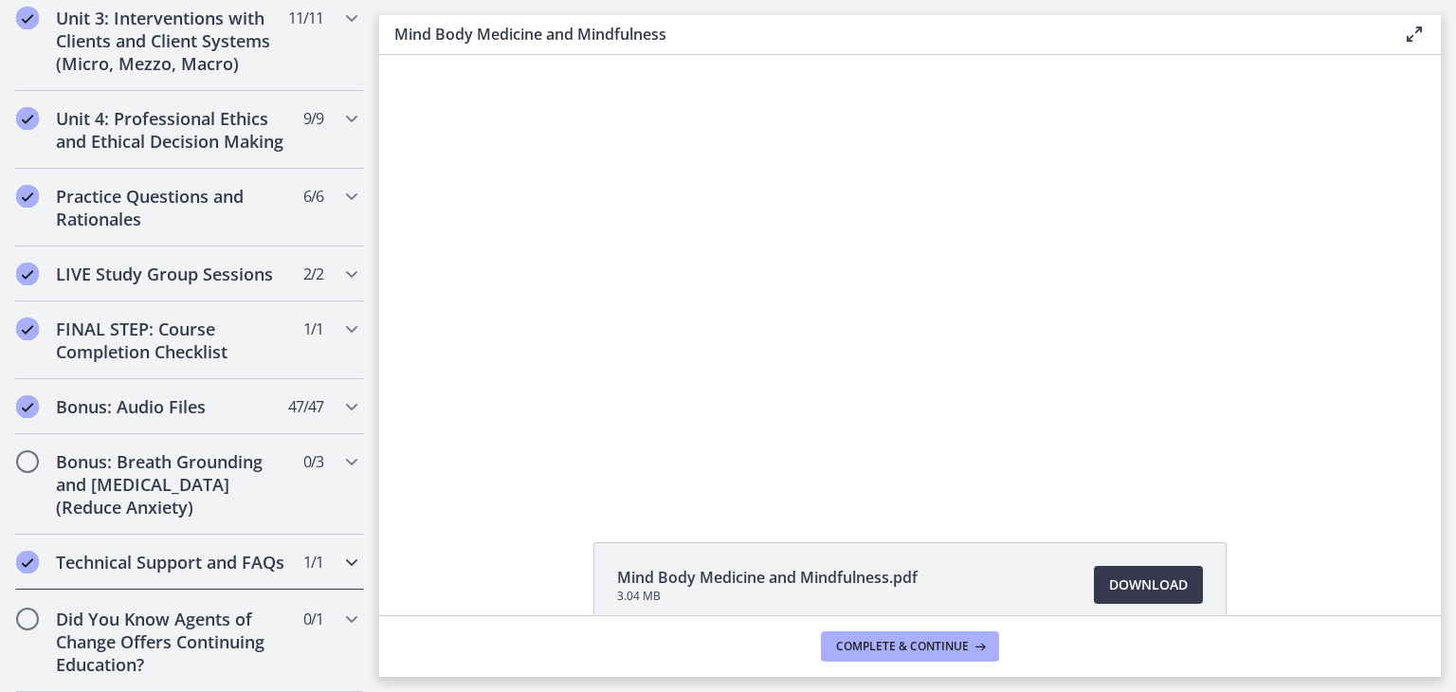
scroll to position [850, 0]
click at [192, 353] on div "FINAL STEP: Course Completion Checklist 1 / 1 Completed" at bounding box center [189, 342] width 349 height 78
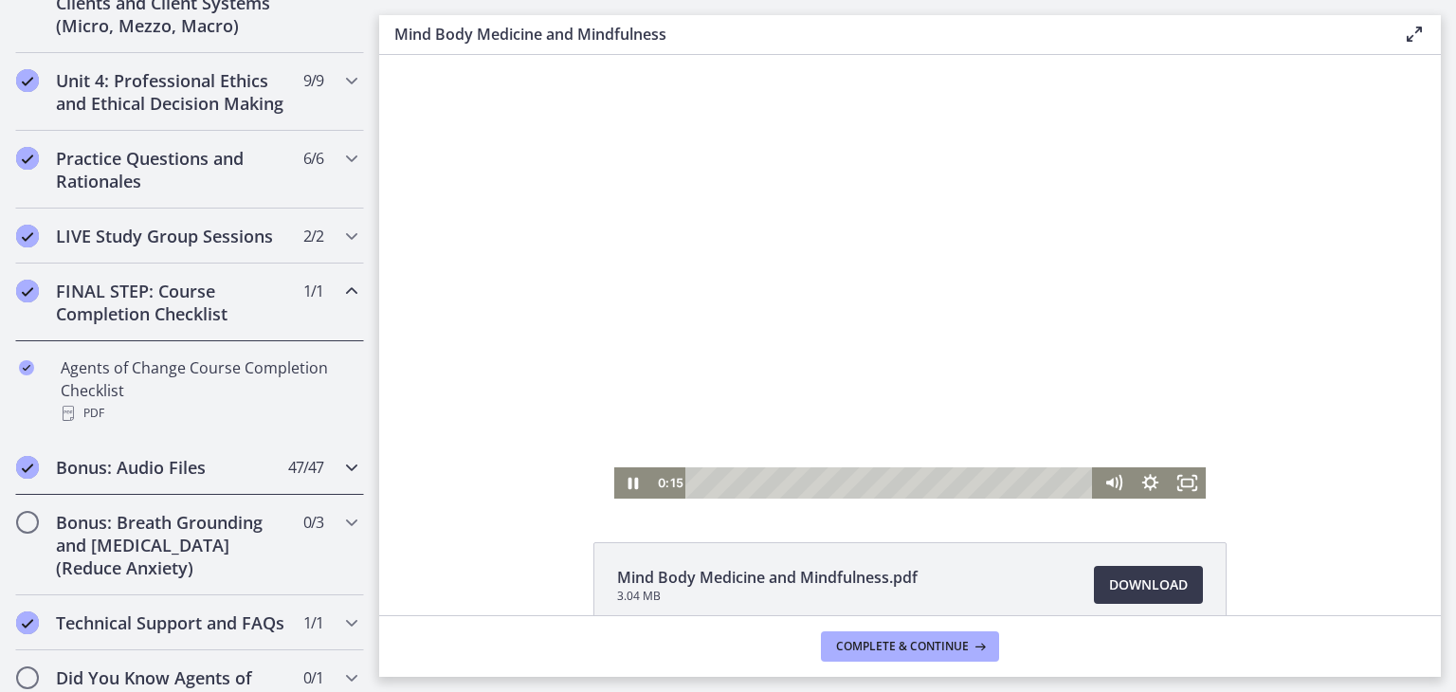
click at [200, 479] on h2 "Bonus: Audio Files" at bounding box center [171, 467] width 231 height 23
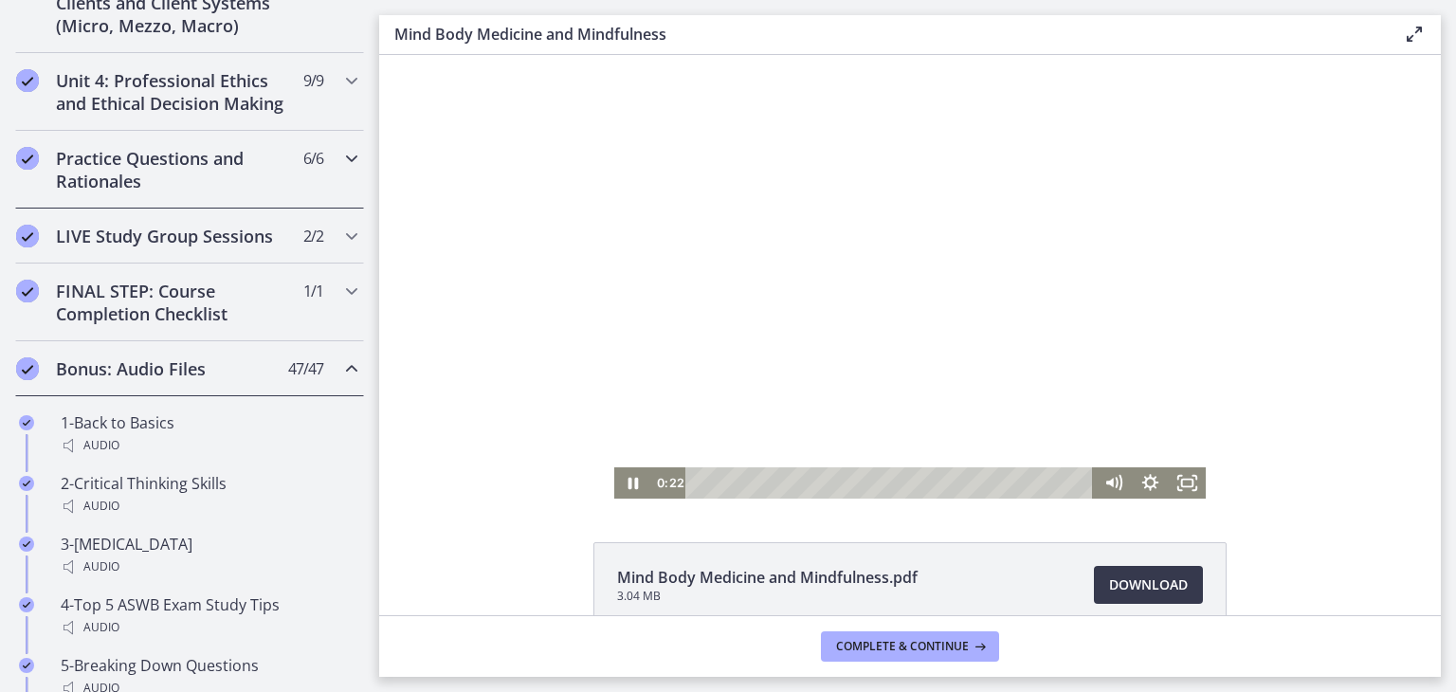
click at [171, 192] on h2 "Practice Questions and Rationales" at bounding box center [171, 170] width 231 height 46
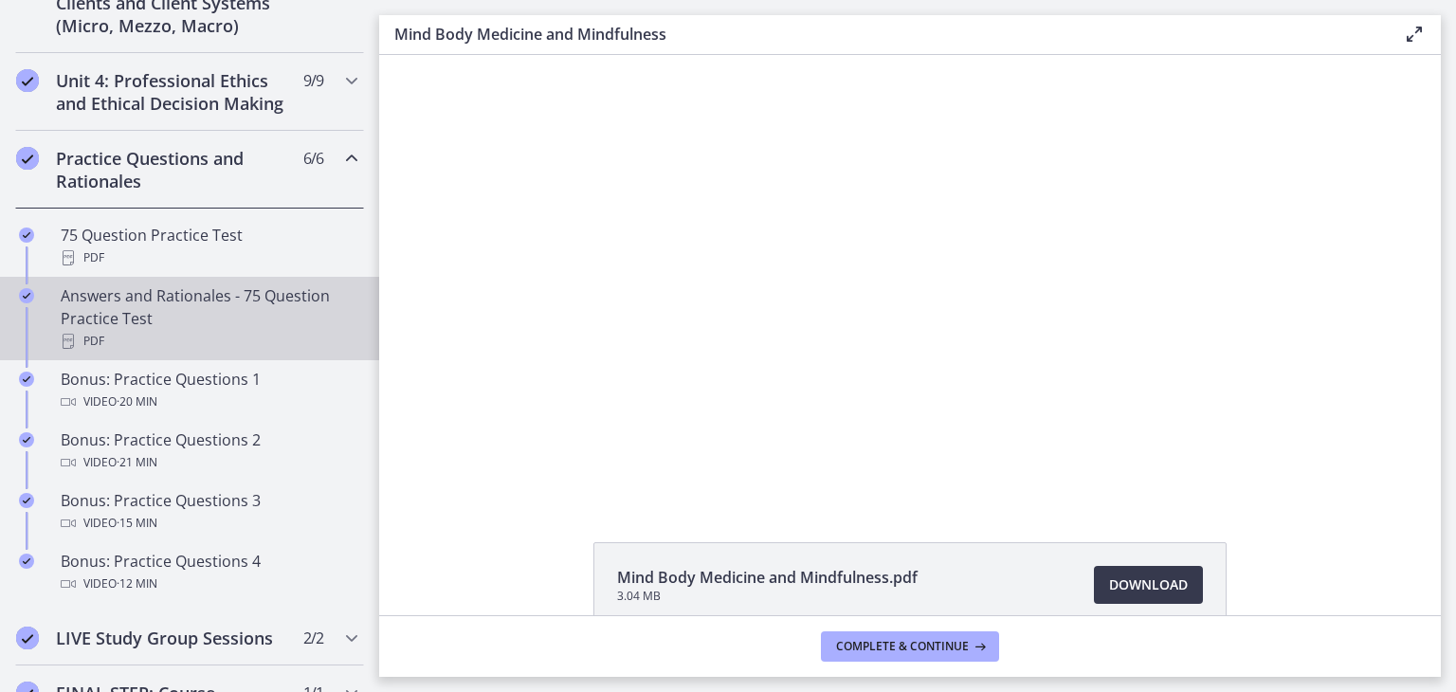
click at [242, 312] on div "Answers and Rationales - 75 Question Practice Test PDF" at bounding box center [209, 318] width 296 height 68
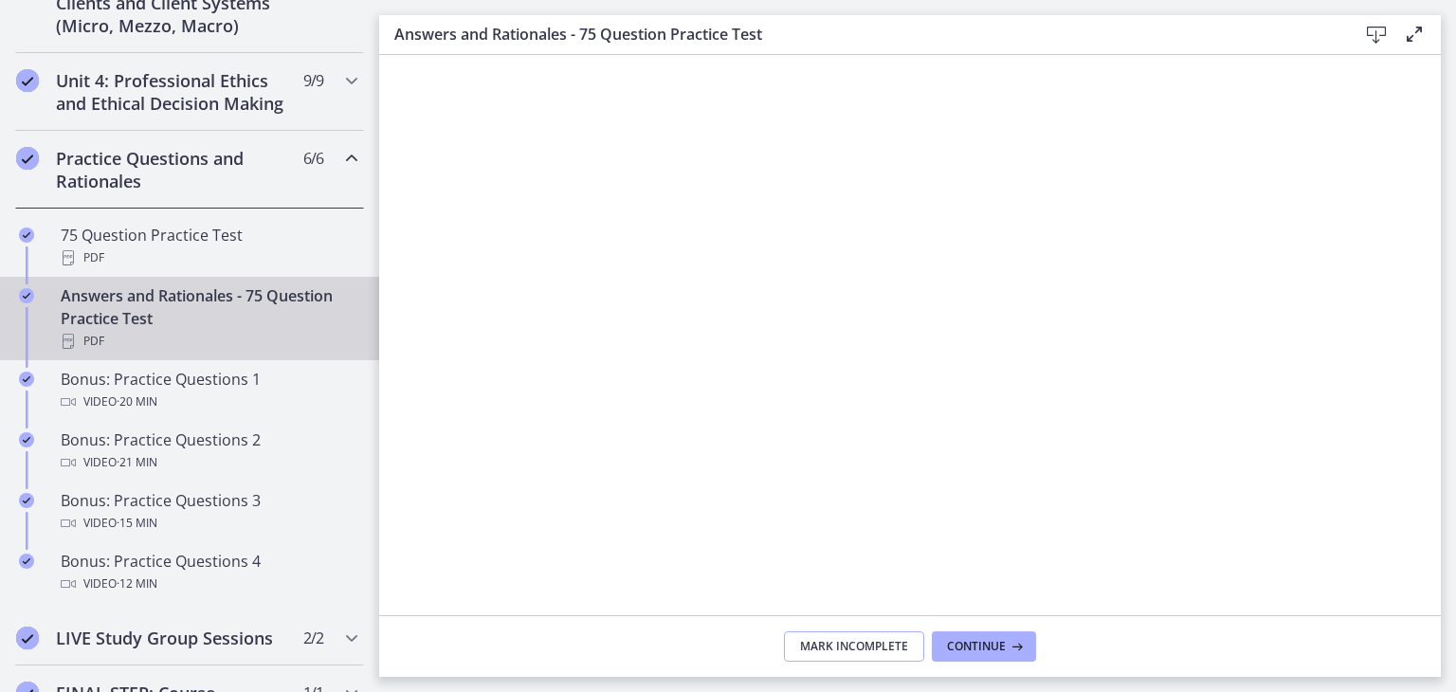
click at [825, 648] on span "Mark Incomplete" at bounding box center [854, 646] width 108 height 15
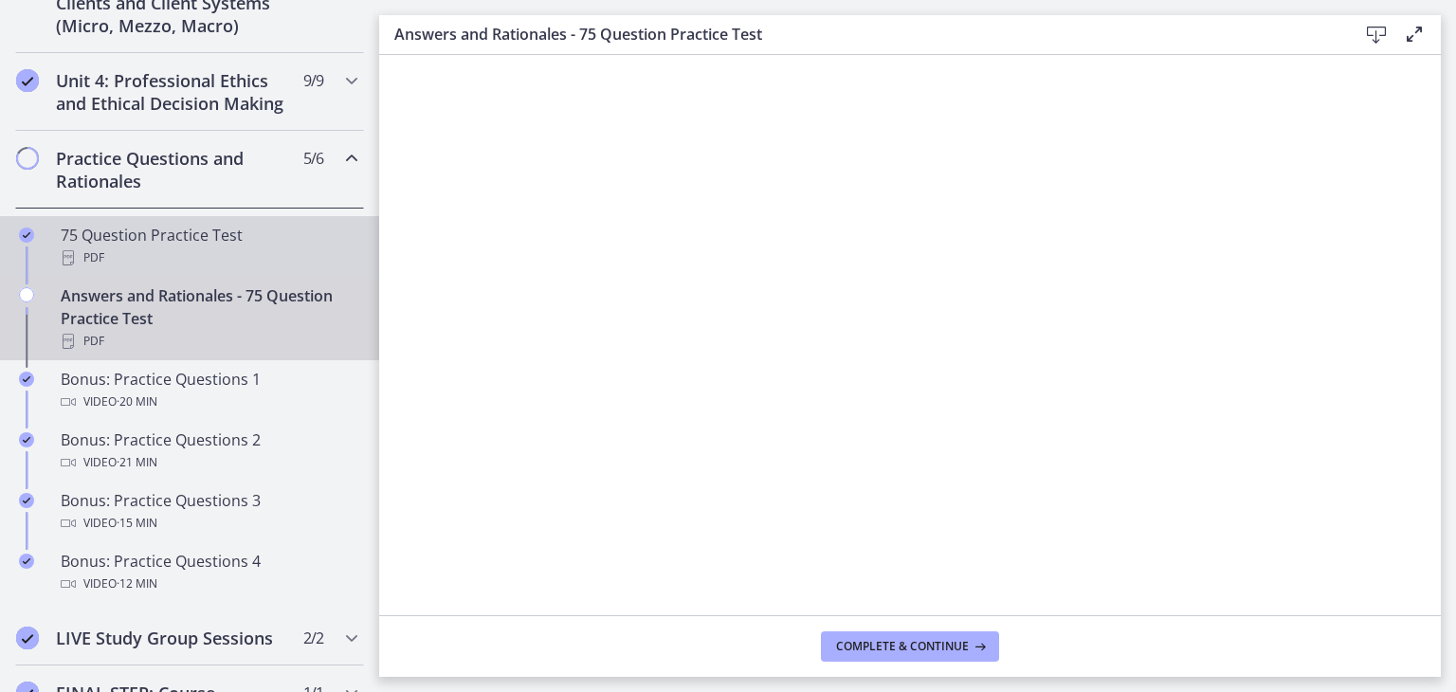
click at [199, 266] on div "PDF" at bounding box center [209, 258] width 296 height 23
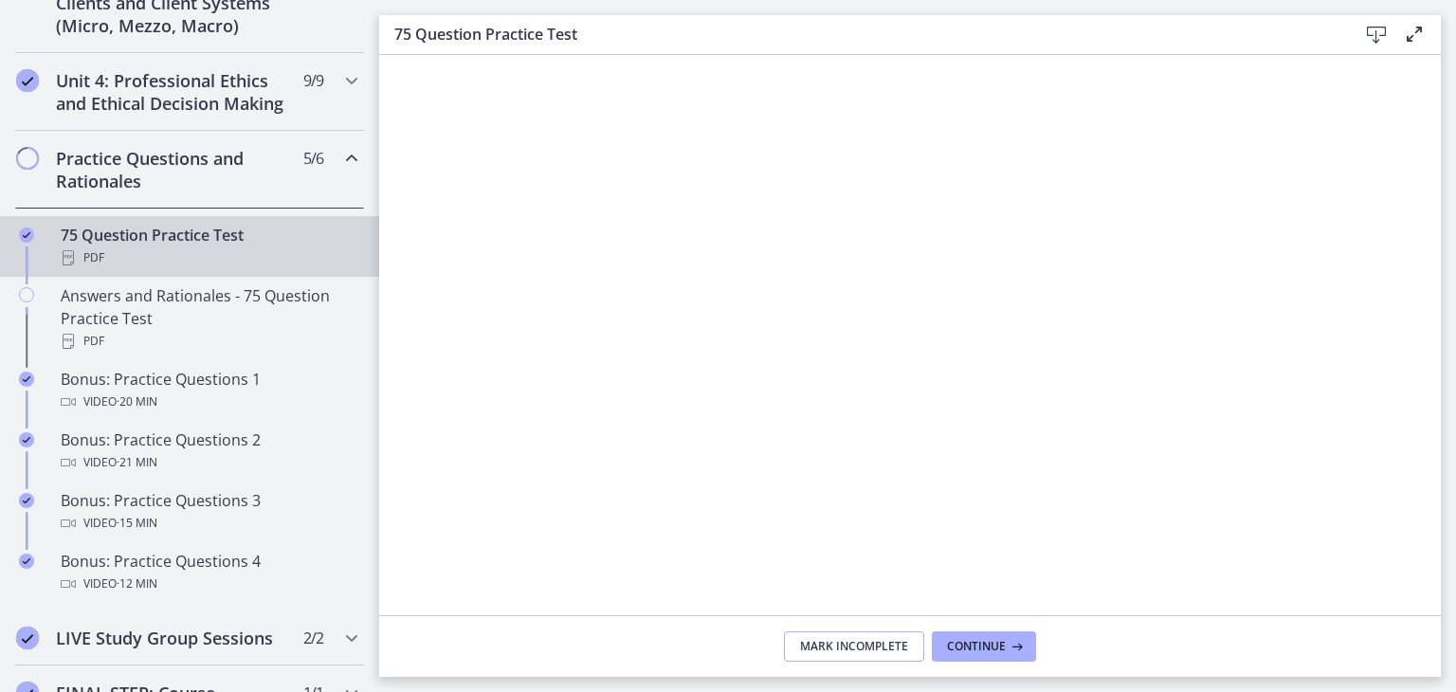
click at [808, 647] on span "Mark Incomplete" at bounding box center [854, 646] width 108 height 15
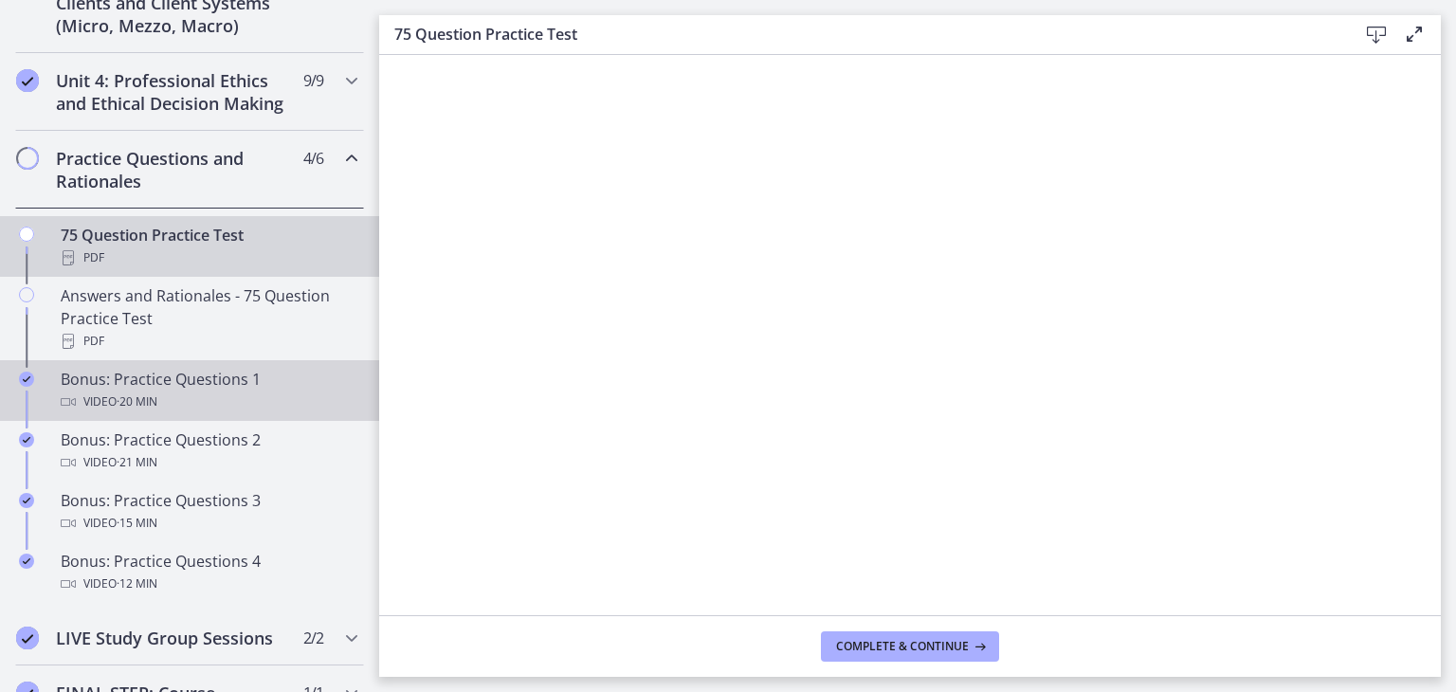
click at [199, 413] on div "Video · 20 min" at bounding box center [209, 402] width 296 height 23
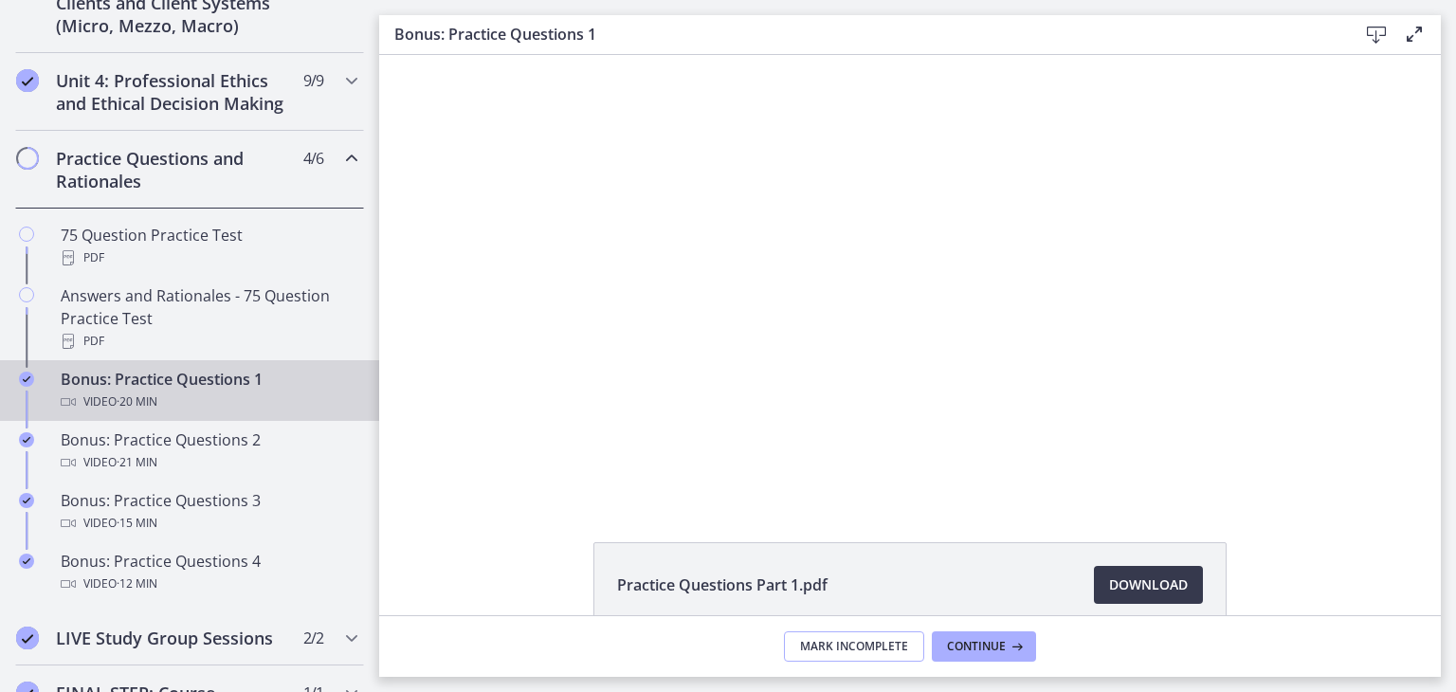
click at [843, 656] on button "Mark Incomplete" at bounding box center [854, 646] width 140 height 30
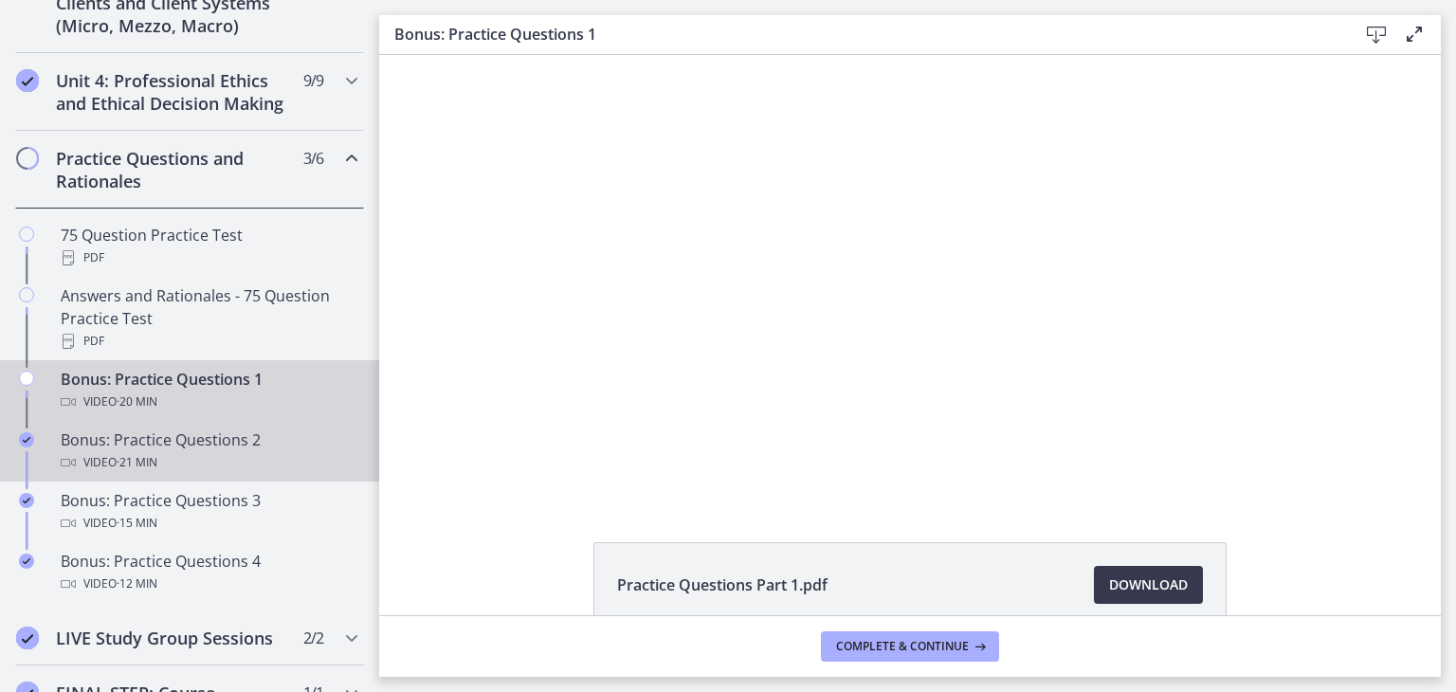
click at [82, 474] on div "Video · 21 min" at bounding box center [209, 462] width 296 height 23
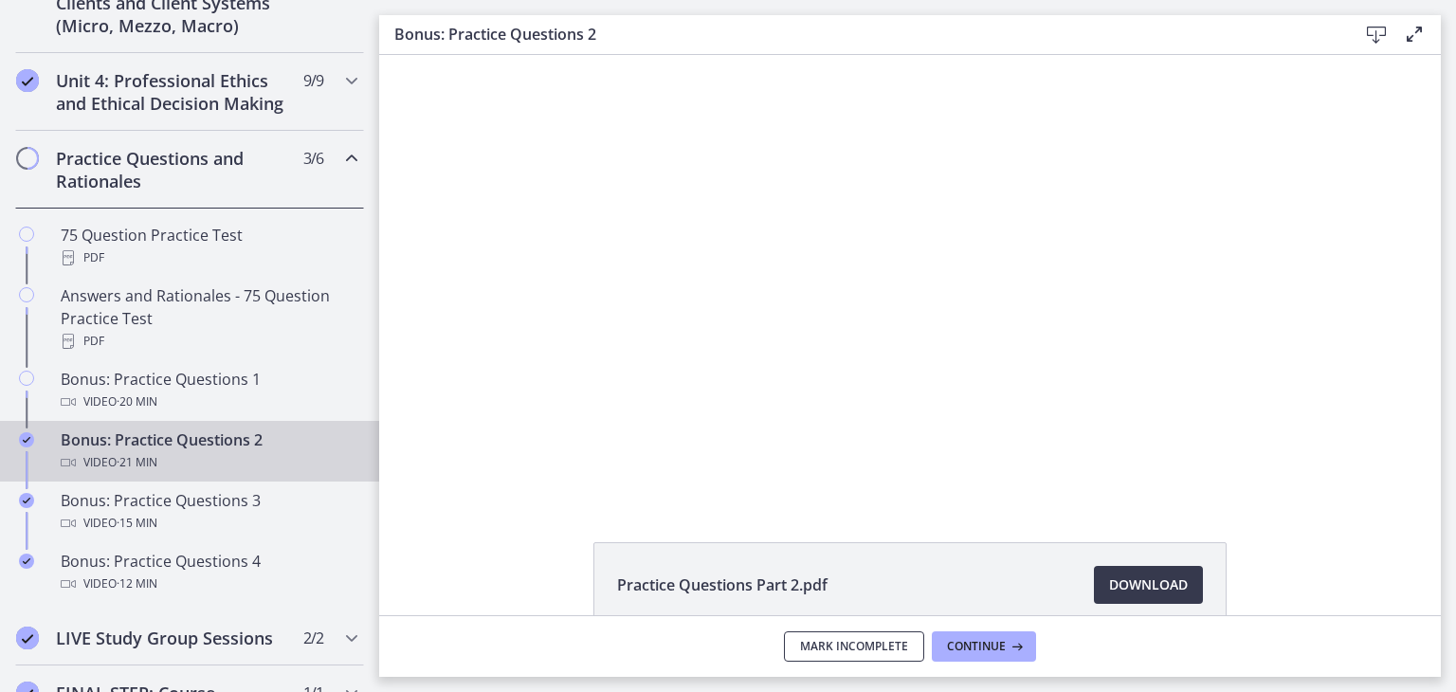
drag, startPoint x: 847, startPoint y: 645, endPoint x: 786, endPoint y: 634, distance: 61.6
click at [847, 648] on span "Mark Incomplete" at bounding box center [854, 646] width 108 height 15
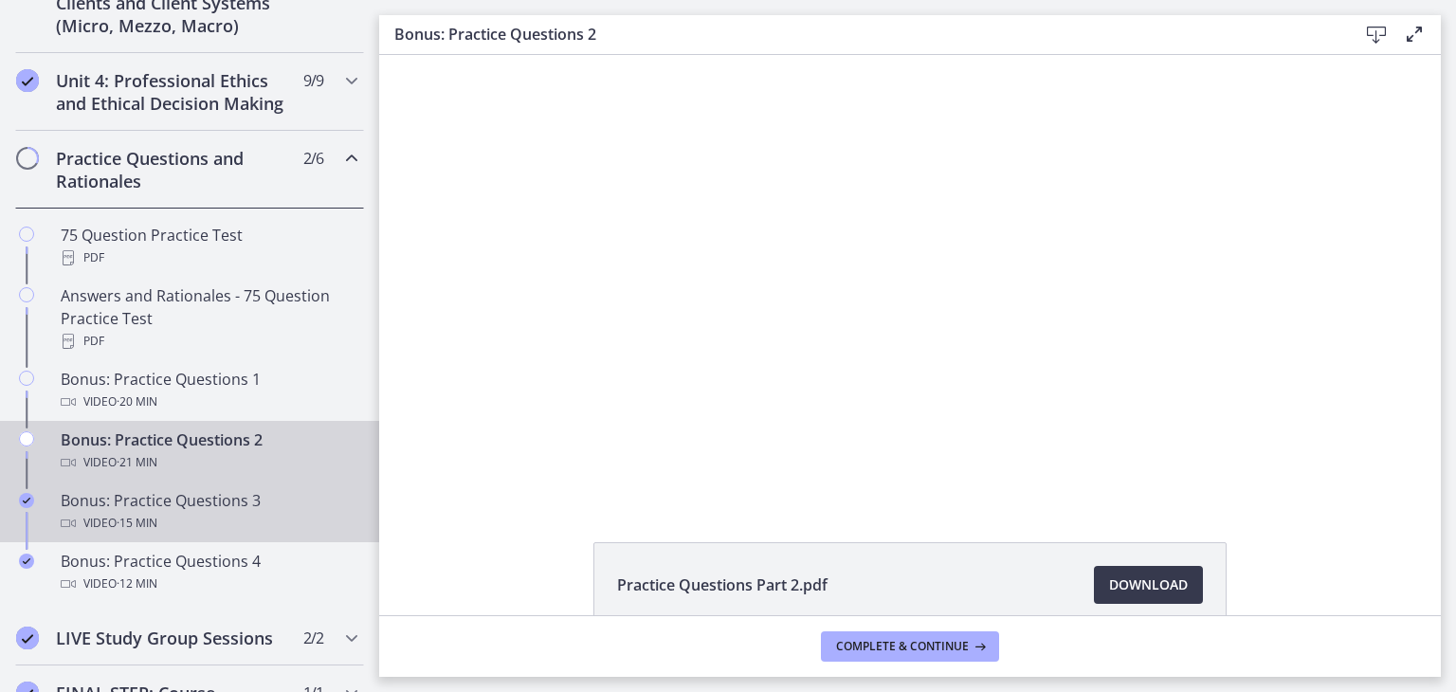
click at [133, 529] on div "Bonus: Practice Questions 3 Video · 15 min" at bounding box center [209, 512] width 296 height 46
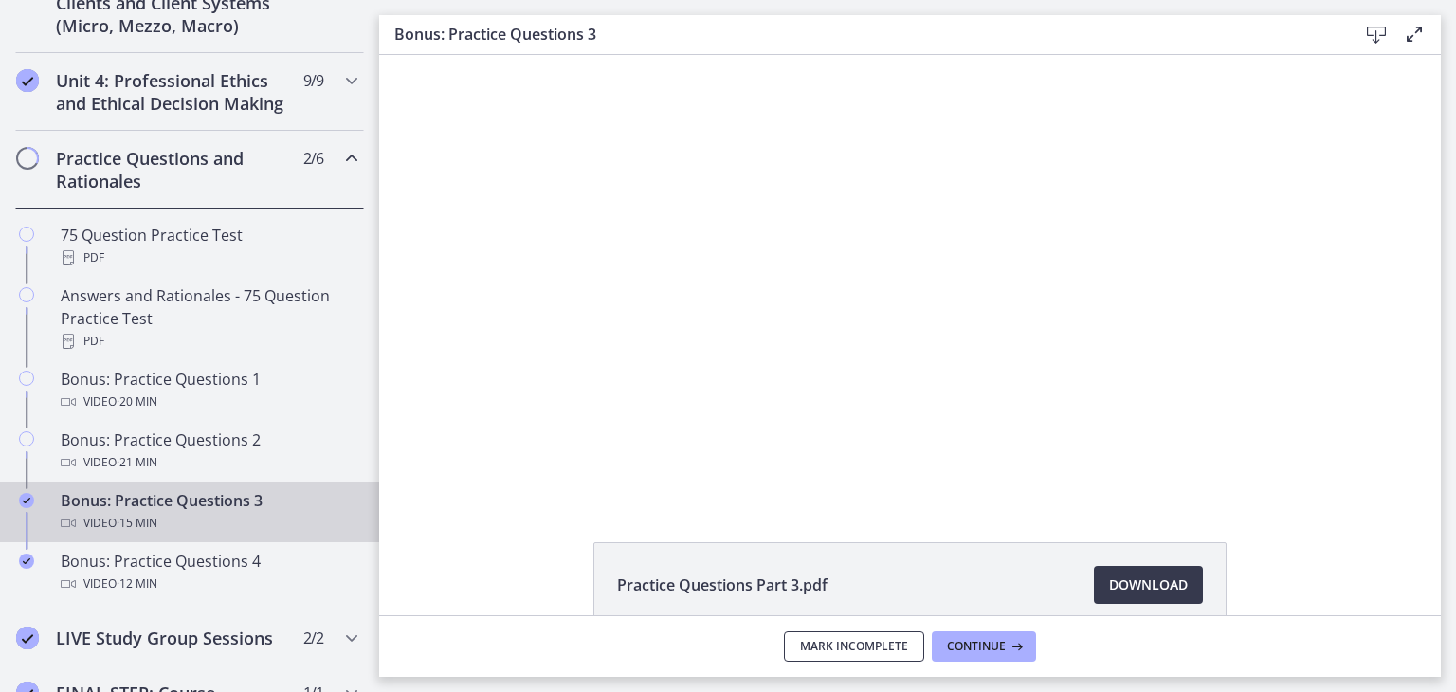
click at [822, 659] on button "Mark Incomplete" at bounding box center [854, 646] width 140 height 30
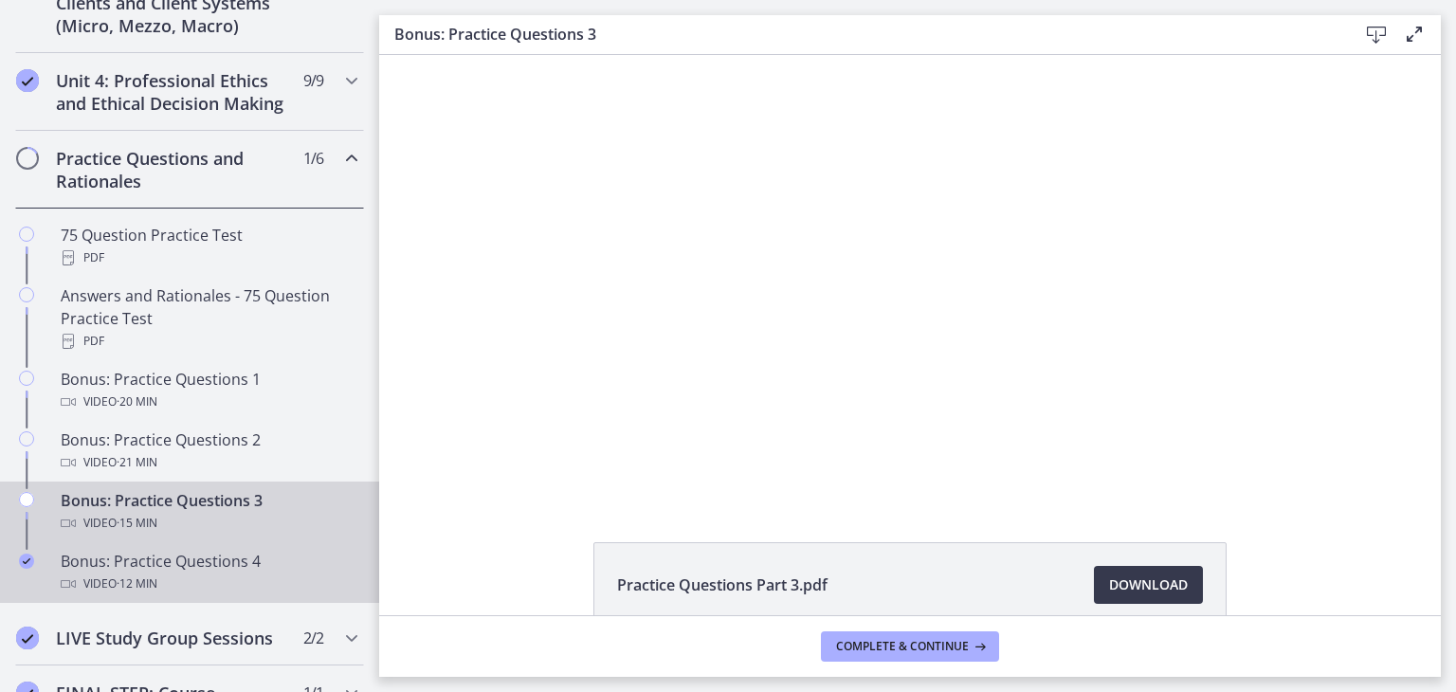
click at [148, 588] on div "Bonus: Practice Questions 4 Video · 12 min" at bounding box center [209, 573] width 296 height 46
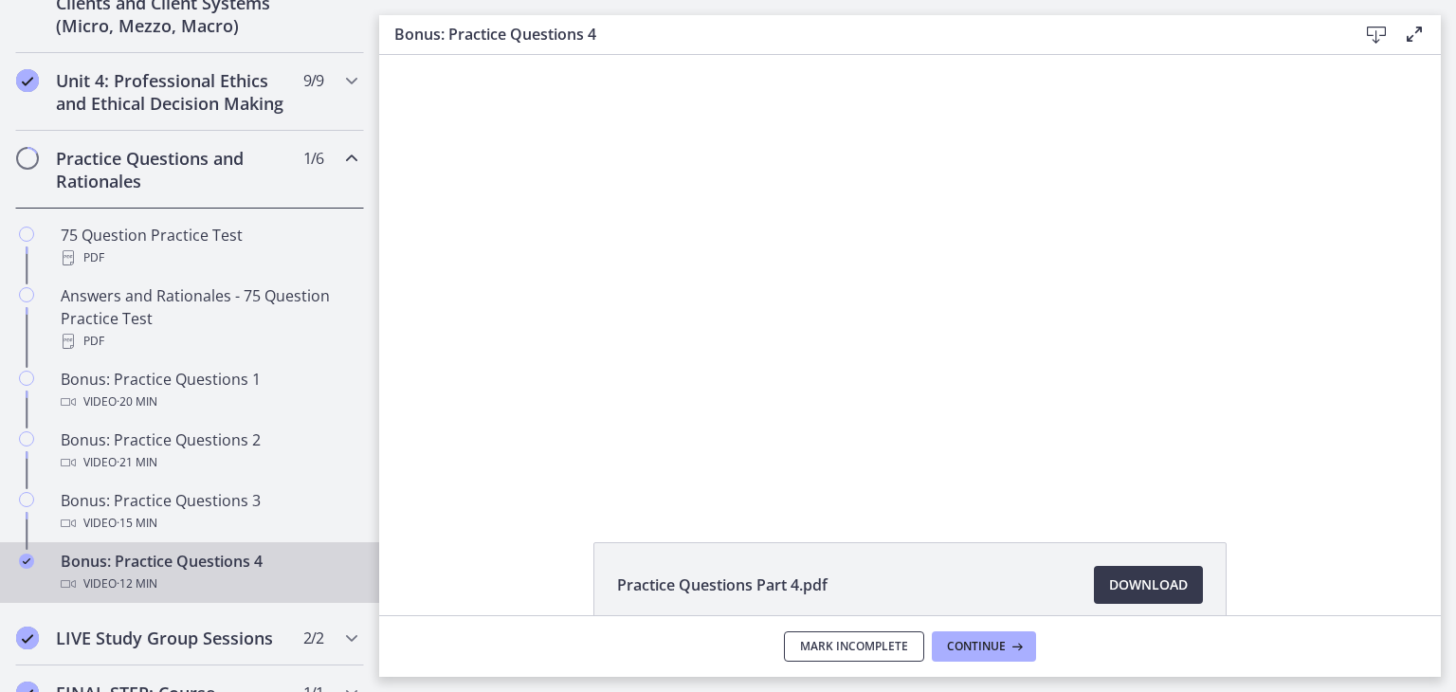
click at [812, 659] on button "Mark Incomplete" at bounding box center [854, 646] width 140 height 30
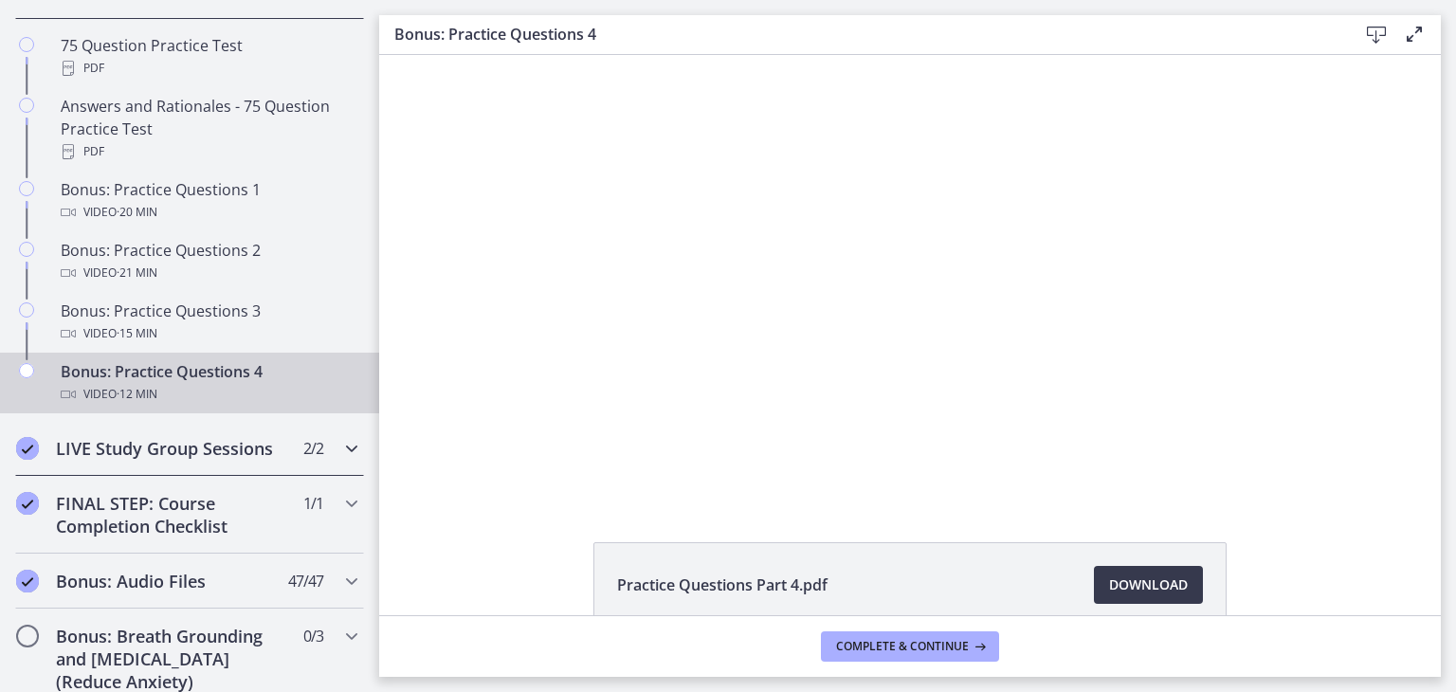
click at [182, 460] on h2 "LIVE Study Group Sessions" at bounding box center [171, 448] width 231 height 23
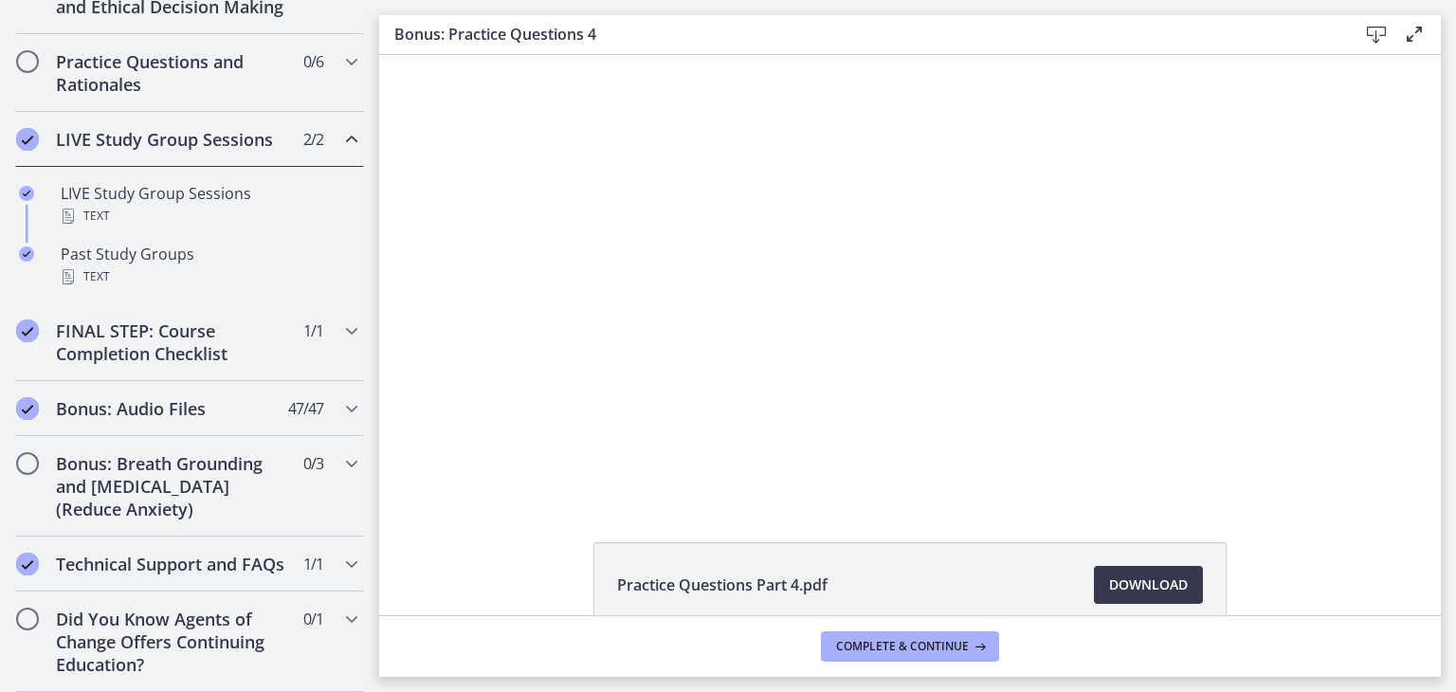
scroll to position [987, 0]
click at [116, 167] on ul "LIVE Study Group Sessions Text Past Study Groups Text" at bounding box center [189, 235] width 379 height 137
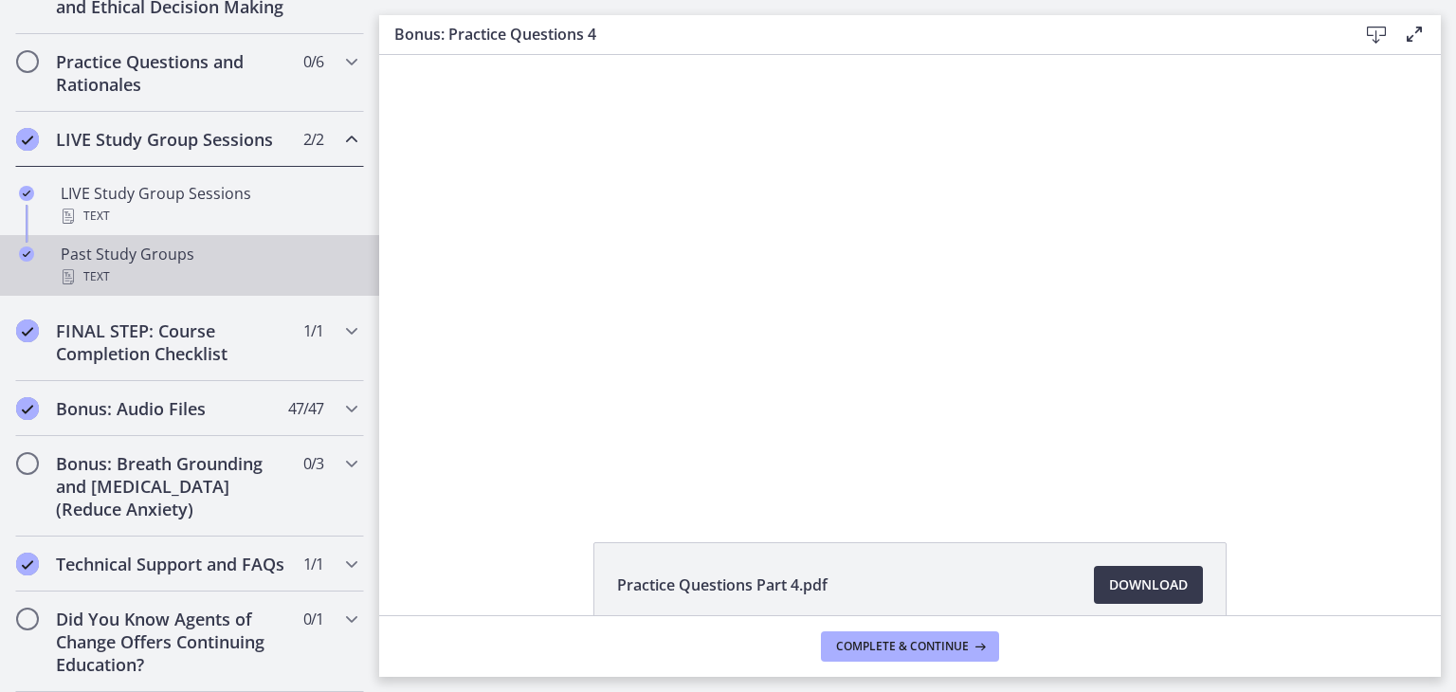
click at [181, 243] on div "Past Study Groups Text" at bounding box center [209, 266] width 296 height 46
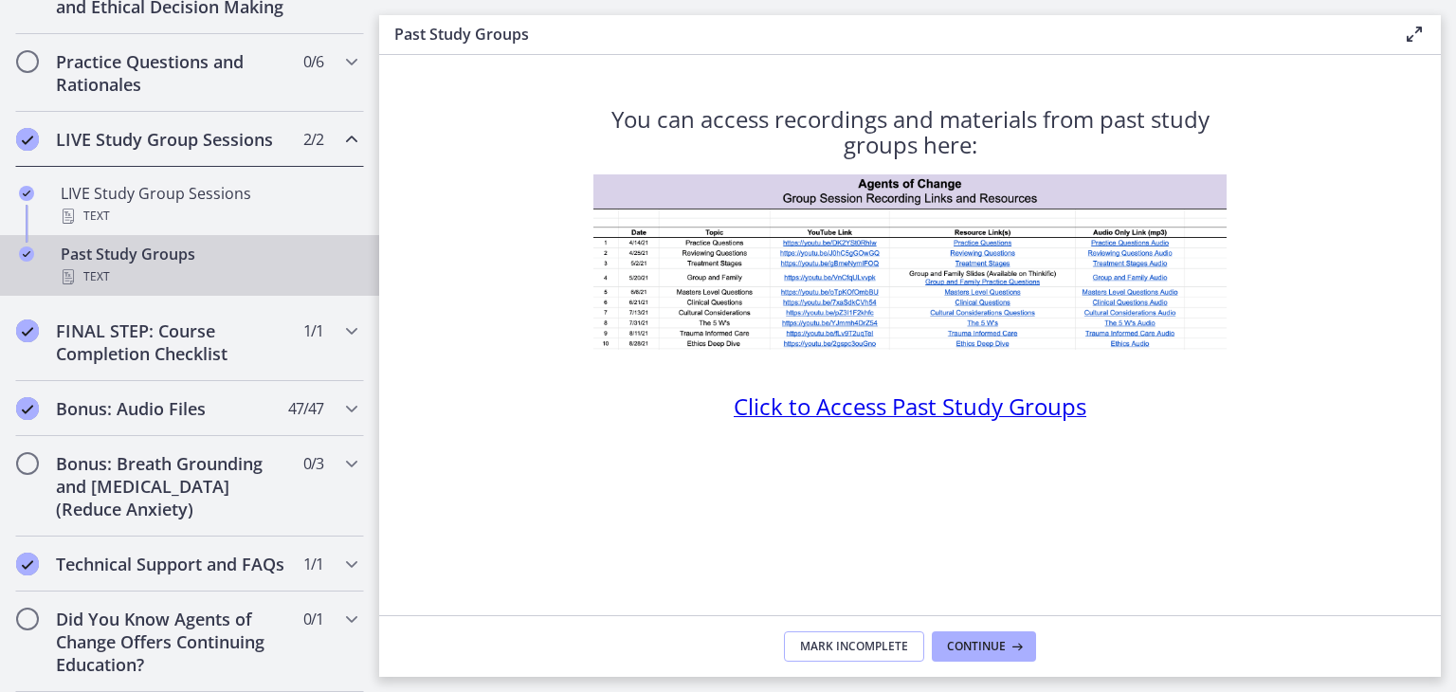
click at [887, 639] on span "Mark Incomplete" at bounding box center [854, 646] width 108 height 15
click at [205, 321] on h2 "FINAL STEP: Course Completion Checklist" at bounding box center [171, 343] width 231 height 46
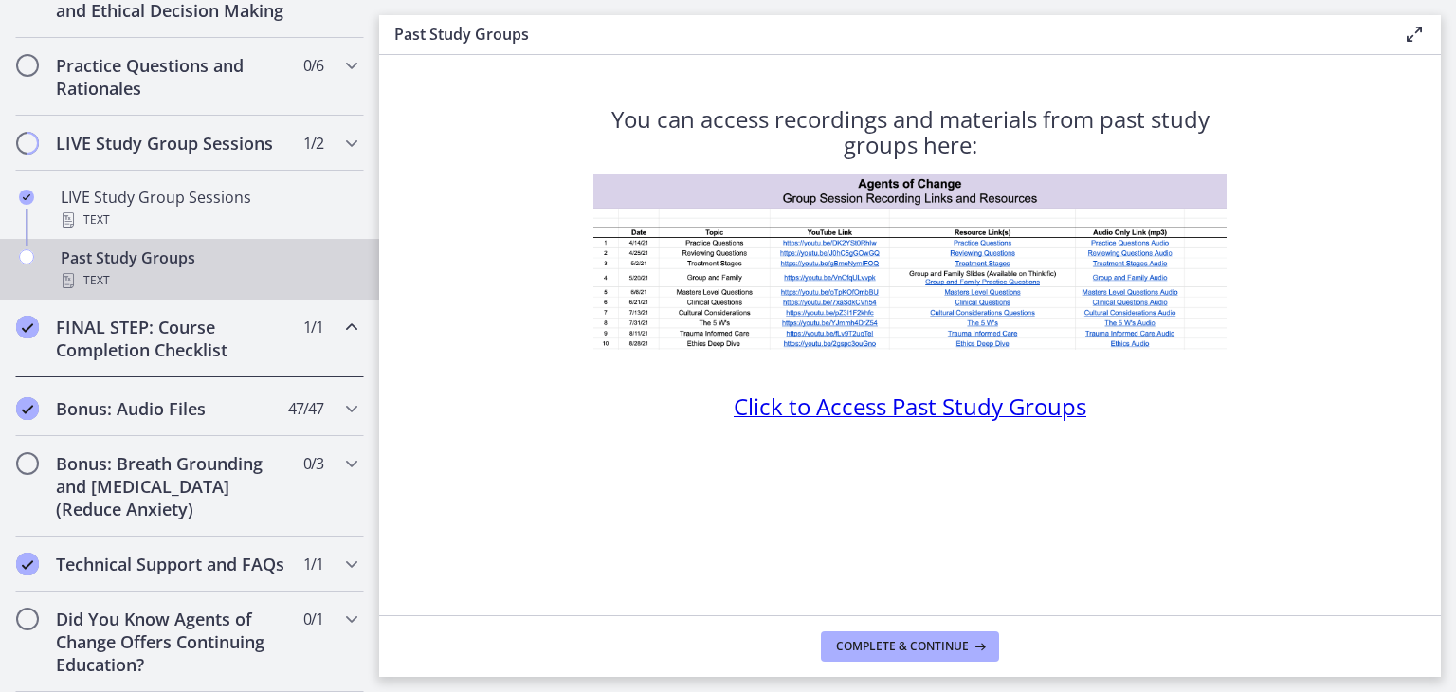
scroll to position [949, 0]
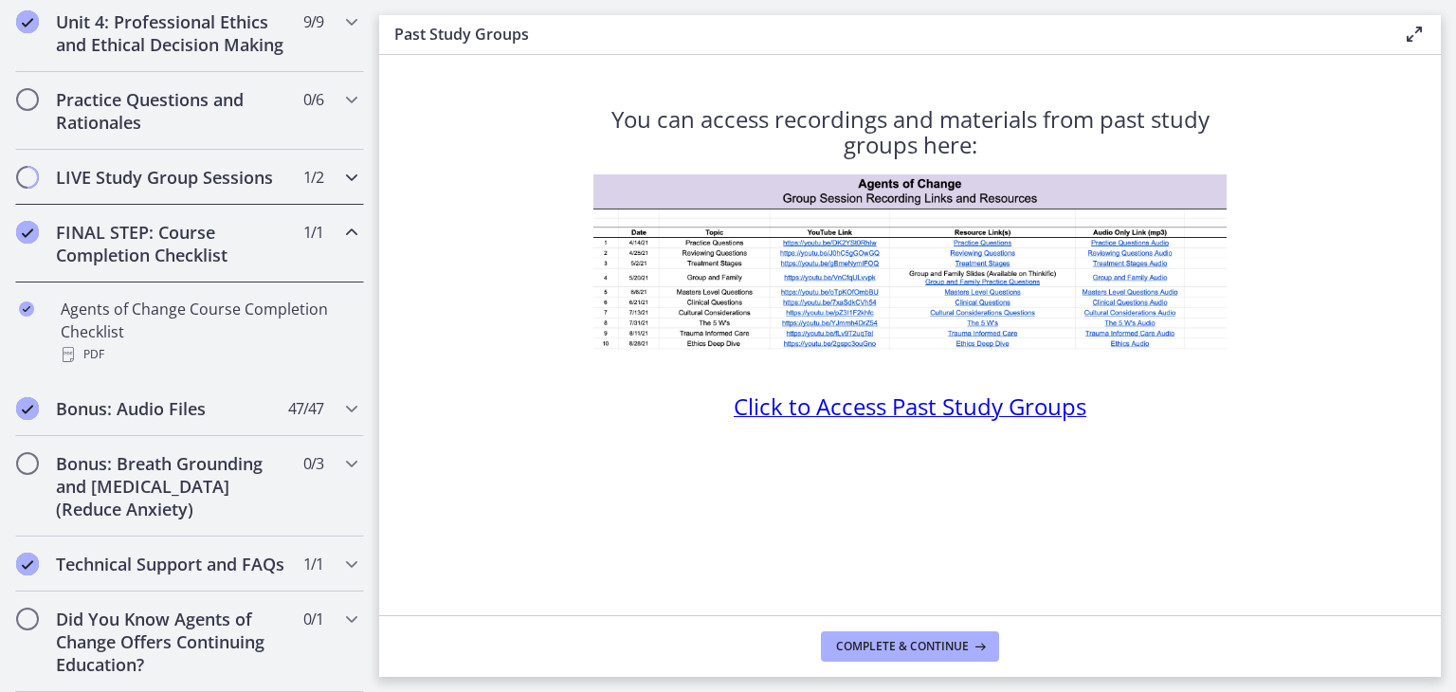
click at [55, 177] on div "LIVE Study Group Sessions 1 / 2 Completed" at bounding box center [189, 177] width 349 height 55
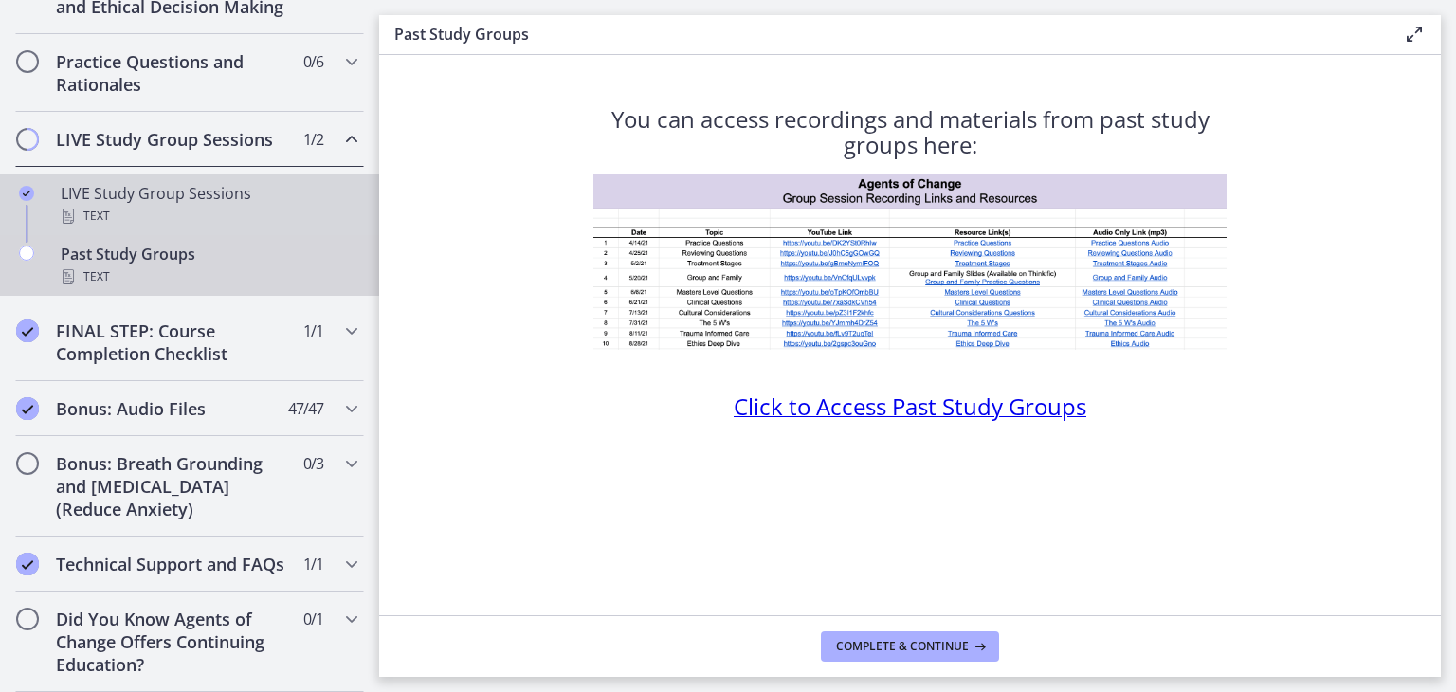
click at [95, 227] on div "Text" at bounding box center [209, 216] width 296 height 23
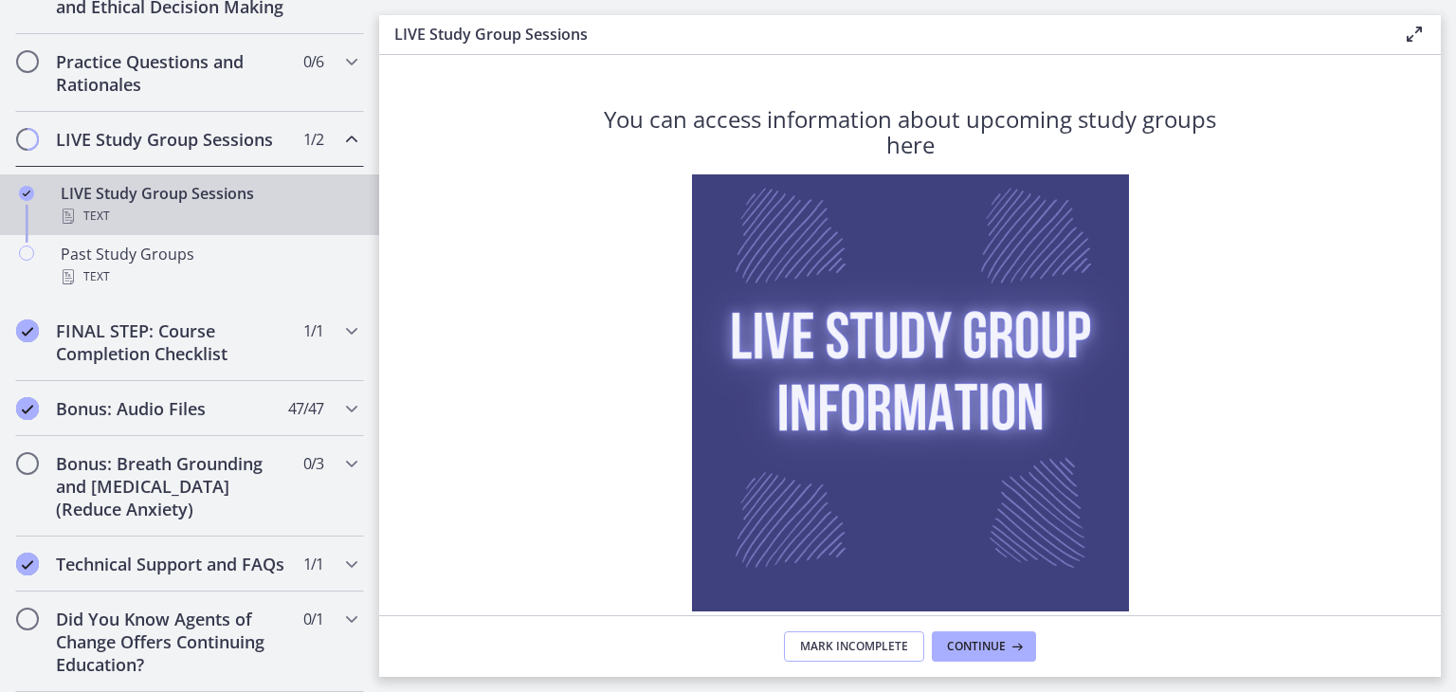
click at [823, 661] on button "Mark Incomplete" at bounding box center [854, 646] width 140 height 30
click at [150, 365] on h2 "FINAL STEP: Course Completion Checklist" at bounding box center [171, 343] width 231 height 46
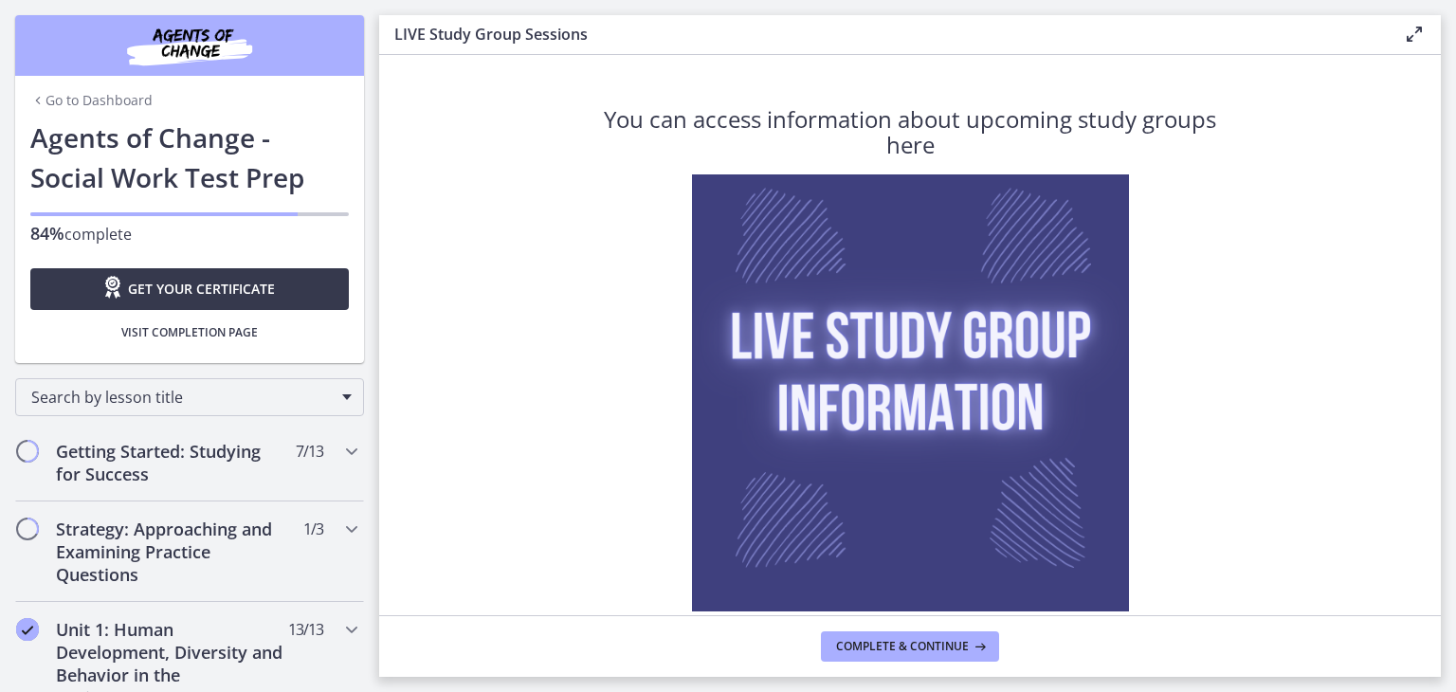
click at [533, 172] on section "You can access information about upcoming study groups here Click to Access Upc…" at bounding box center [910, 335] width 1062 height 560
